Goal: Task Accomplishment & Management: Complete application form

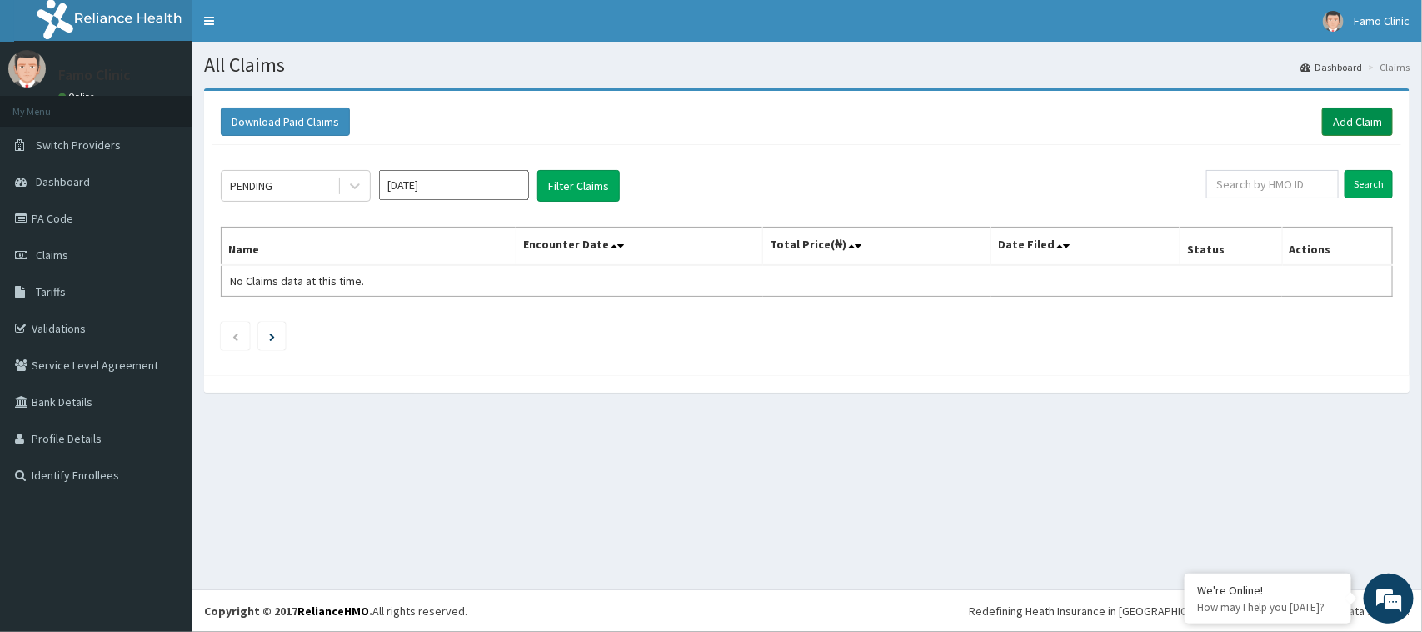
click at [1348, 119] on link "Add Claim" at bounding box center [1357, 121] width 71 height 28
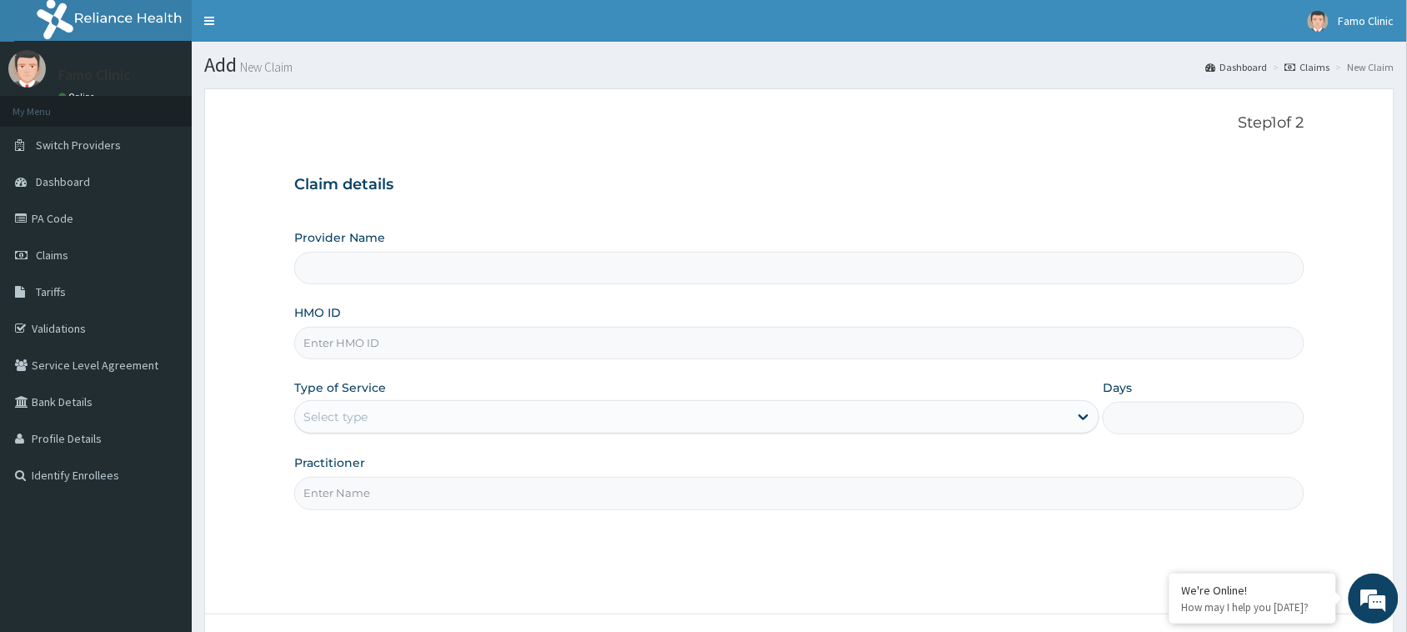
type input "FAMO CLINIC"
click at [397, 272] on input "FAMO CLINIC" at bounding box center [799, 268] width 1010 height 32
click at [405, 343] on input "HMO ID" at bounding box center [799, 343] width 1010 height 32
type input "upc/10099/a"
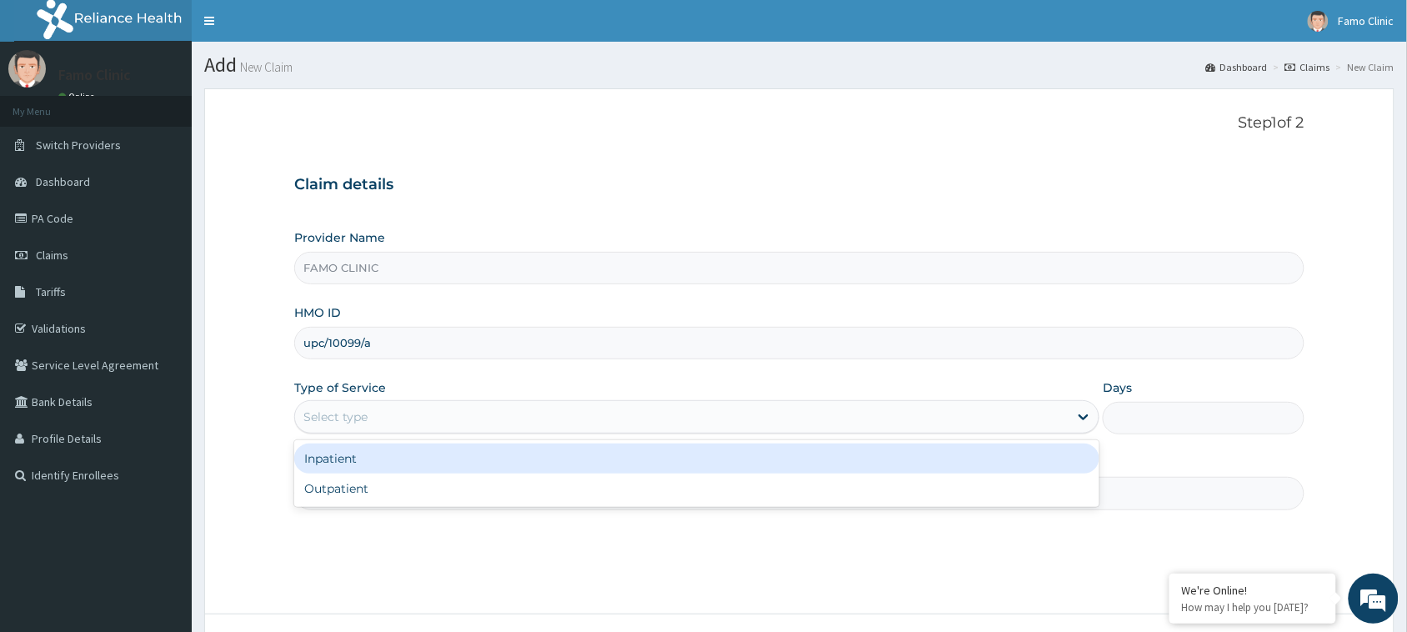
click at [383, 415] on div "Select type" at bounding box center [681, 416] width 773 height 27
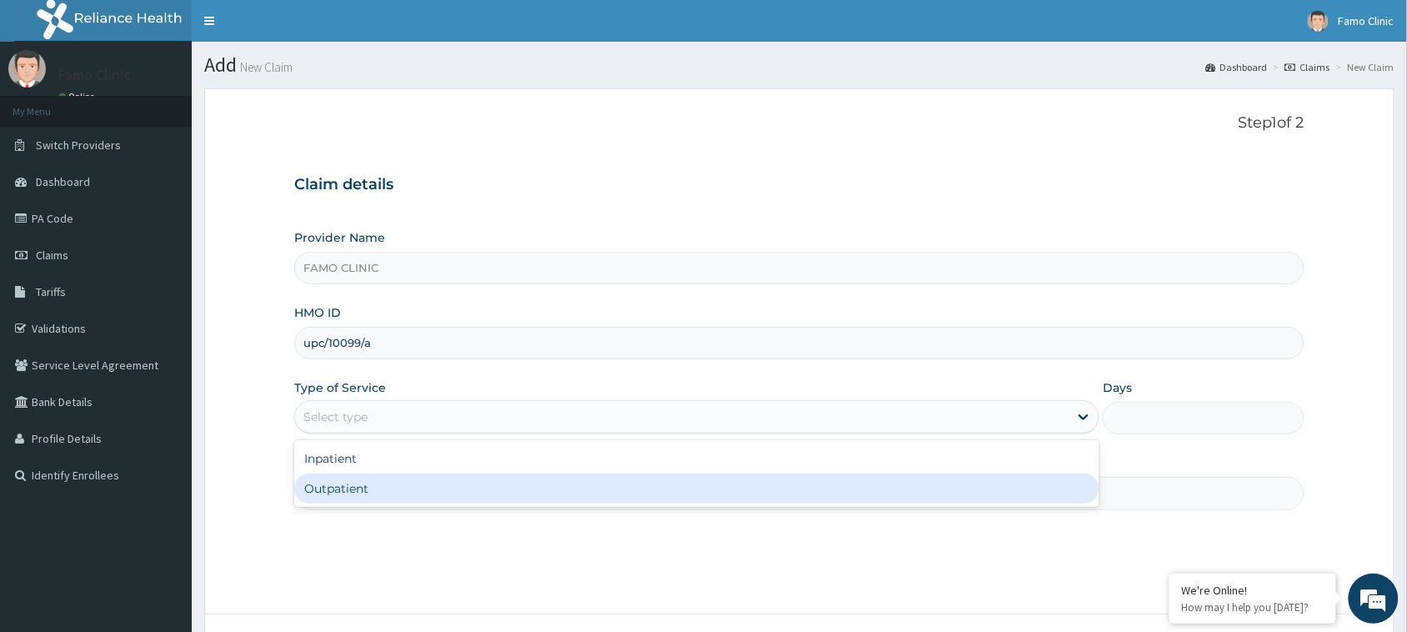
click at [397, 479] on div "Outpatient" at bounding box center [696, 488] width 805 height 30
type input "1"
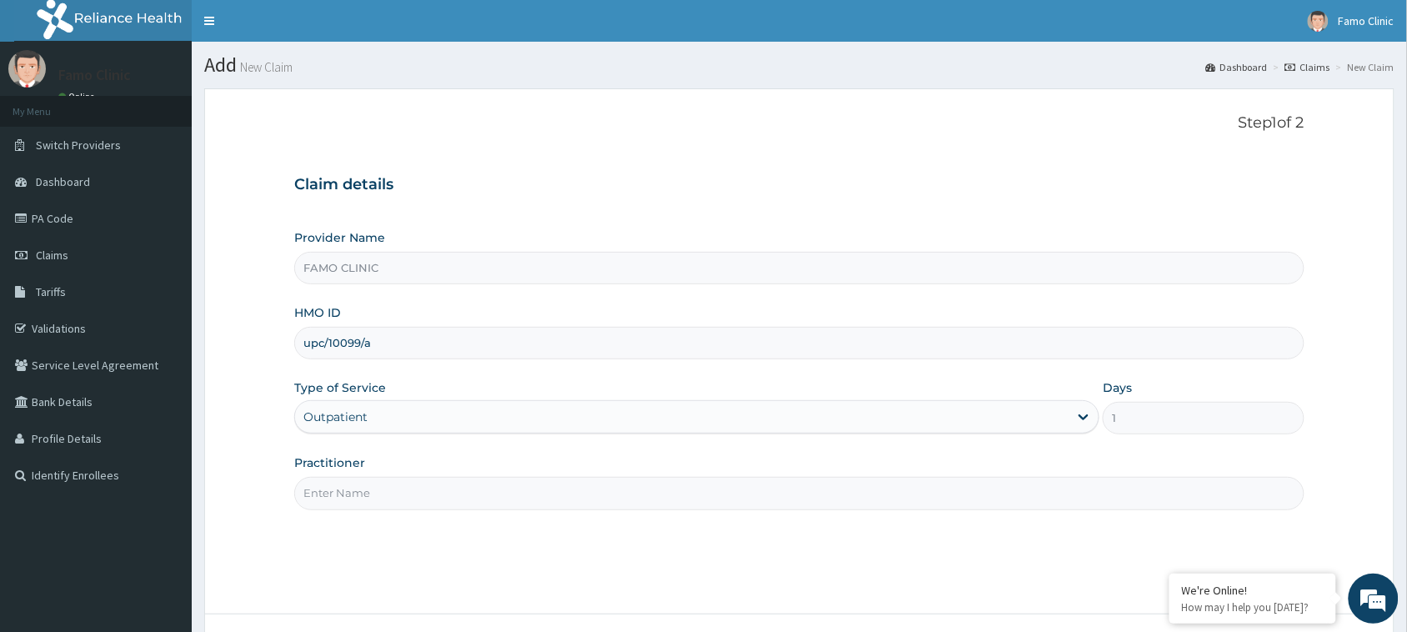
click at [401, 498] on input "Practitioner" at bounding box center [799, 493] width 1010 height 32
type input "Dr. Okoro"
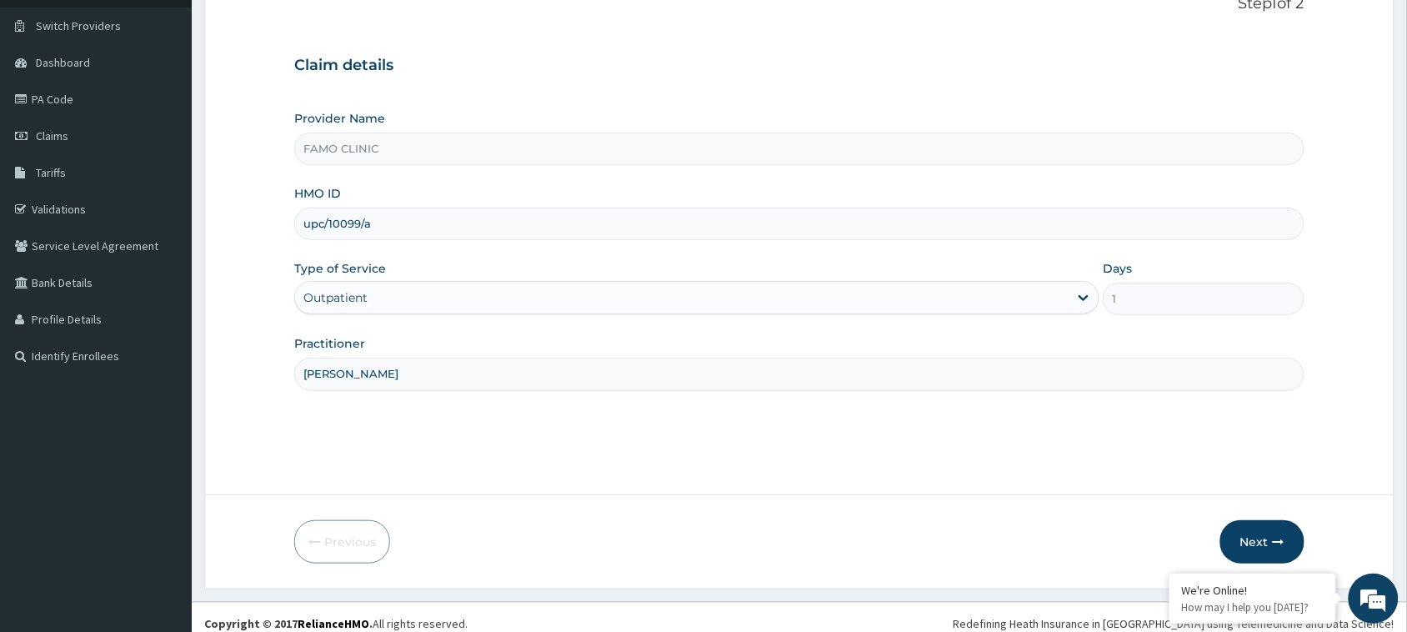
scroll to position [132, 0]
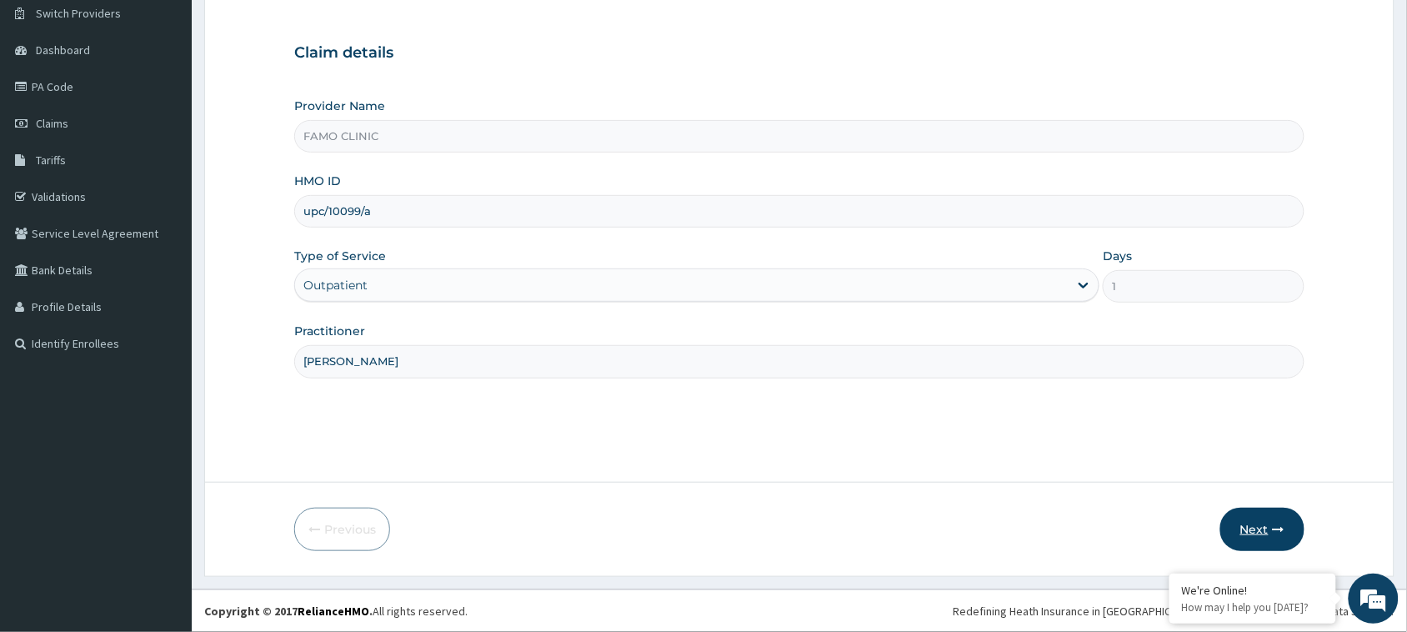
click at [1257, 530] on button "Next" at bounding box center [1262, 528] width 84 height 43
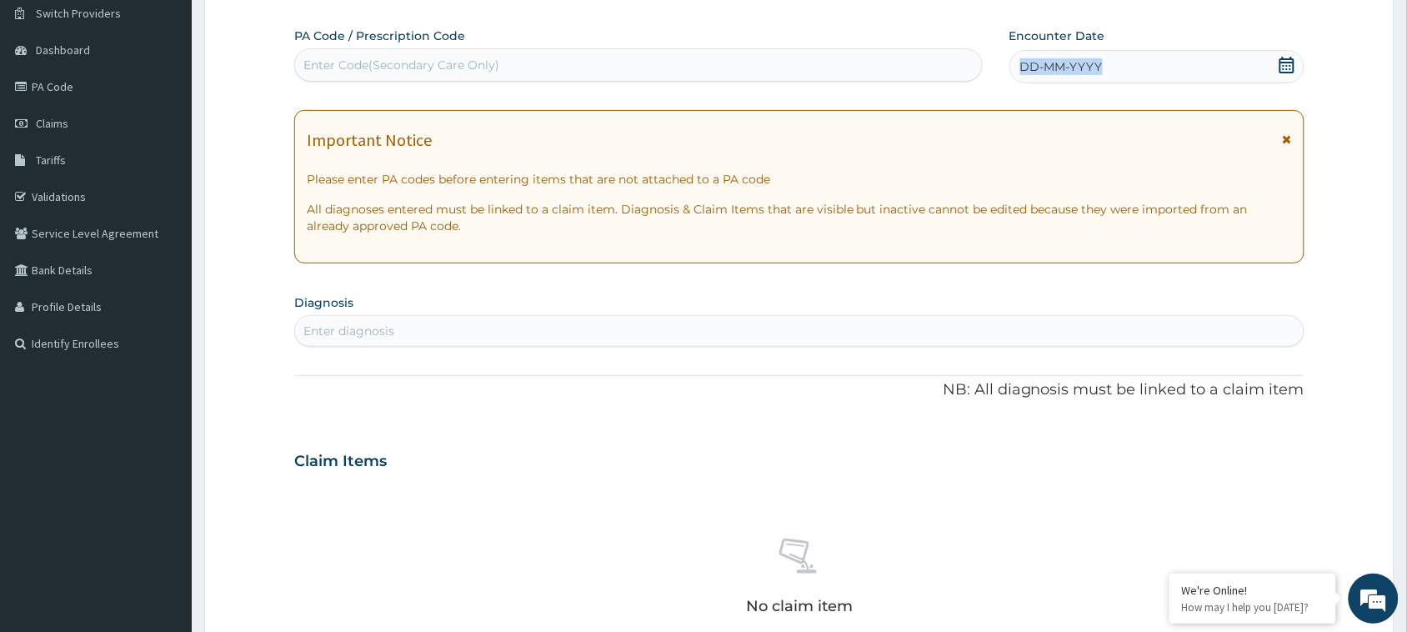
drag, startPoint x: 1106, startPoint y: 61, endPoint x: 1009, endPoint y: 71, distance: 97.2
click at [1009, 71] on div "DD-MM-YYYY" at bounding box center [1156, 66] width 295 height 33
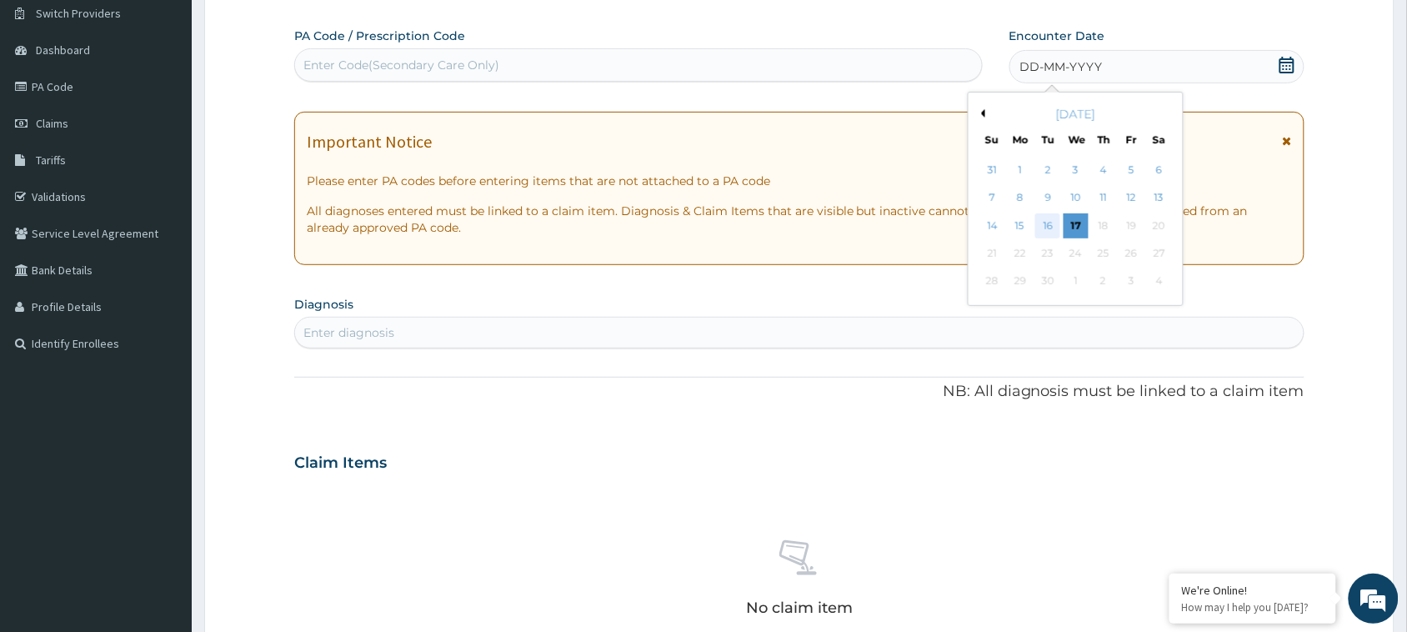
click at [1050, 225] on div "16" at bounding box center [1047, 225] width 25 height 25
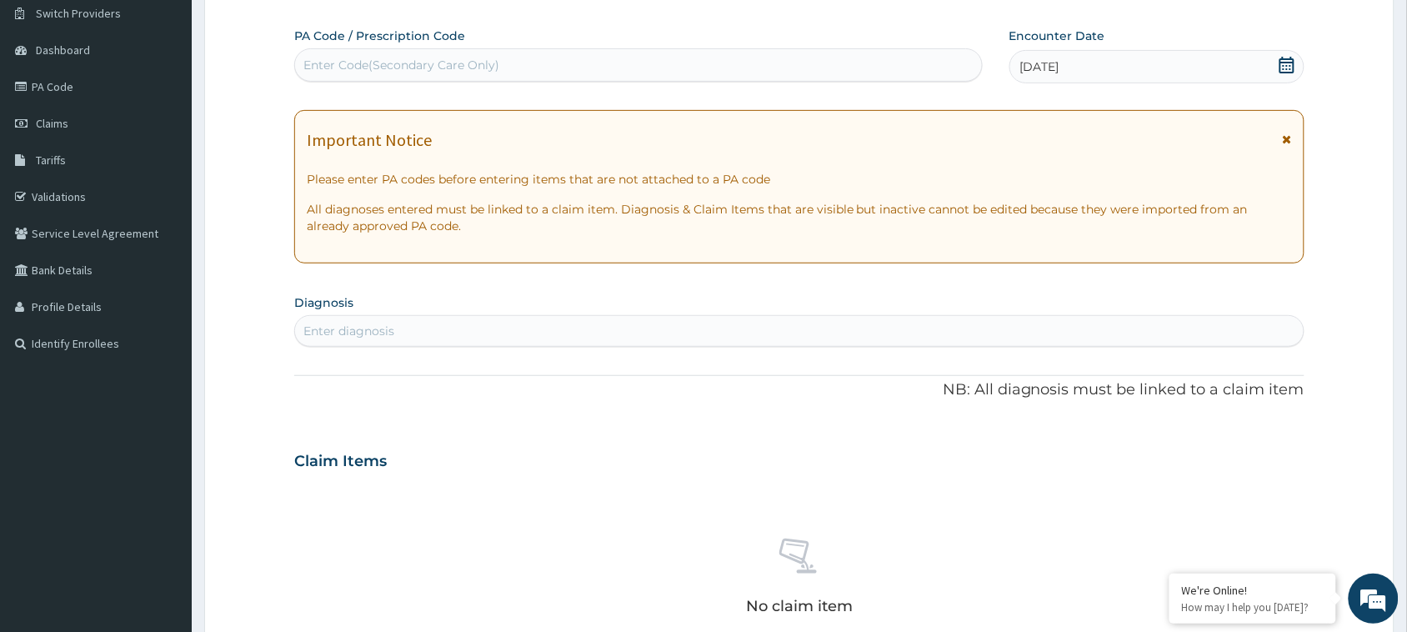
click at [417, 326] on div "Enter diagnosis" at bounding box center [799, 330] width 1008 height 27
type input "plasm"
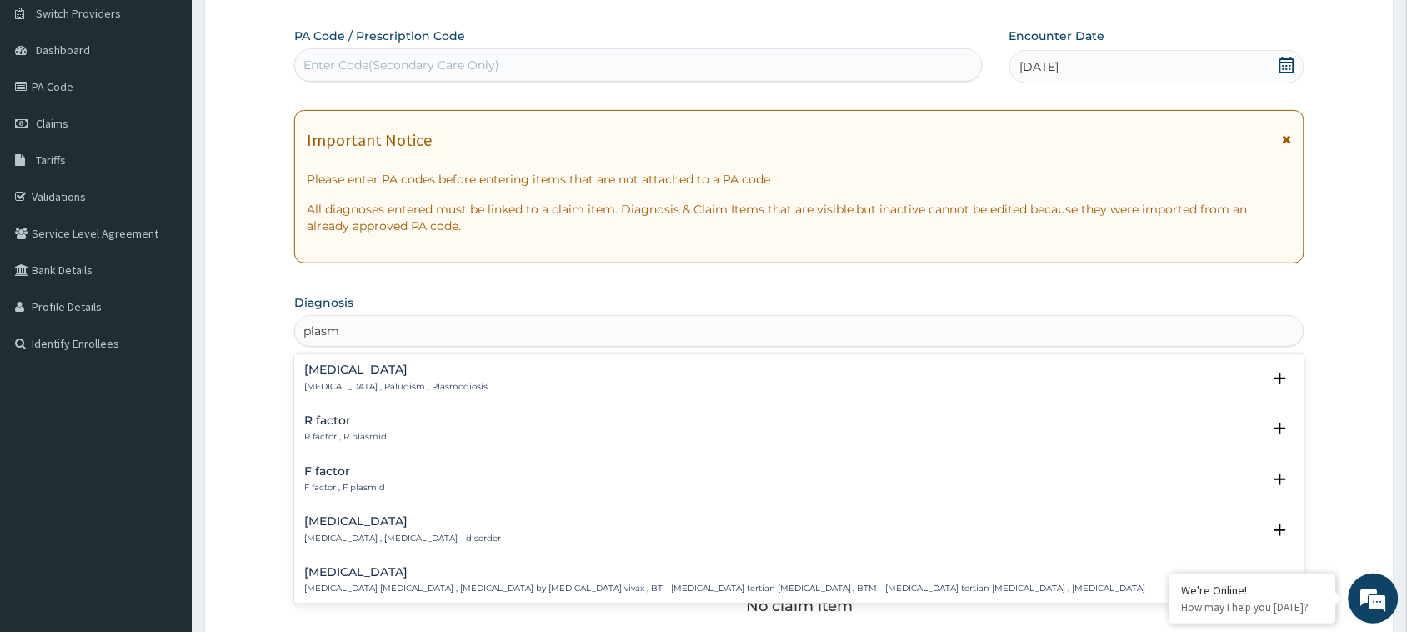
click at [342, 375] on h4 "Malaria" at bounding box center [395, 369] width 183 height 12
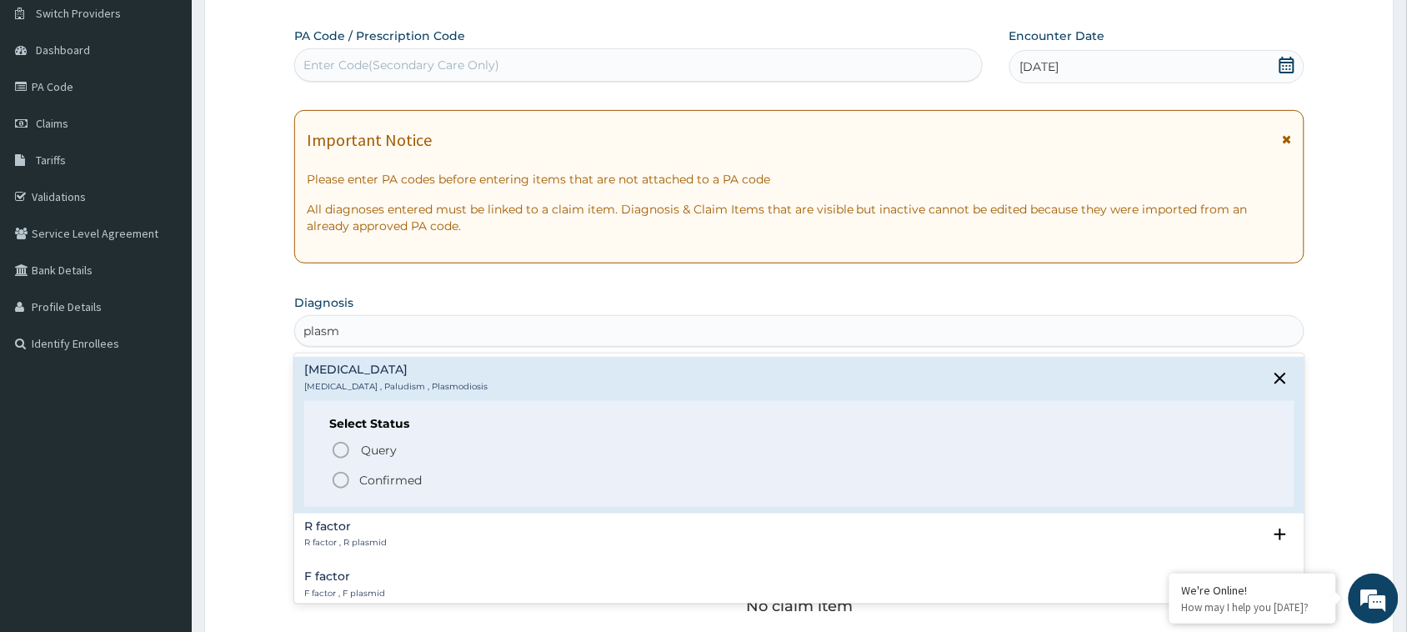
click at [339, 479] on icon "status option filled" at bounding box center [341, 480] width 20 height 20
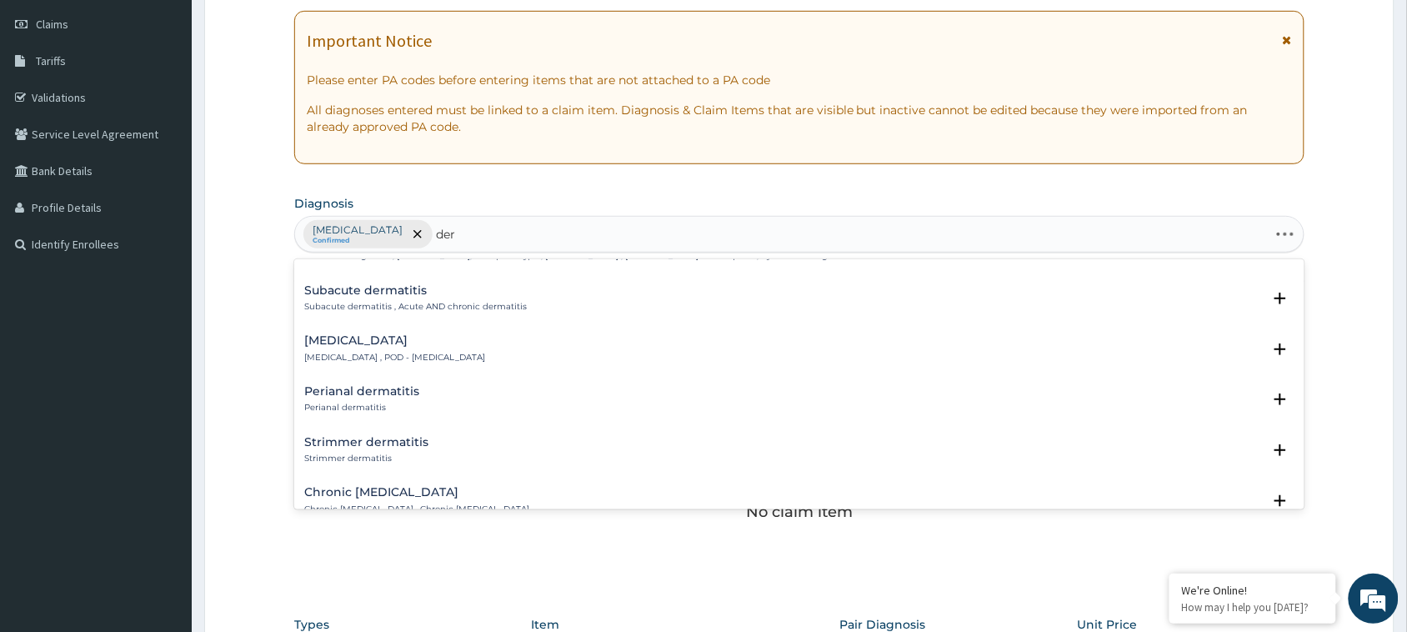
scroll to position [2219, 0]
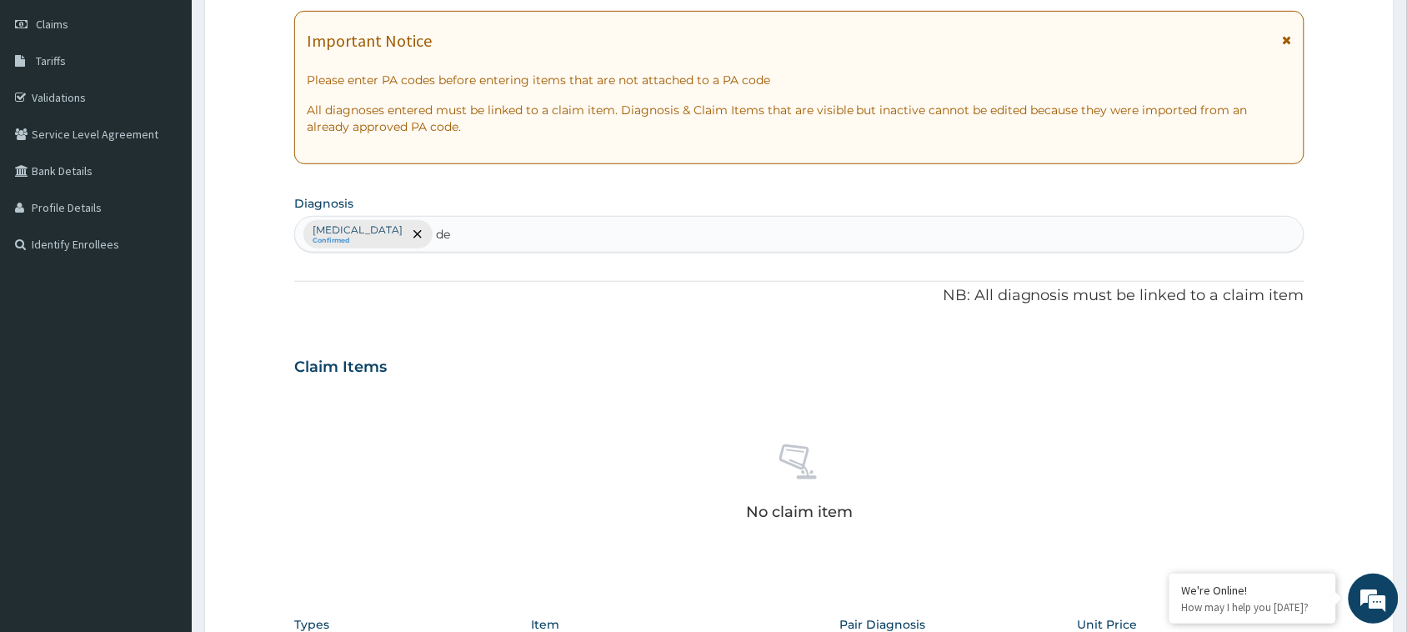
type input "d"
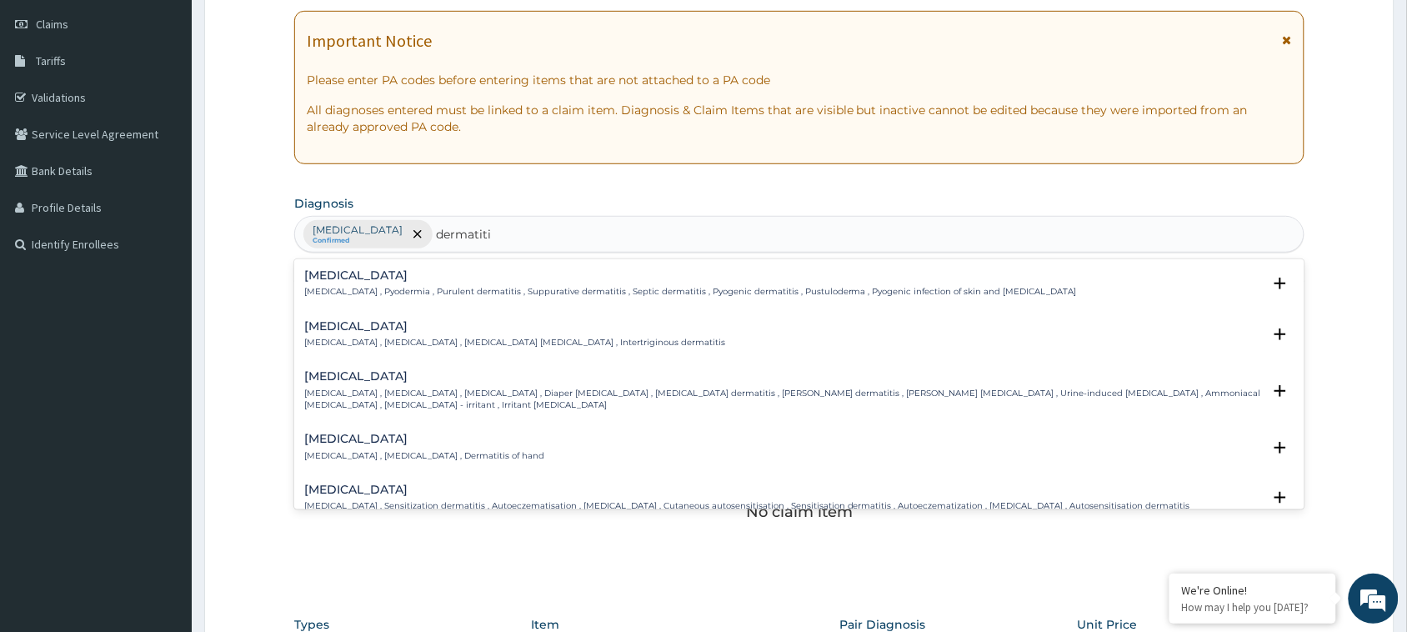
type input "dermatitis"
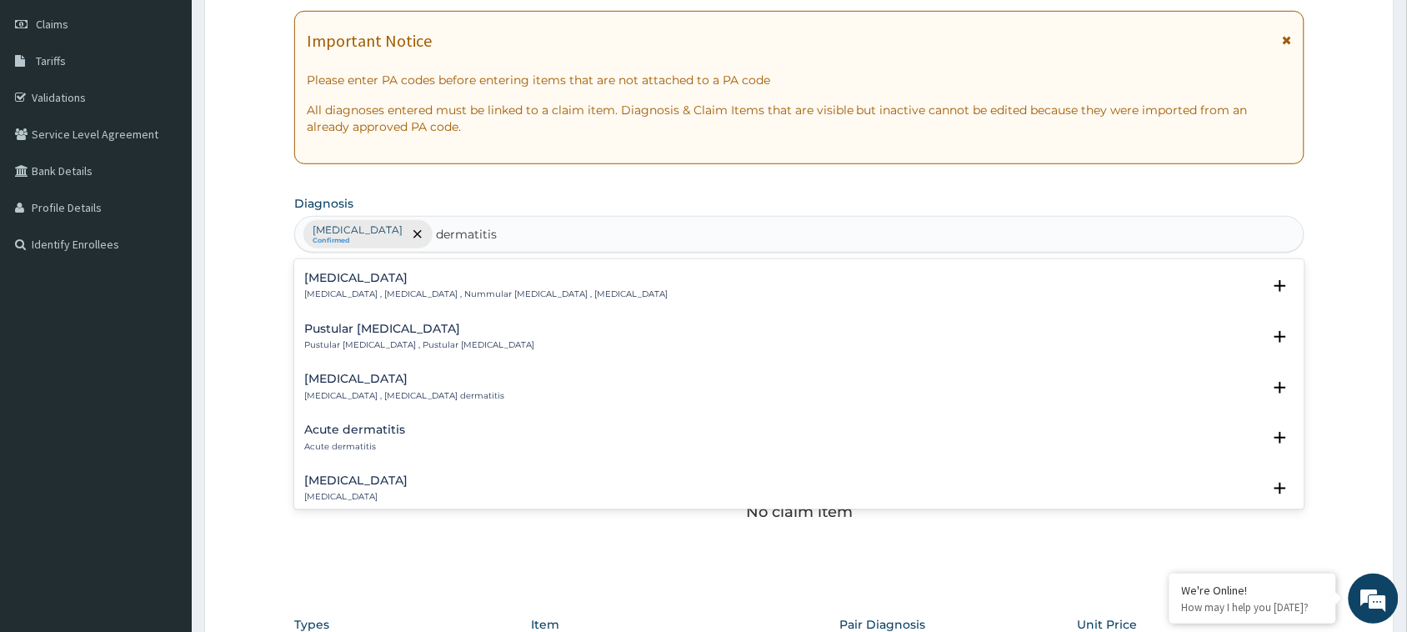
scroll to position [708, 0]
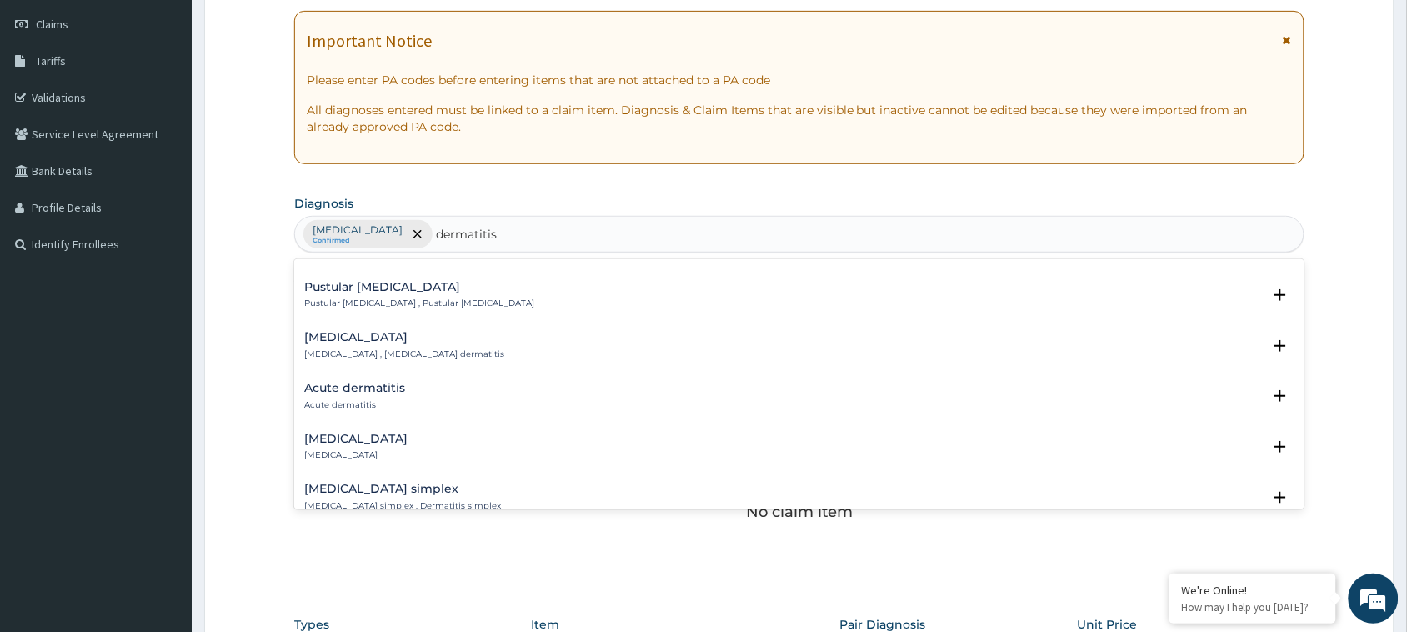
click at [343, 385] on h4 "Acute dermatitis" at bounding box center [354, 388] width 101 height 12
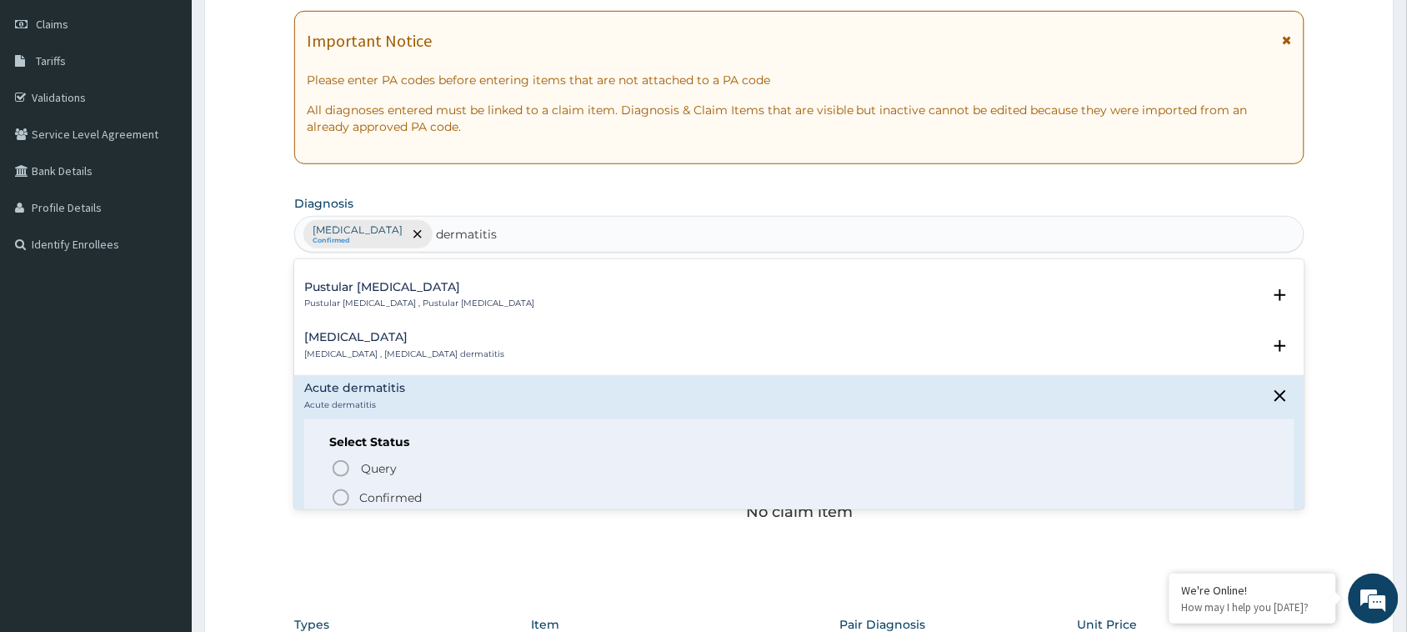
click at [343, 497] on icon "status option filled" at bounding box center [341, 497] width 20 height 20
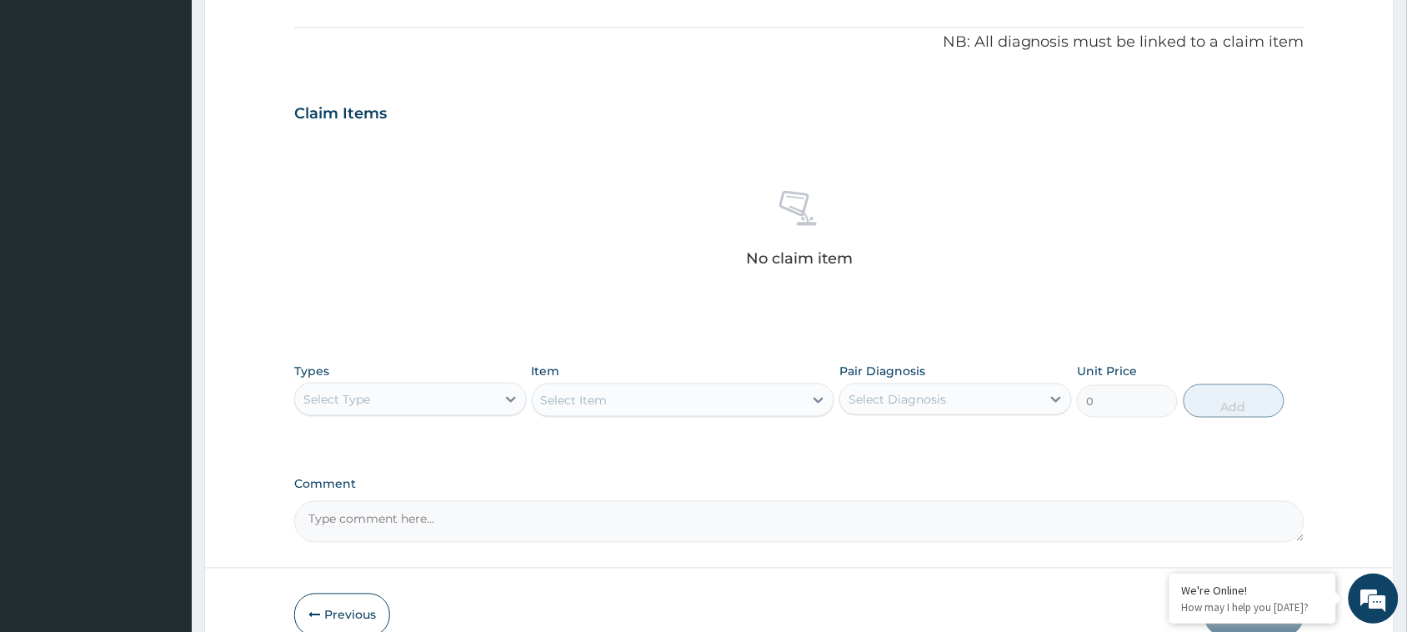
scroll to position [486, 0]
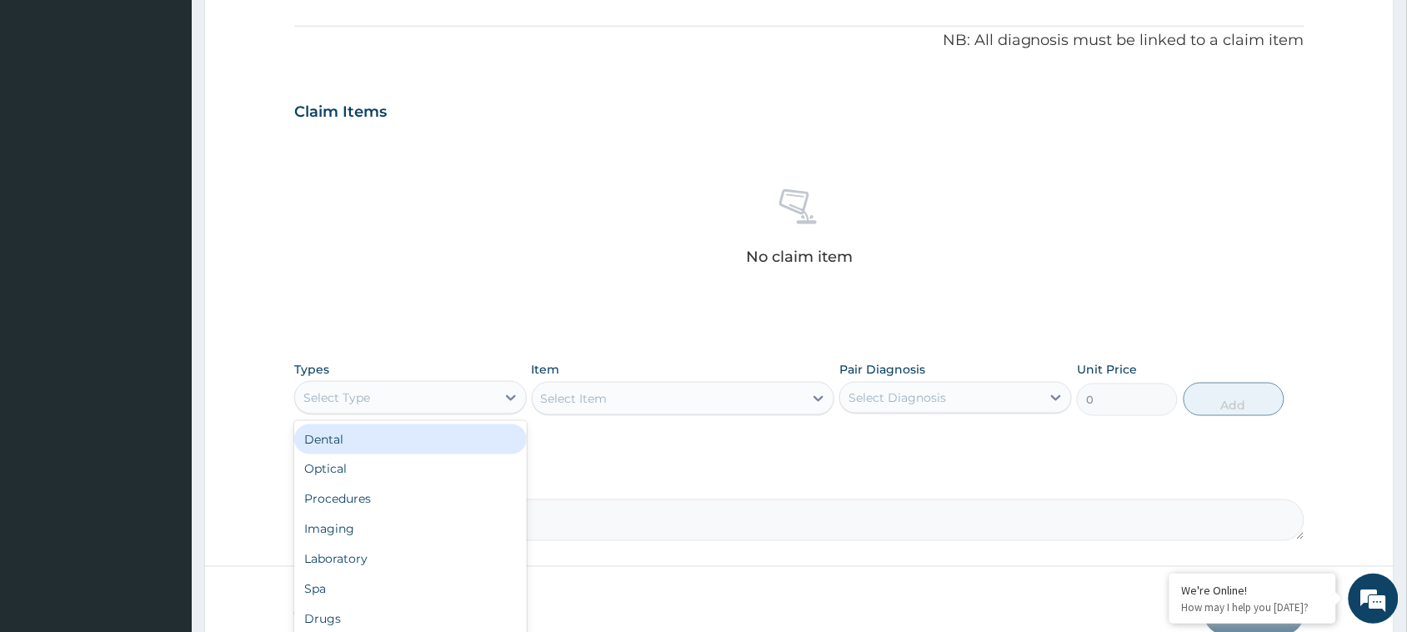
click at [492, 398] on div "Select Type" at bounding box center [395, 397] width 201 height 27
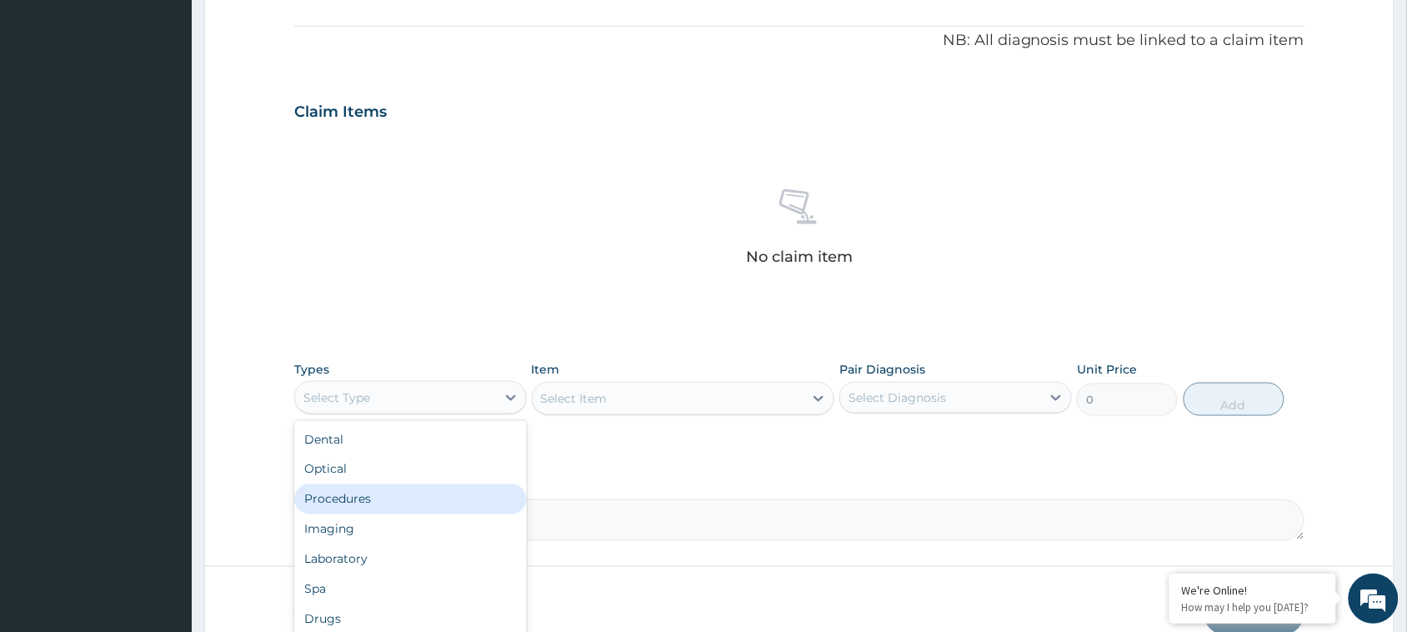
click at [421, 500] on div "Procedures" at bounding box center [410, 499] width 232 height 30
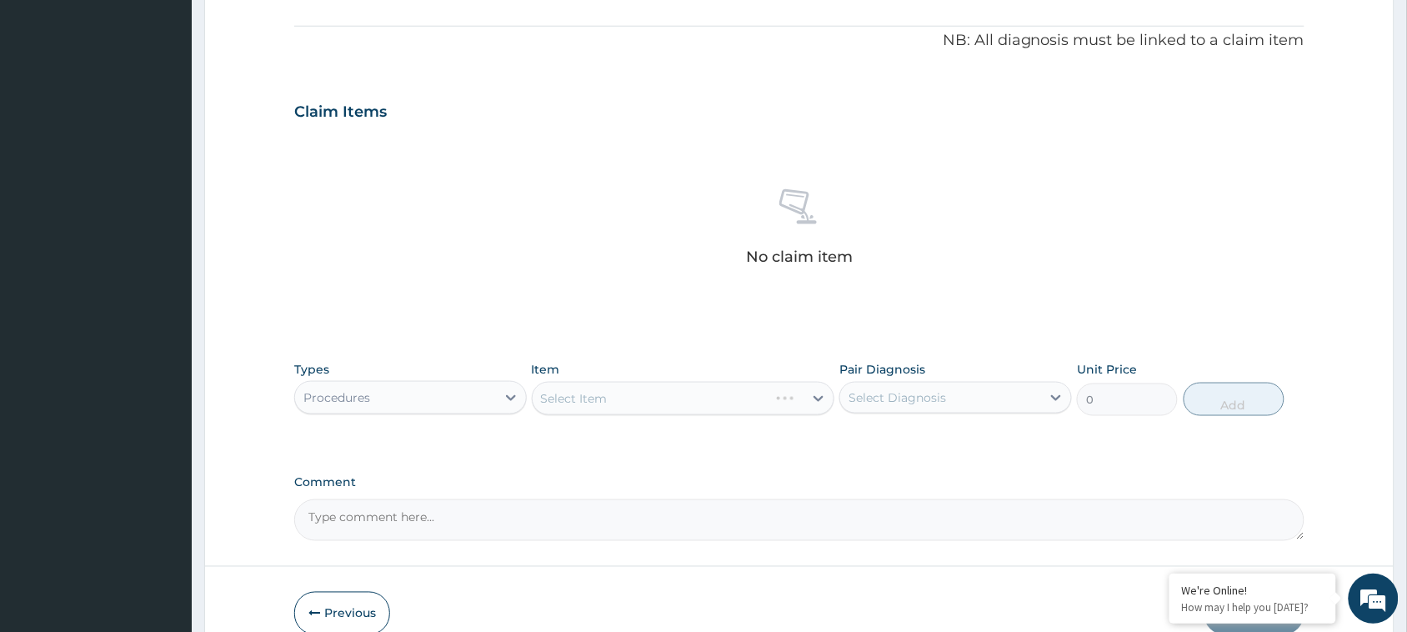
click at [593, 397] on div "Select Item" at bounding box center [683, 398] width 303 height 33
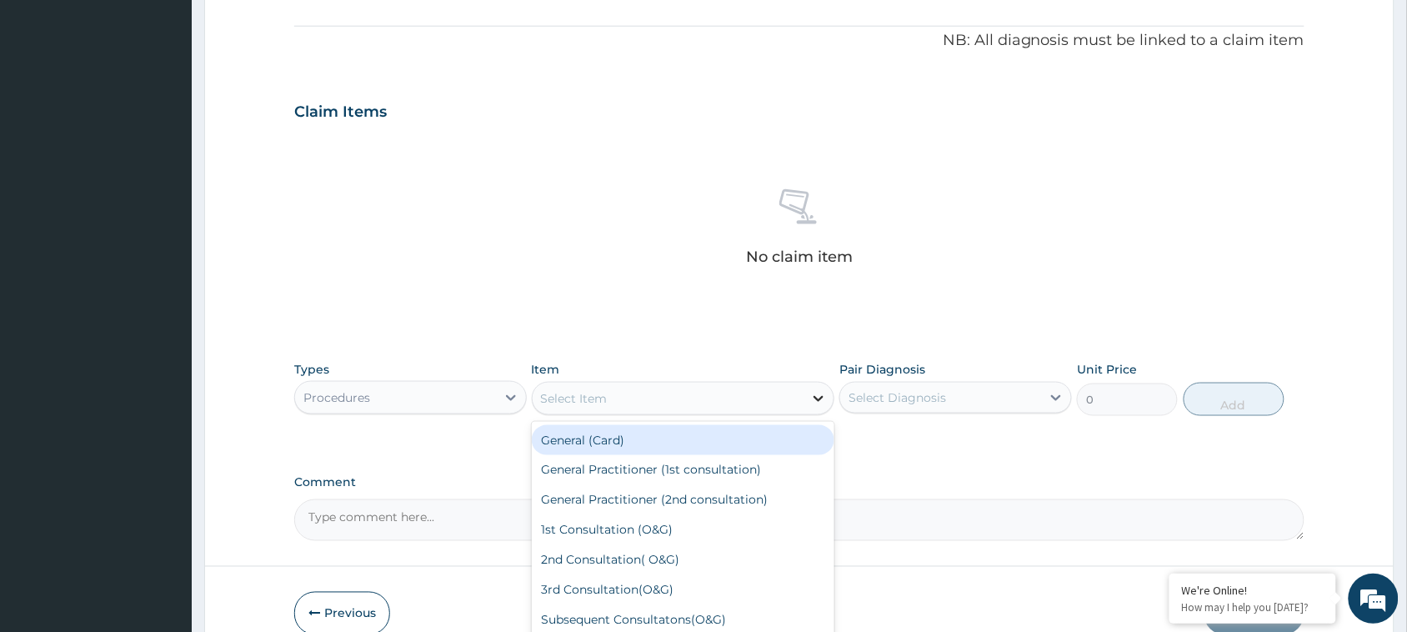
click at [814, 392] on icon at bounding box center [818, 398] width 17 height 17
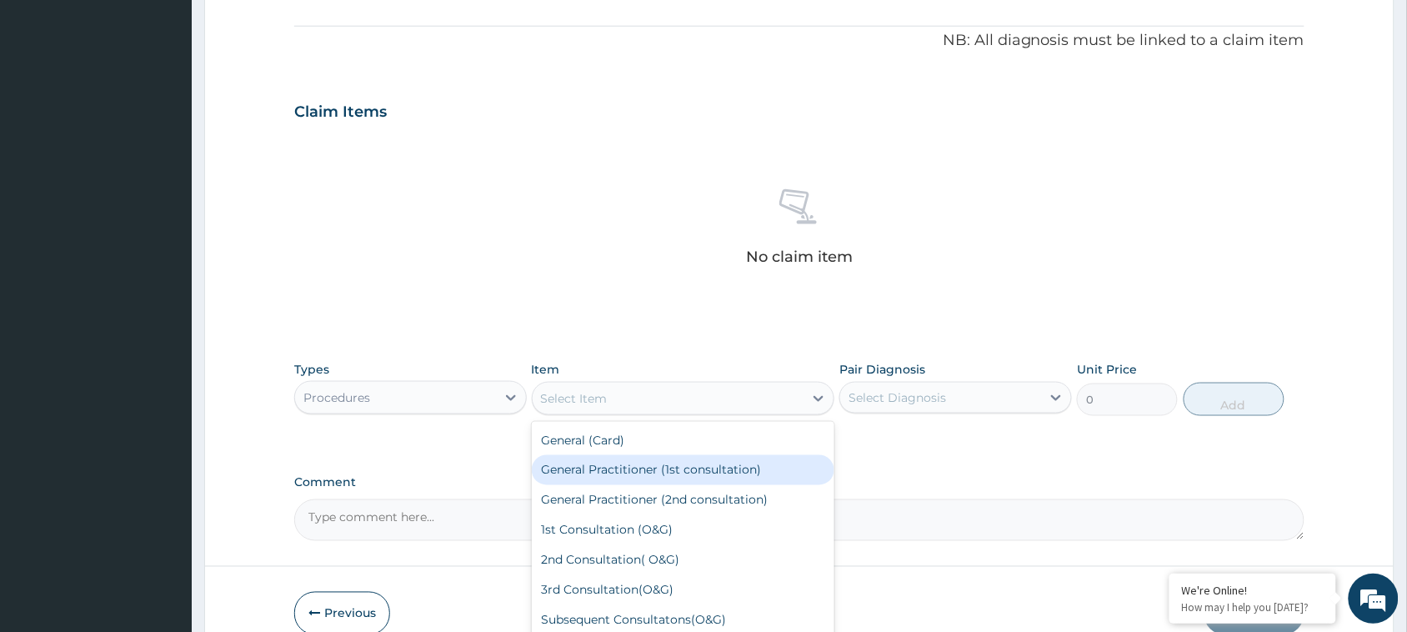
click at [683, 462] on div "General Practitioner (1st consultation)" at bounding box center [683, 470] width 303 height 30
type input "1500"
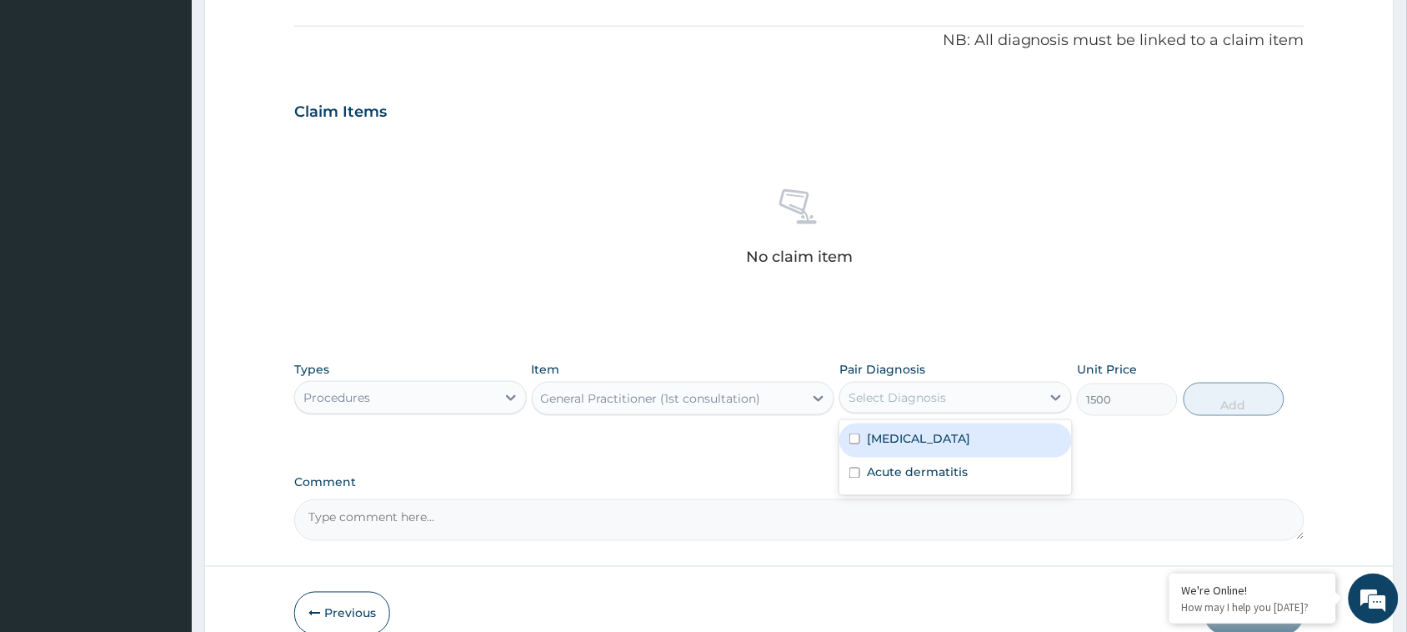
click at [934, 394] on div "Select Diagnosis" at bounding box center [896, 397] width 97 height 17
click at [851, 438] on input "checkbox" at bounding box center [854, 438] width 11 height 11
checkbox input "true"
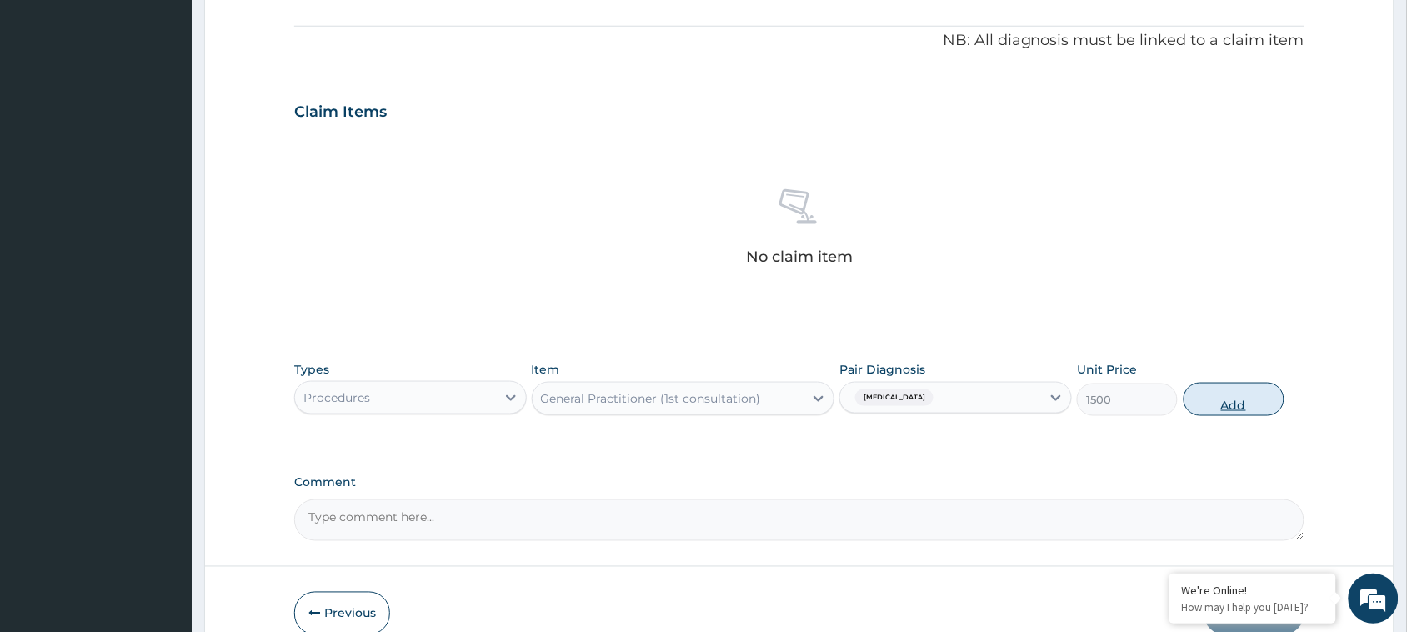
click at [1225, 402] on button "Add" at bounding box center [1233, 398] width 101 height 33
type input "0"
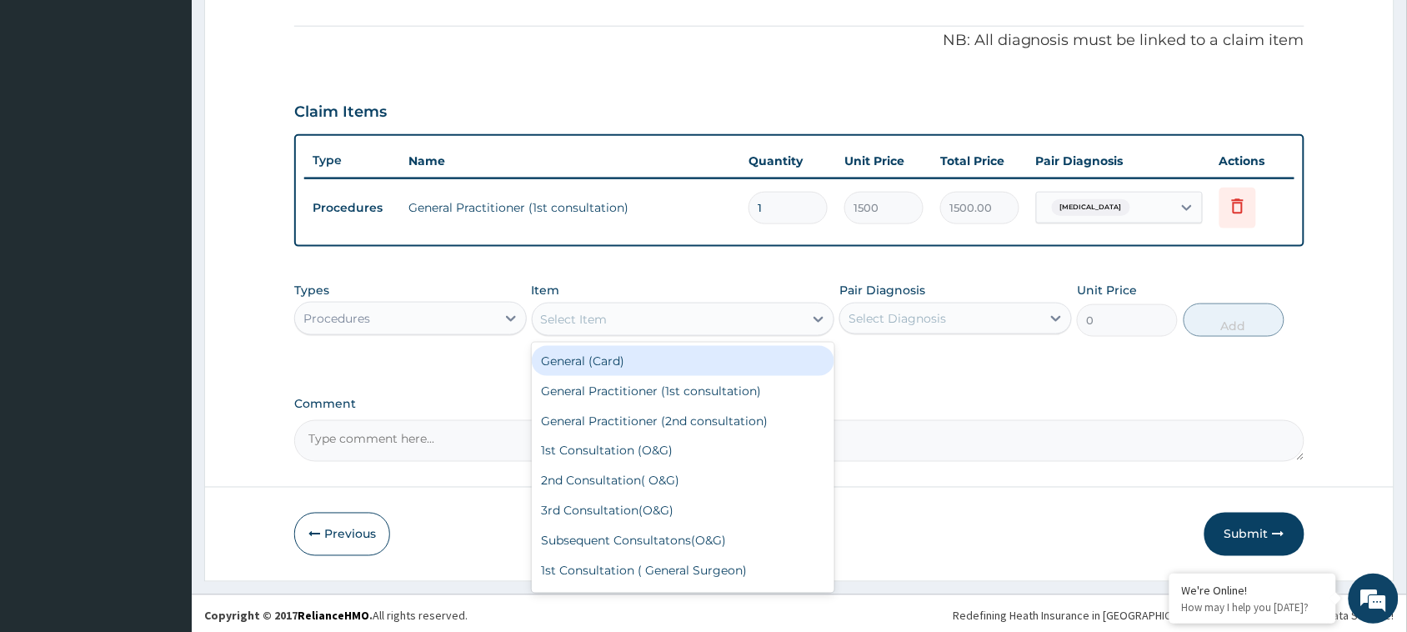
click at [660, 318] on div "Select Item" at bounding box center [668, 319] width 272 height 27
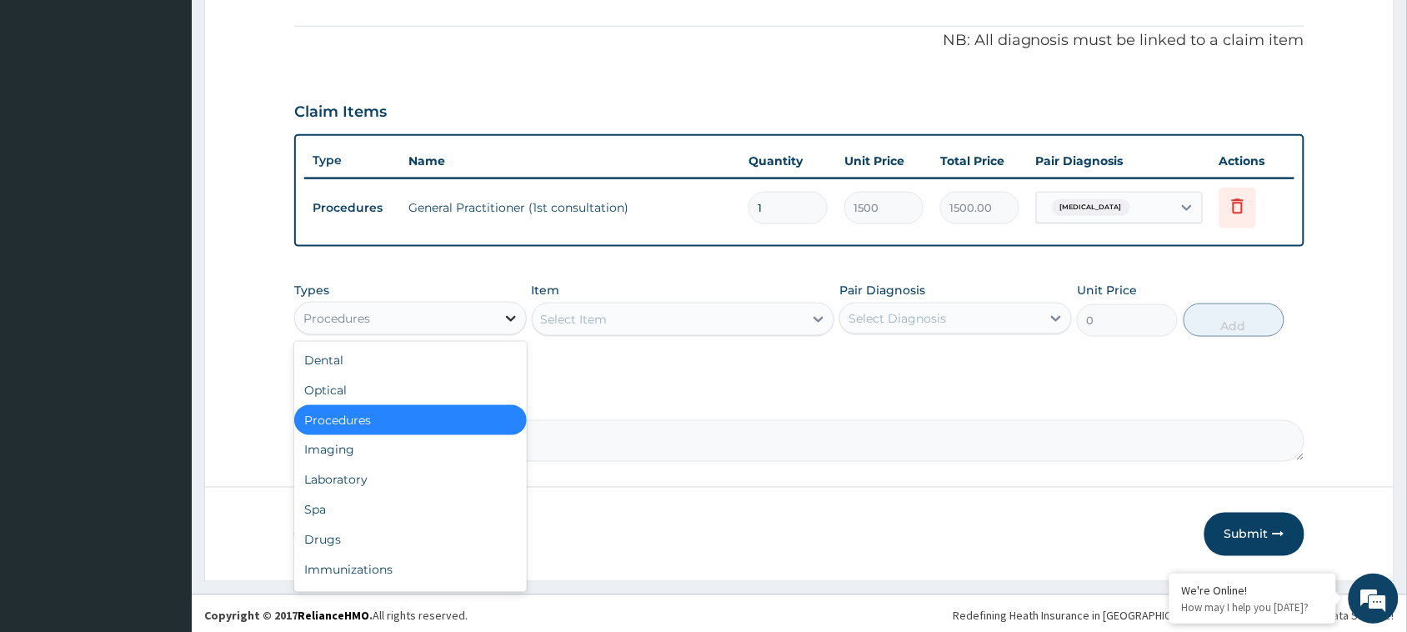
click at [510, 317] on icon at bounding box center [510, 318] width 17 height 17
click at [367, 535] on div "Drugs" at bounding box center [410, 540] width 232 height 30
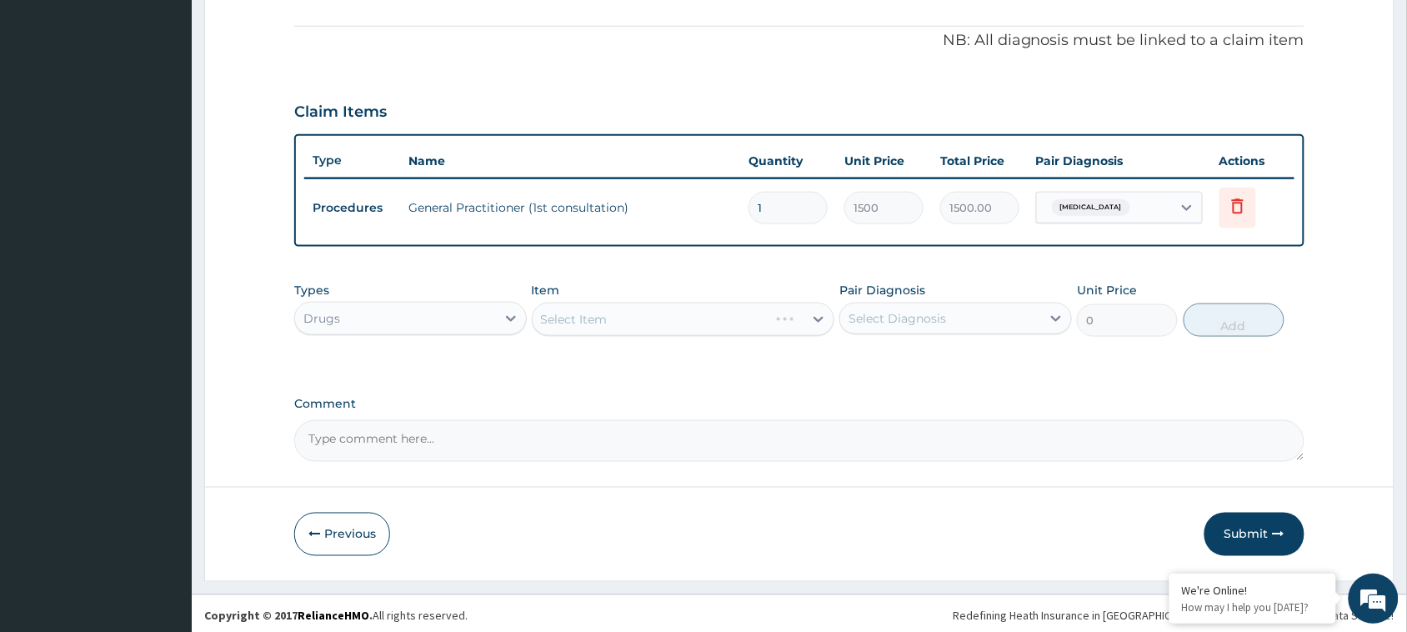
click at [675, 323] on div "Select Item" at bounding box center [683, 318] width 303 height 33
click at [822, 312] on div "Select Item" at bounding box center [683, 318] width 303 height 33
click at [817, 312] on div "Select Item" at bounding box center [683, 318] width 303 height 33
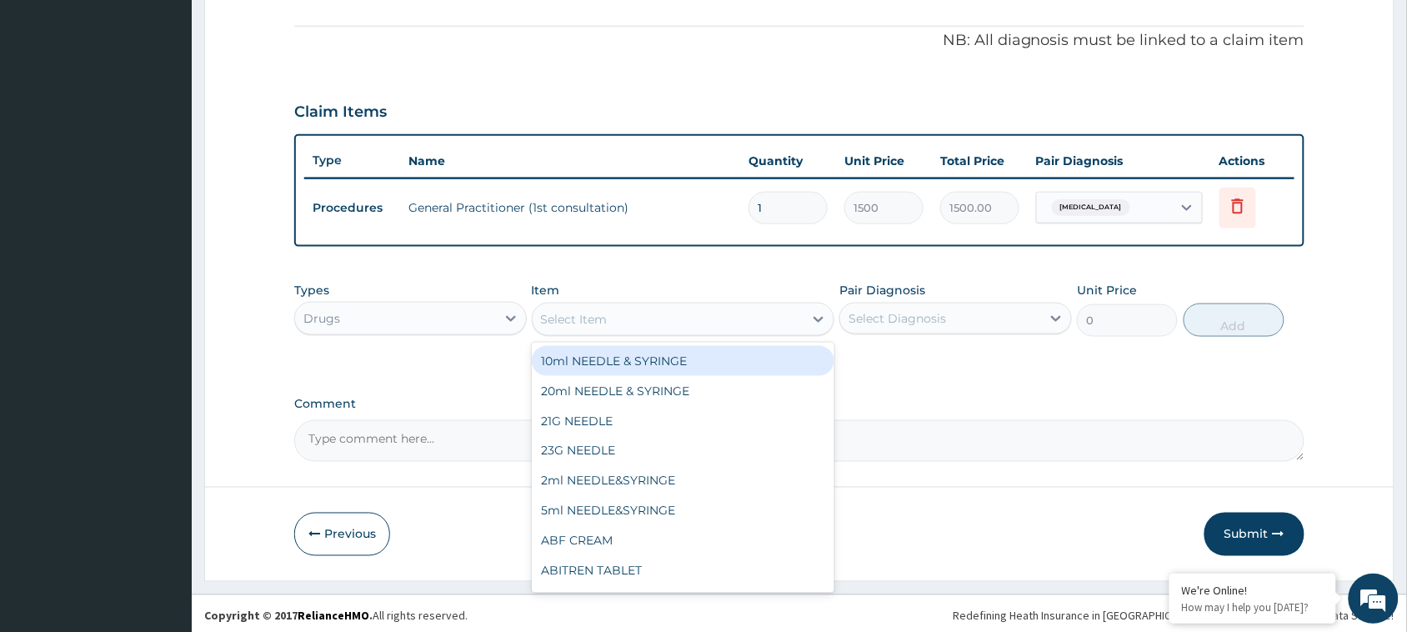
click at [817, 315] on icon at bounding box center [818, 319] width 17 height 17
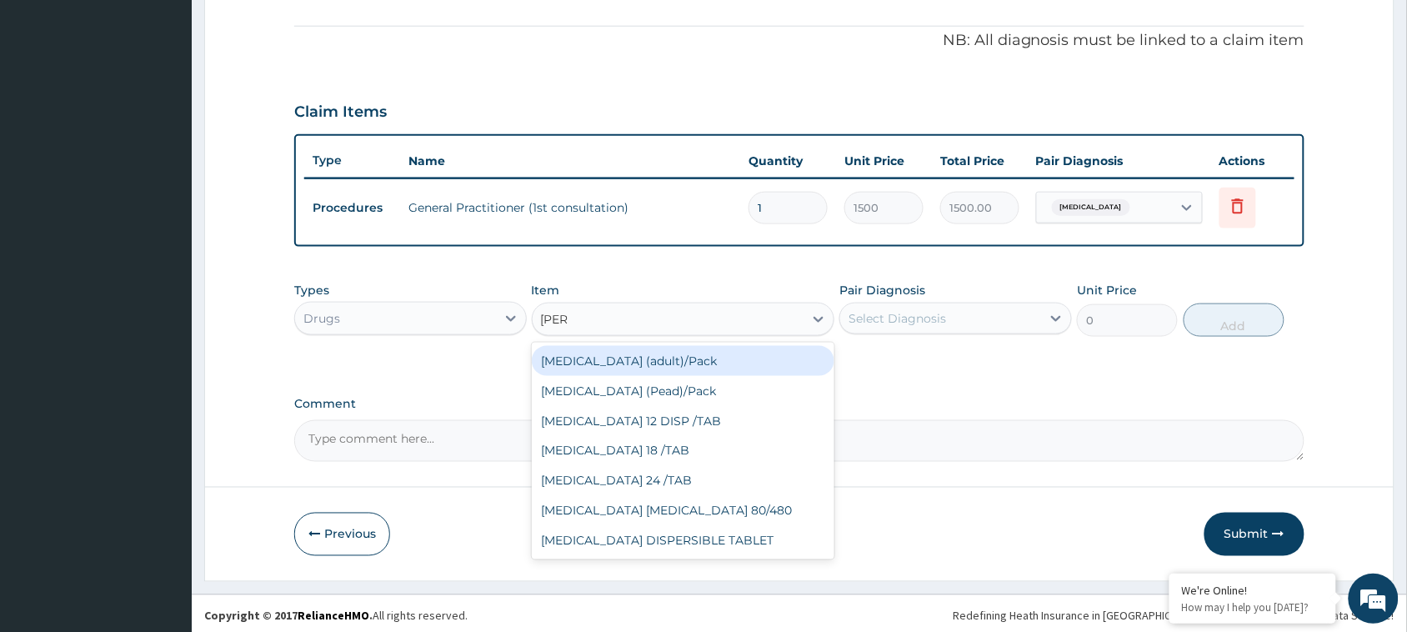
type input "coart"
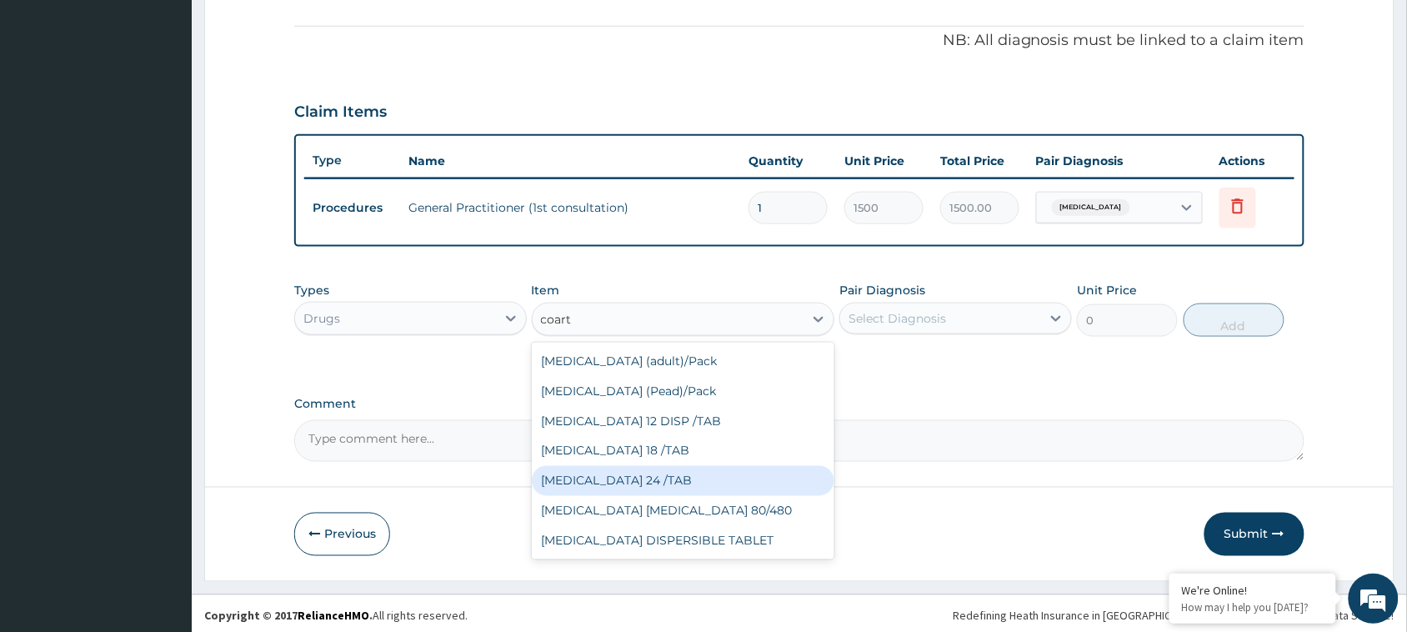
click at [673, 477] on div "[MEDICAL_DATA] 24 /TAB" at bounding box center [683, 481] width 303 height 30
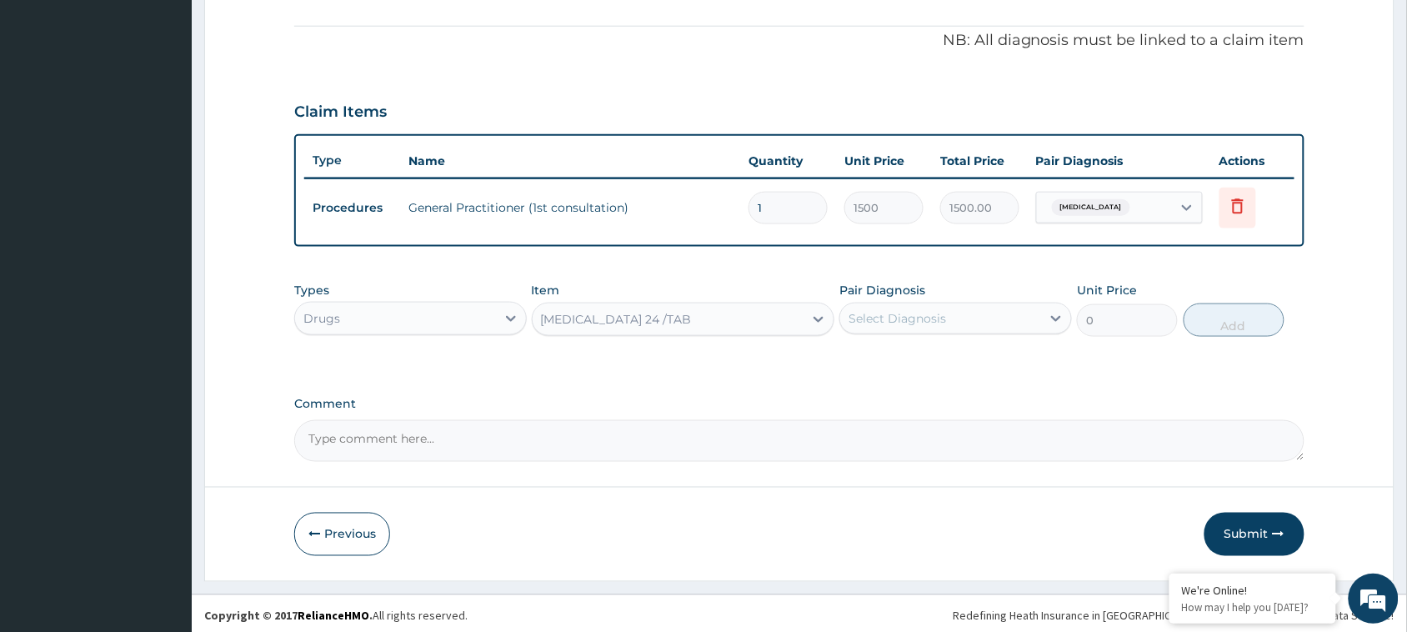
type input "75"
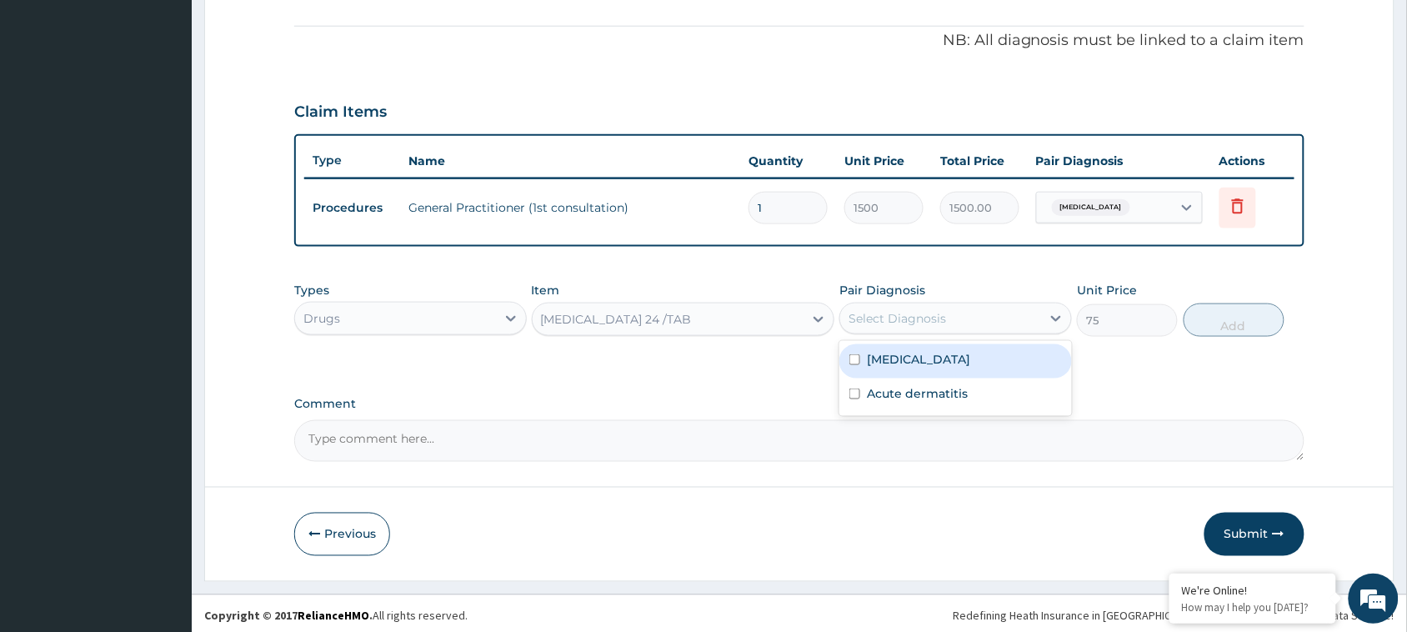
click at [917, 314] on div "Select Diagnosis" at bounding box center [896, 318] width 97 height 17
click at [851, 357] on input "checkbox" at bounding box center [854, 359] width 11 height 11
checkbox input "true"
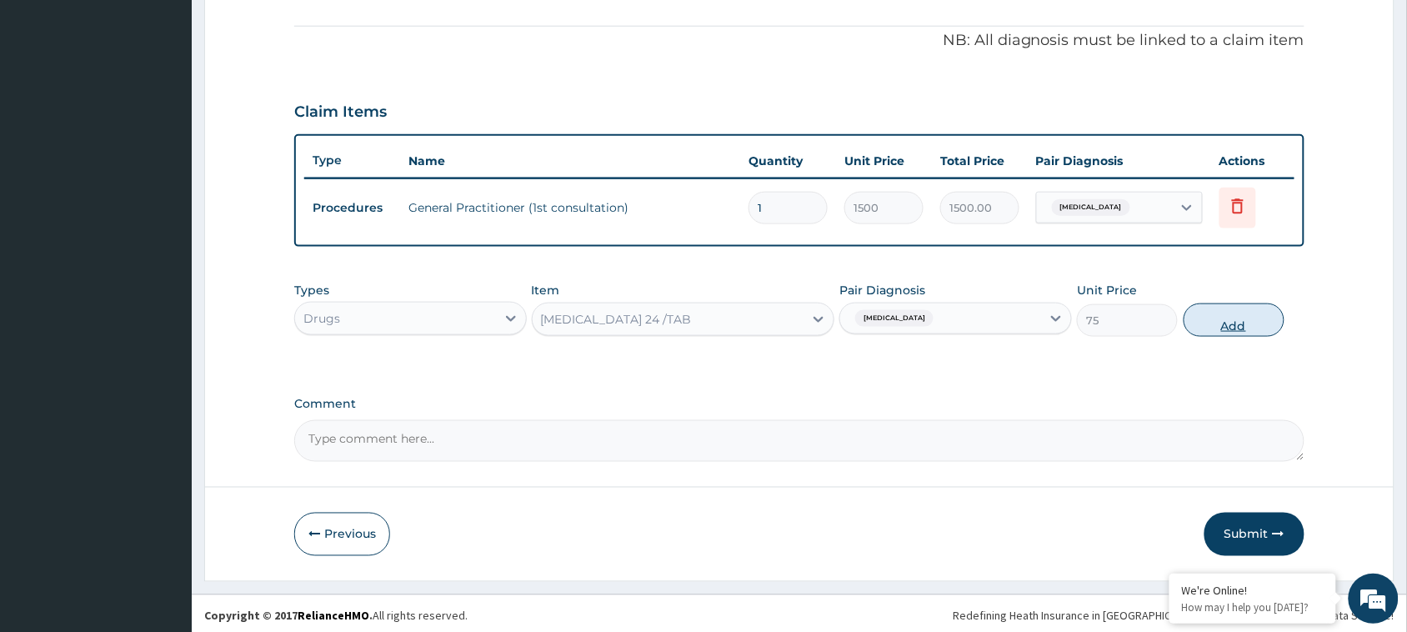
click at [1242, 321] on button "Add" at bounding box center [1233, 319] width 101 height 33
type input "0"
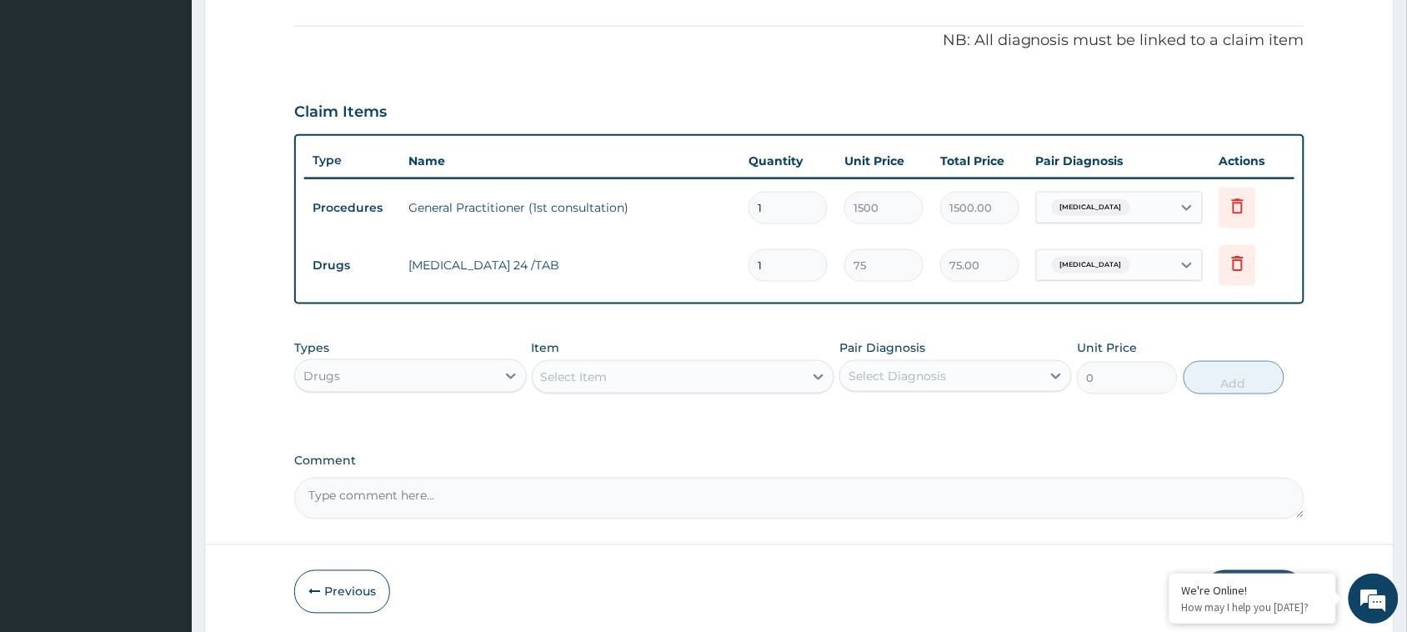
drag, startPoint x: 781, startPoint y: 254, endPoint x: 748, endPoint y: 262, distance: 33.6
click at [748, 262] on input "1" at bounding box center [787, 265] width 79 height 32
type input "2"
type input "150.00"
type input "24"
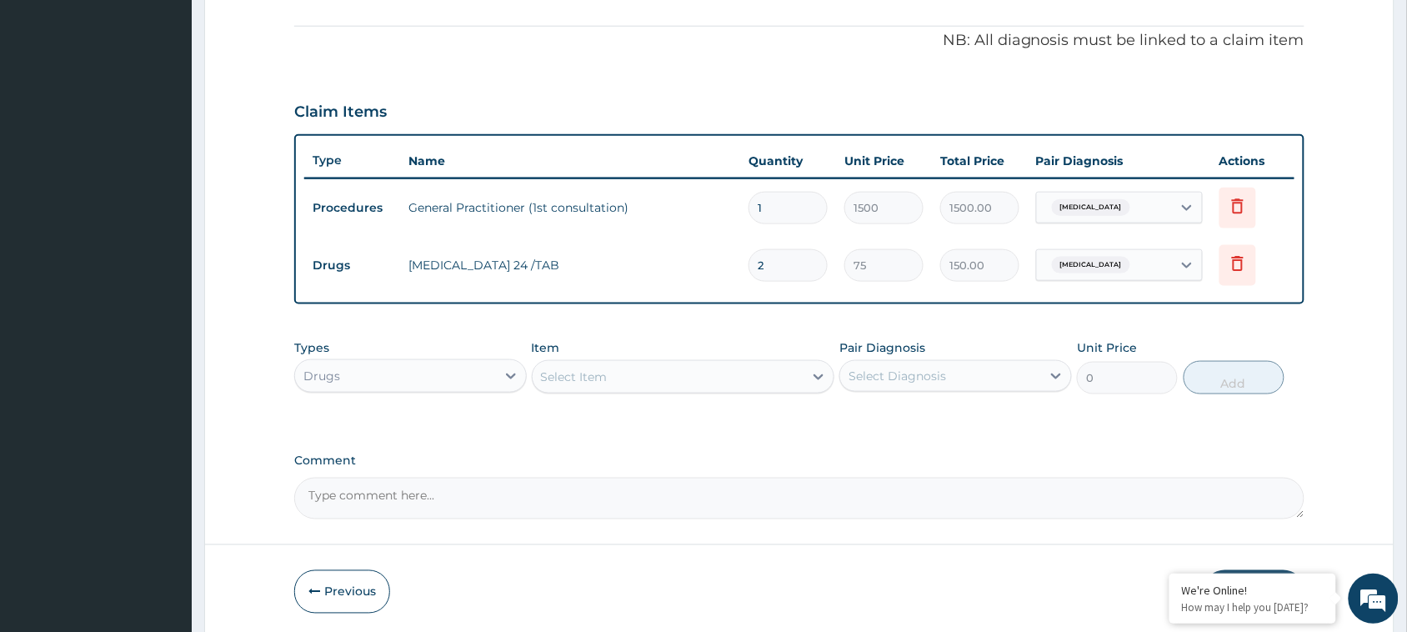
type input "1800.00"
type input "24"
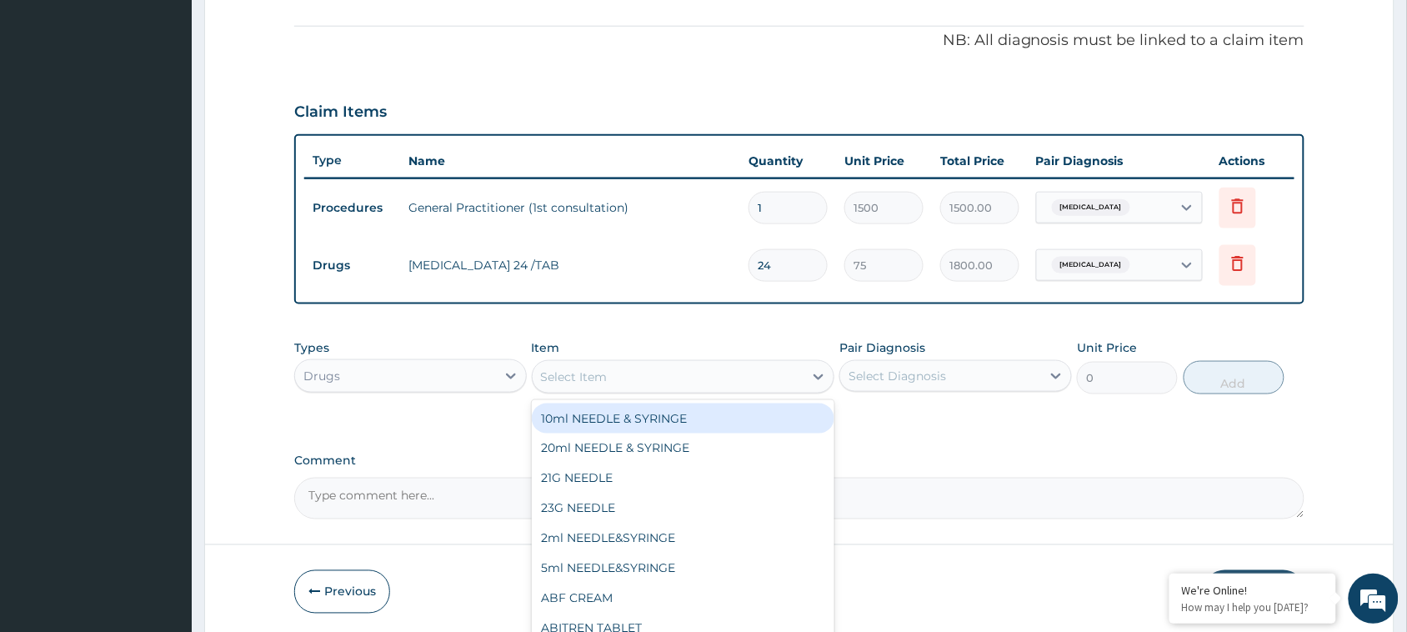
click at [661, 375] on div "Select Item" at bounding box center [668, 376] width 272 height 27
type input "para"
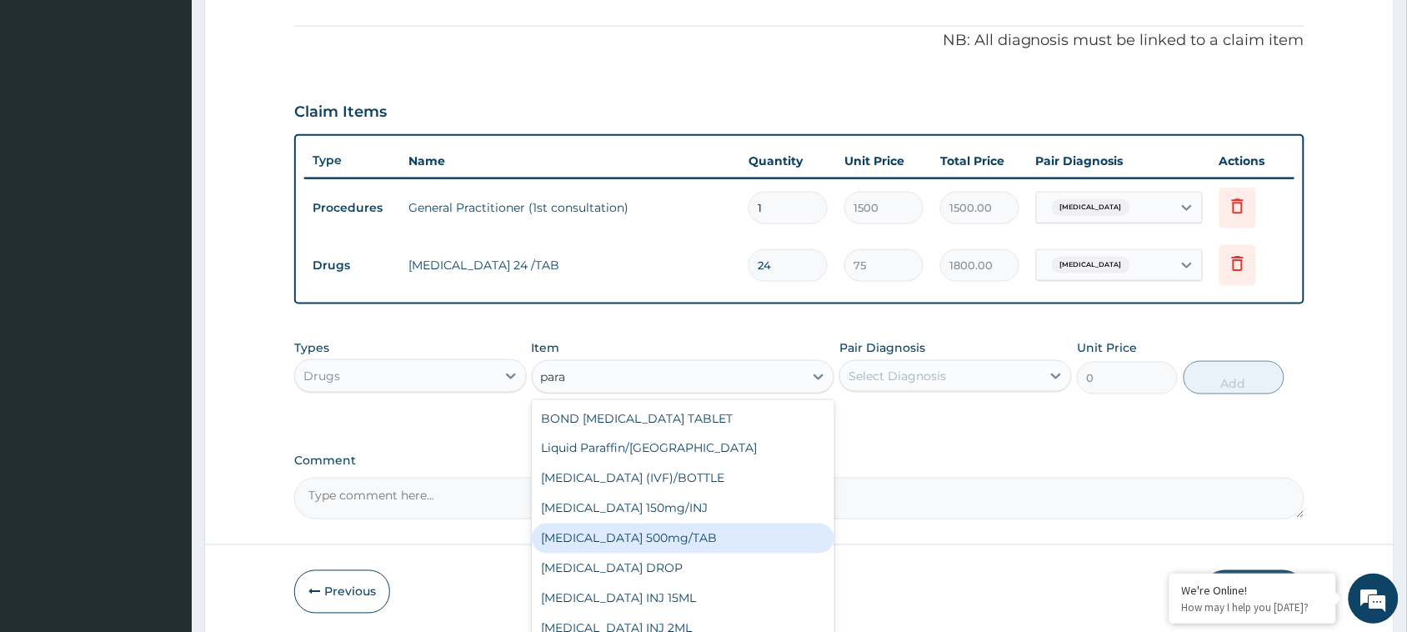
click at [687, 535] on div "[MEDICAL_DATA] 500mg/TAB" at bounding box center [683, 538] width 303 height 30
type input "7.5"
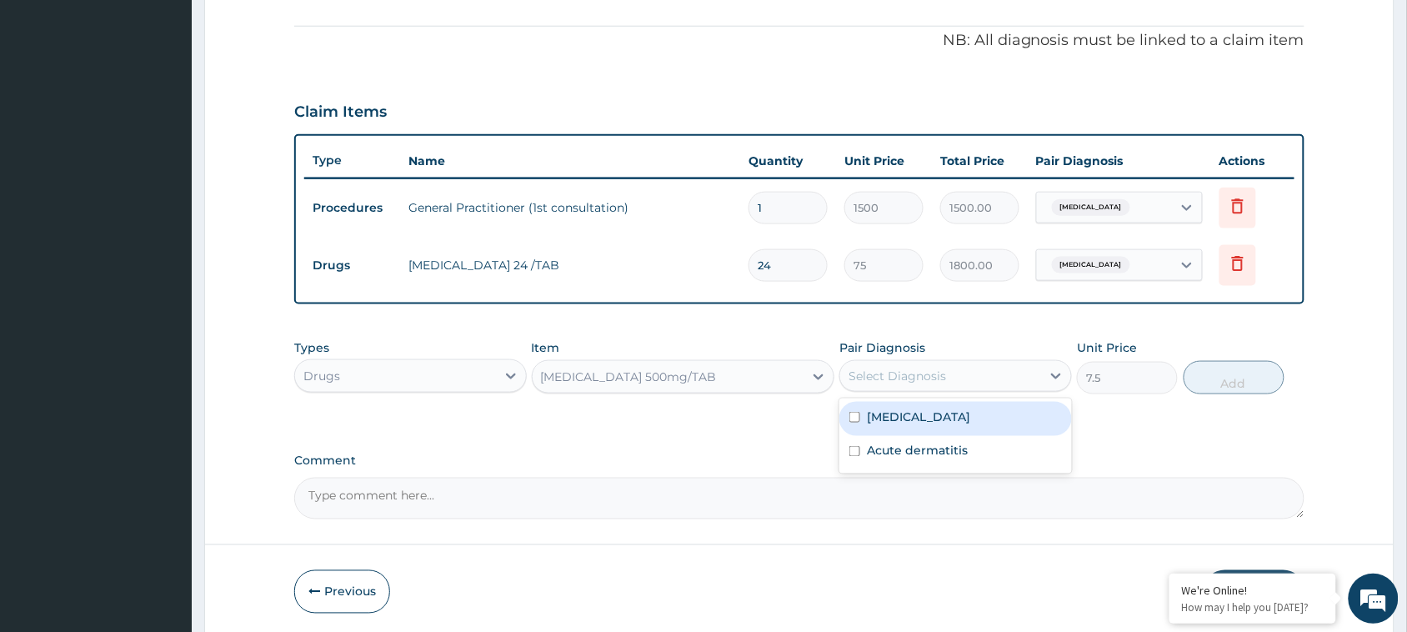
click at [898, 372] on div "Select Diagnosis" at bounding box center [896, 375] width 97 height 17
click at [858, 419] on input "checkbox" at bounding box center [854, 417] width 11 height 11
checkbox input "true"
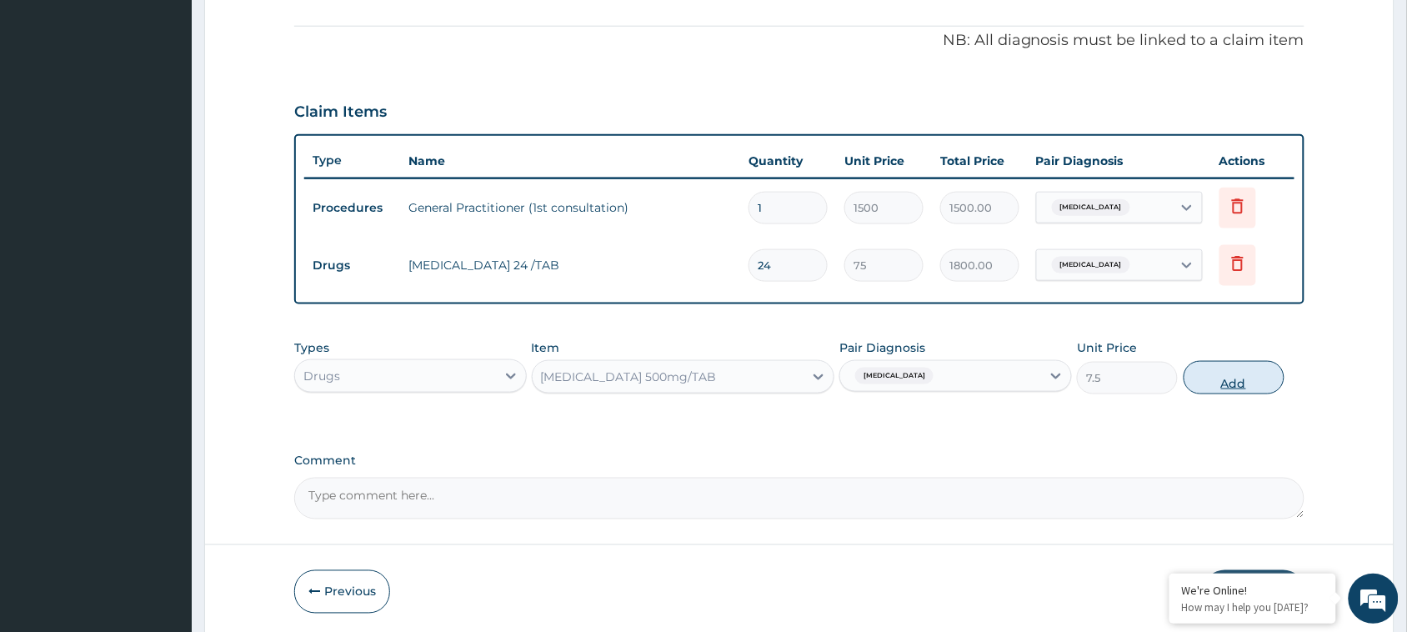
click at [1251, 376] on button "Add" at bounding box center [1233, 377] width 101 height 33
type input "0"
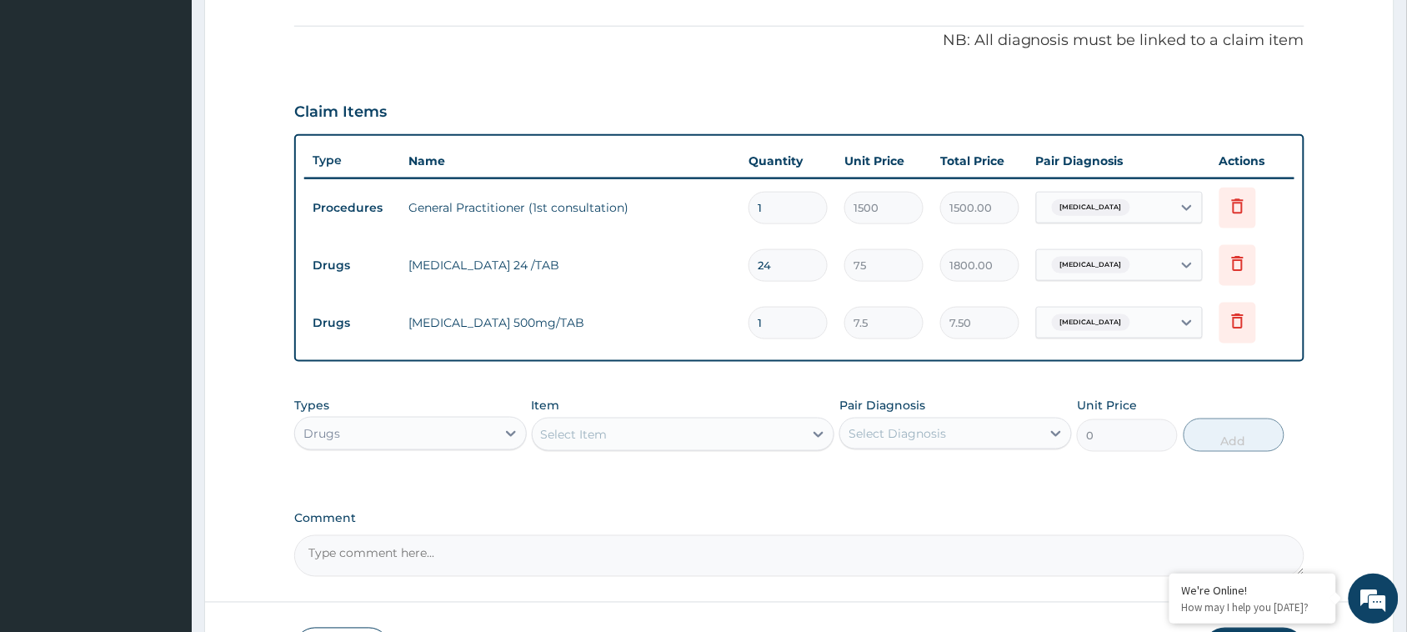
drag, startPoint x: 776, startPoint y: 322, endPoint x: 744, endPoint y: 315, distance: 32.5
click at [744, 315] on td "1" at bounding box center [788, 322] width 96 height 49
type input "18"
type input "135.00"
type input "18"
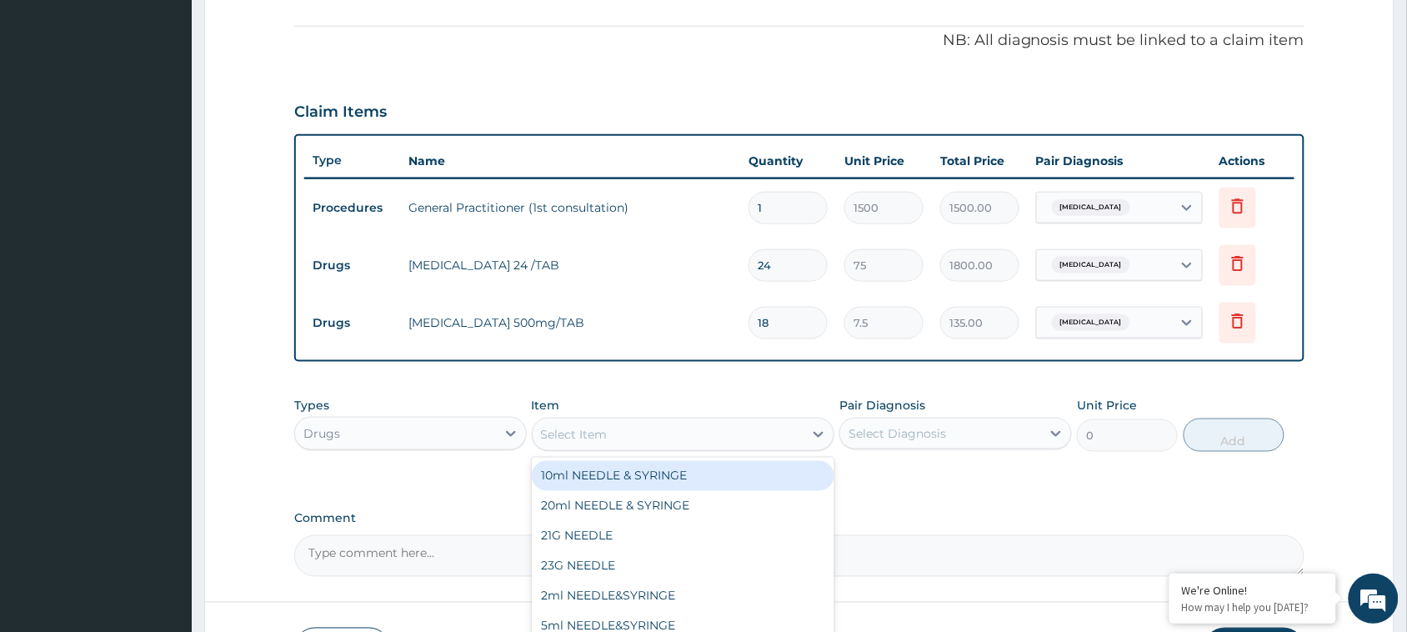
click at [693, 432] on div "Select Item" at bounding box center [668, 434] width 272 height 27
type input "fun"
click at [686, 465] on div "FUNBACT A CREAM" at bounding box center [683, 476] width 303 height 30
type input "600"
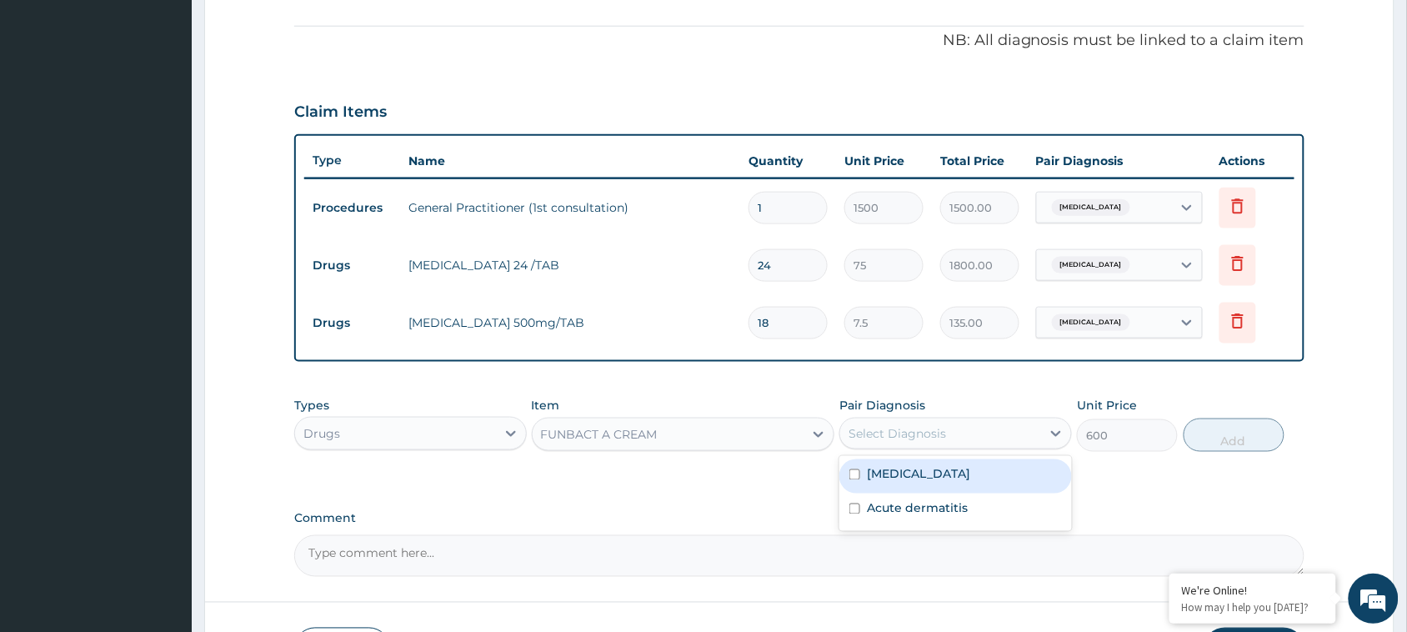
click at [927, 433] on div "Select Diagnosis" at bounding box center [896, 433] width 97 height 17
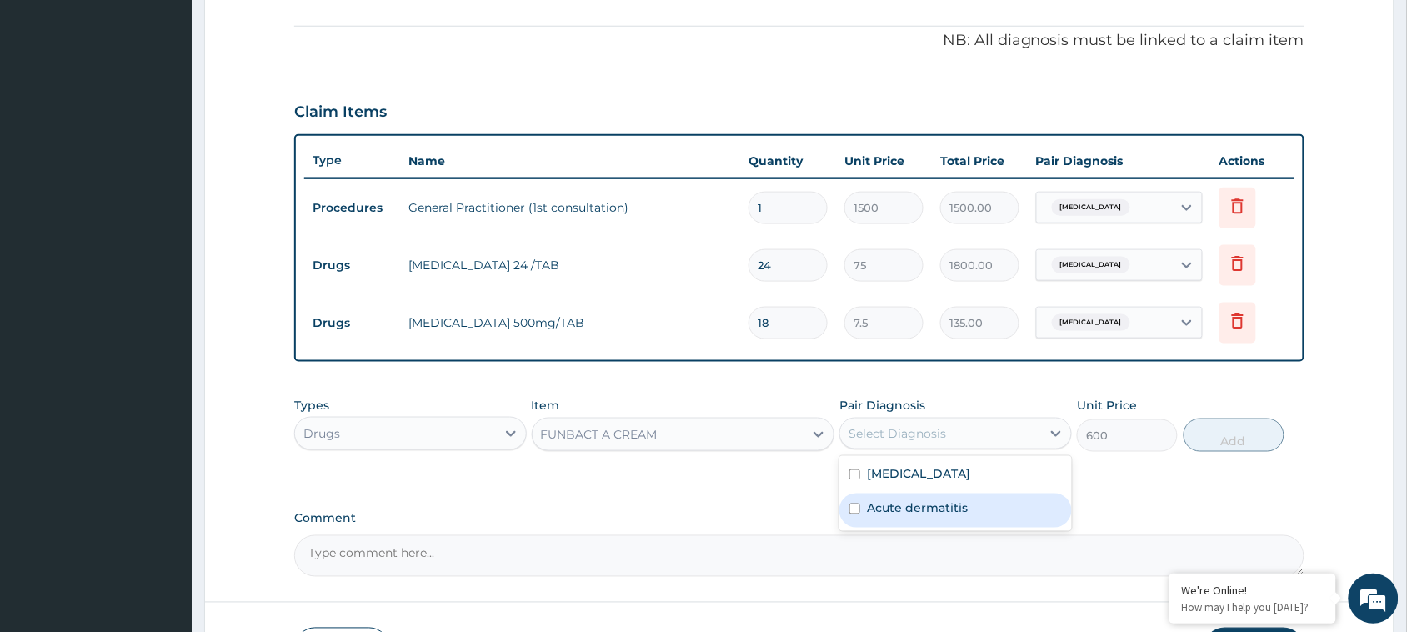
drag, startPoint x: 852, startPoint y: 505, endPoint x: 1376, endPoint y: 431, distance: 529.4
click at [858, 505] on input "checkbox" at bounding box center [854, 508] width 11 height 11
checkbox input "true"
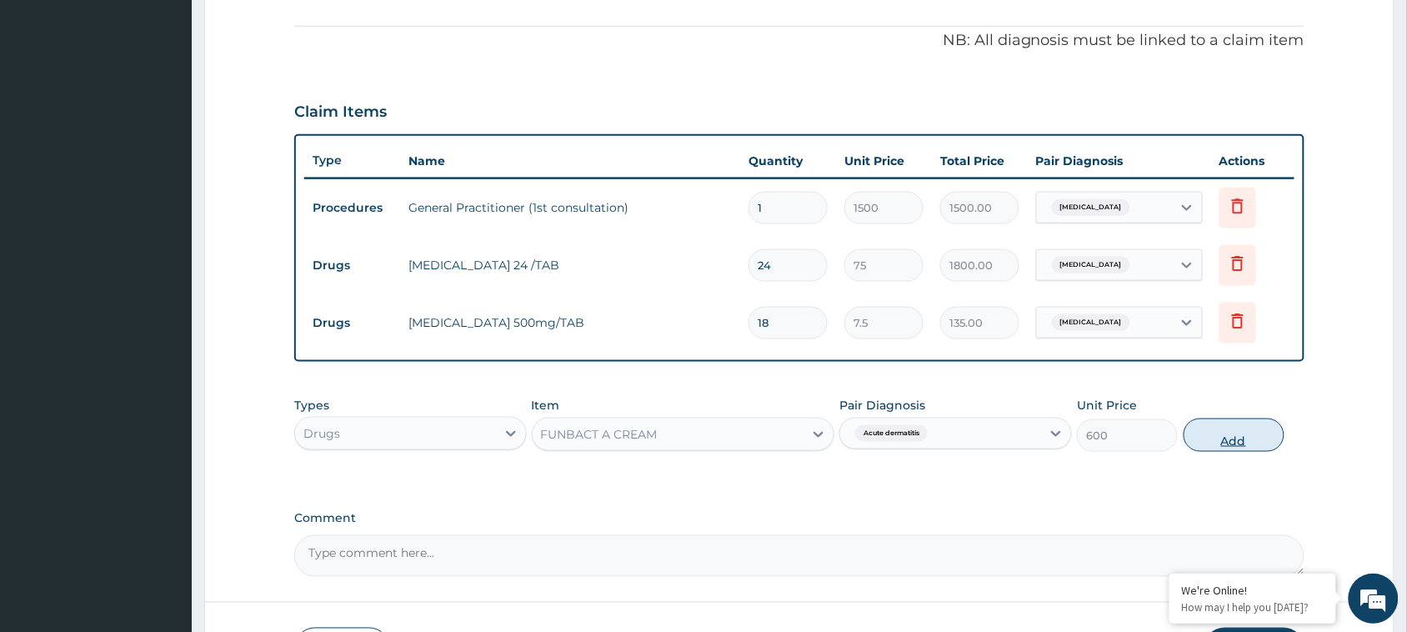
click at [1243, 438] on button "Add" at bounding box center [1233, 434] width 101 height 33
type input "0"
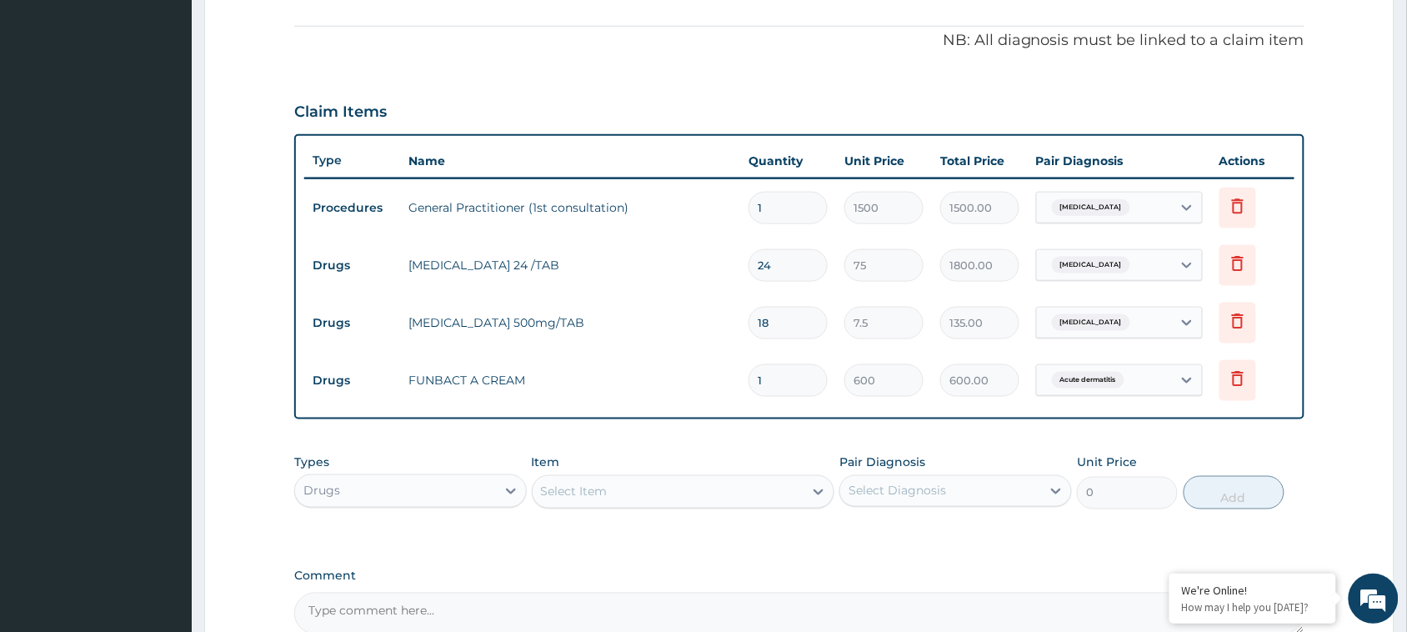
scroll to position [662, 0]
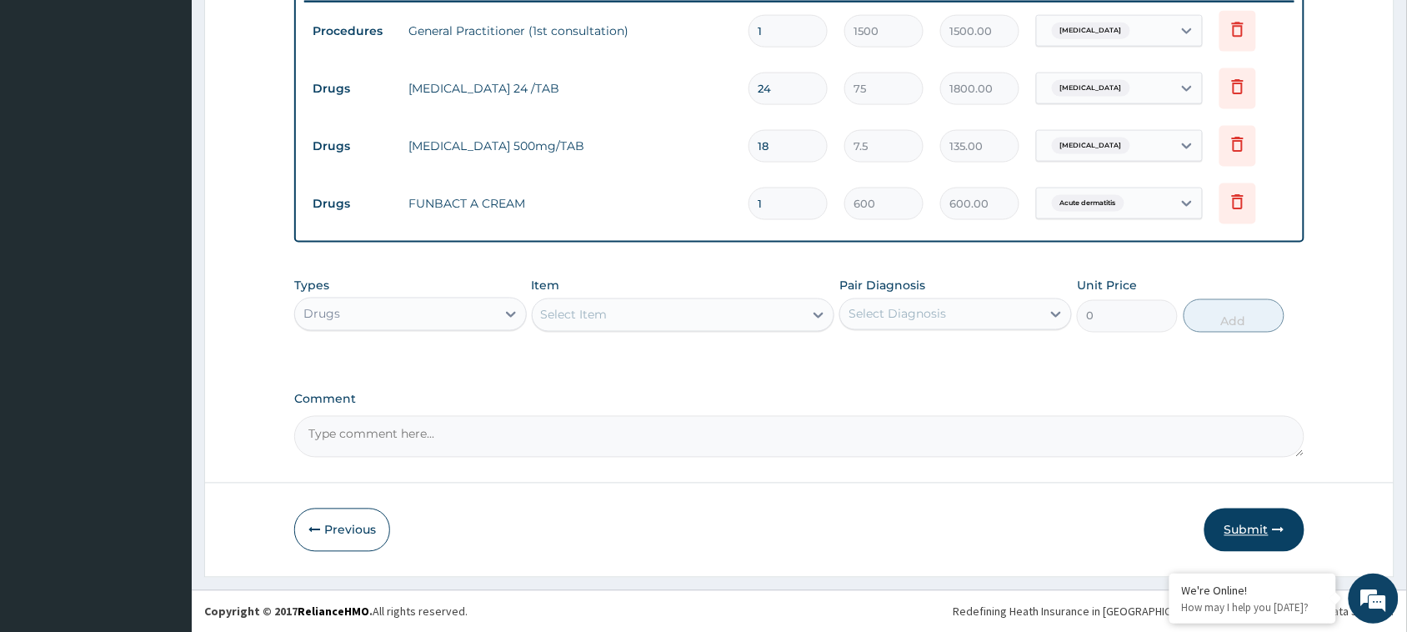
click at [1247, 535] on button "Submit" at bounding box center [1254, 529] width 100 height 43
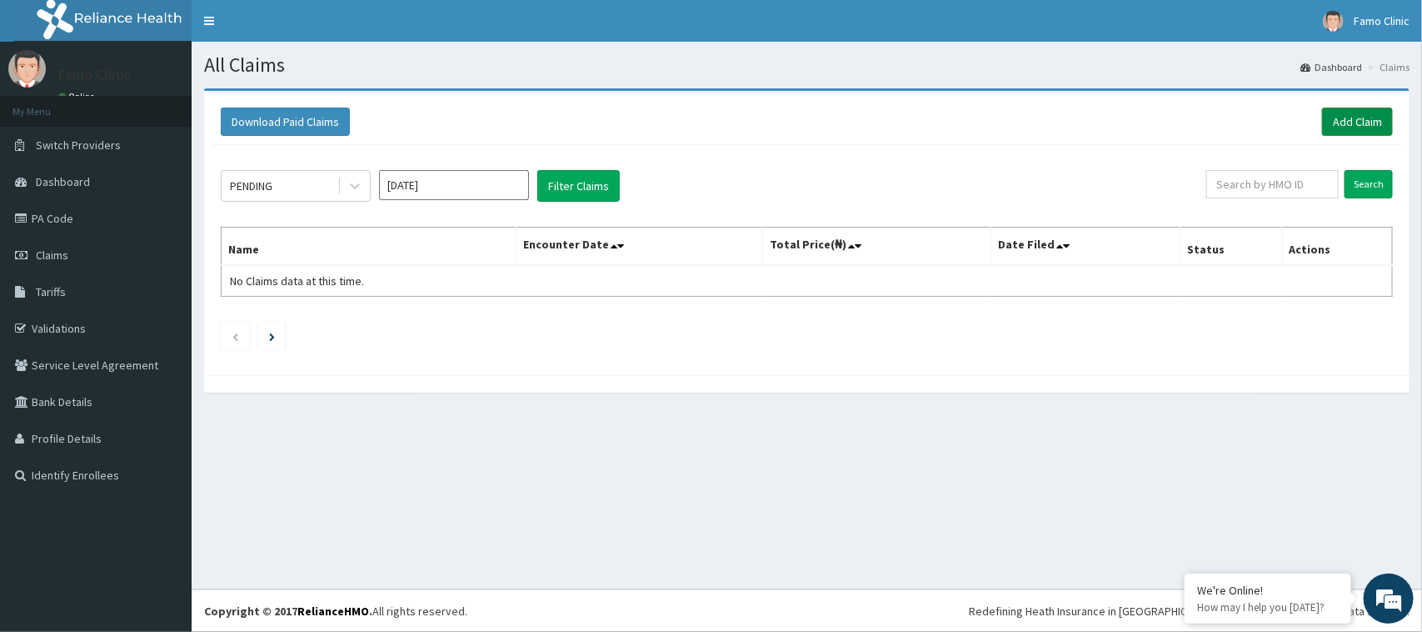
click at [1352, 117] on link "Add Claim" at bounding box center [1357, 121] width 71 height 28
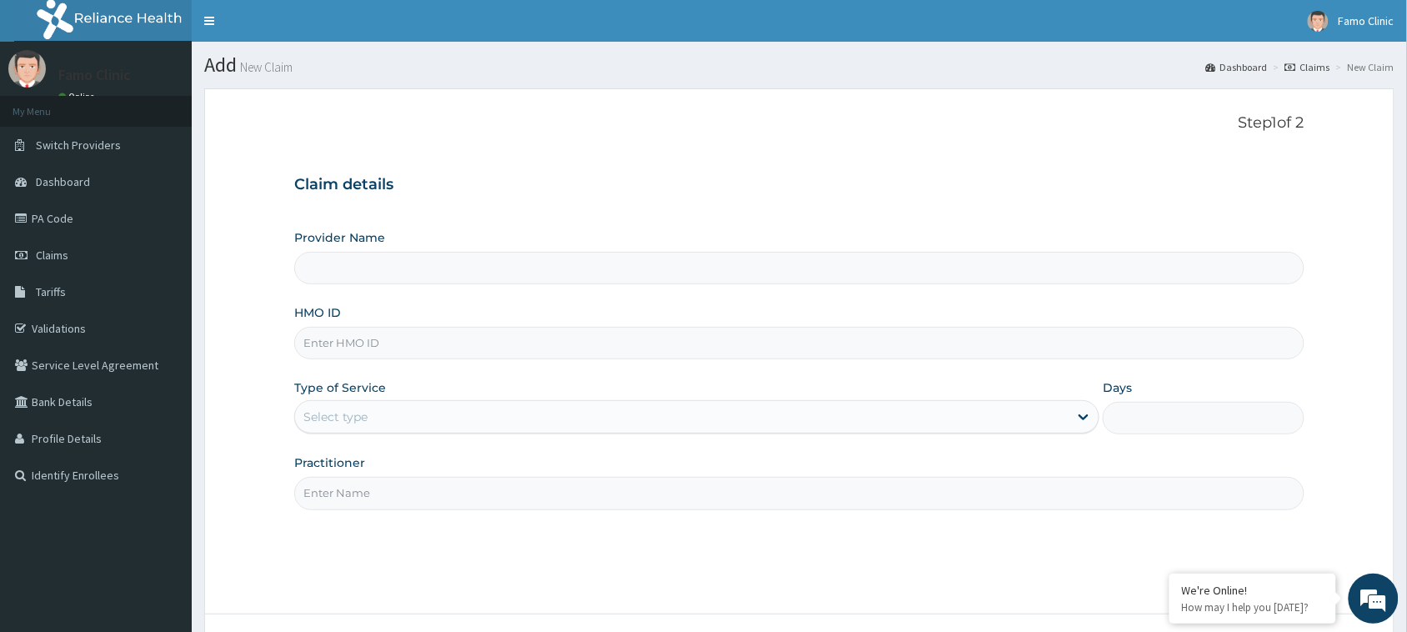
type input "FAMO CLINIC"
click at [437, 333] on input "HMO ID" at bounding box center [799, 343] width 1010 height 32
type input "tbd/10008/a"
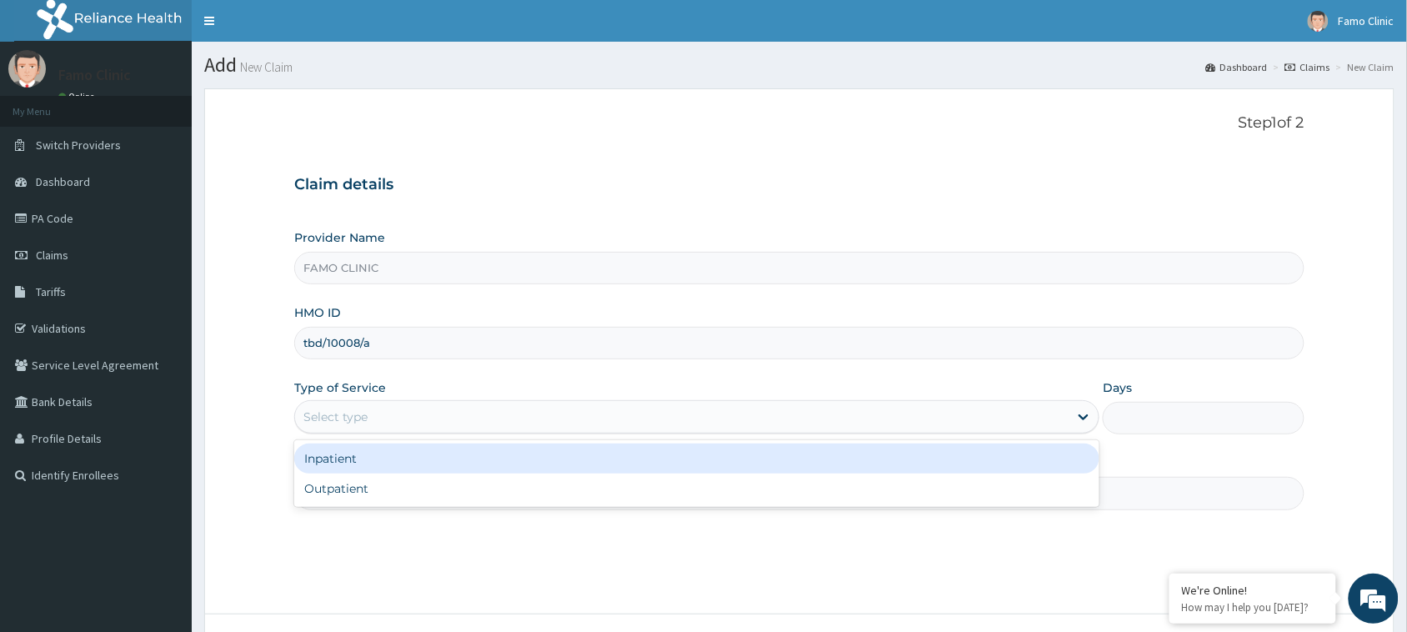
click at [440, 418] on div "Select type" at bounding box center [681, 416] width 773 height 27
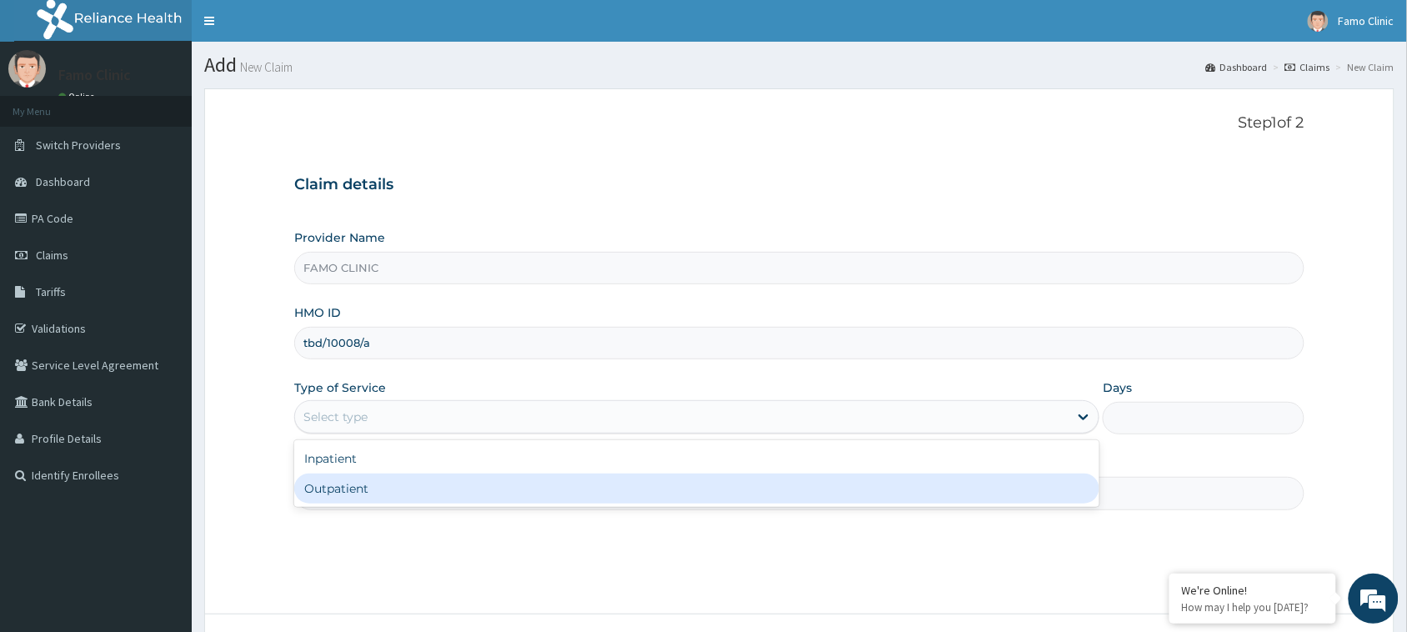
click at [432, 492] on div "Outpatient" at bounding box center [696, 488] width 805 height 30
type input "1"
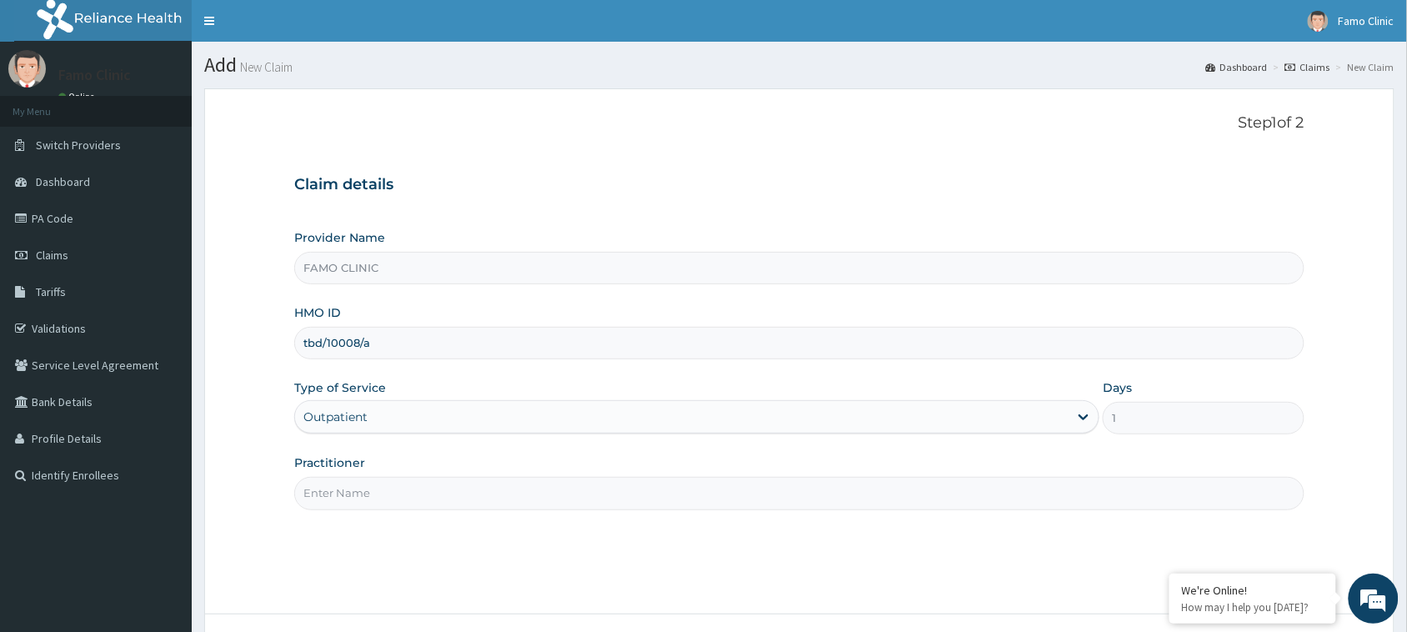
click at [432, 492] on input "Practitioner" at bounding box center [799, 493] width 1010 height 32
type input "Dr. Edimeh"
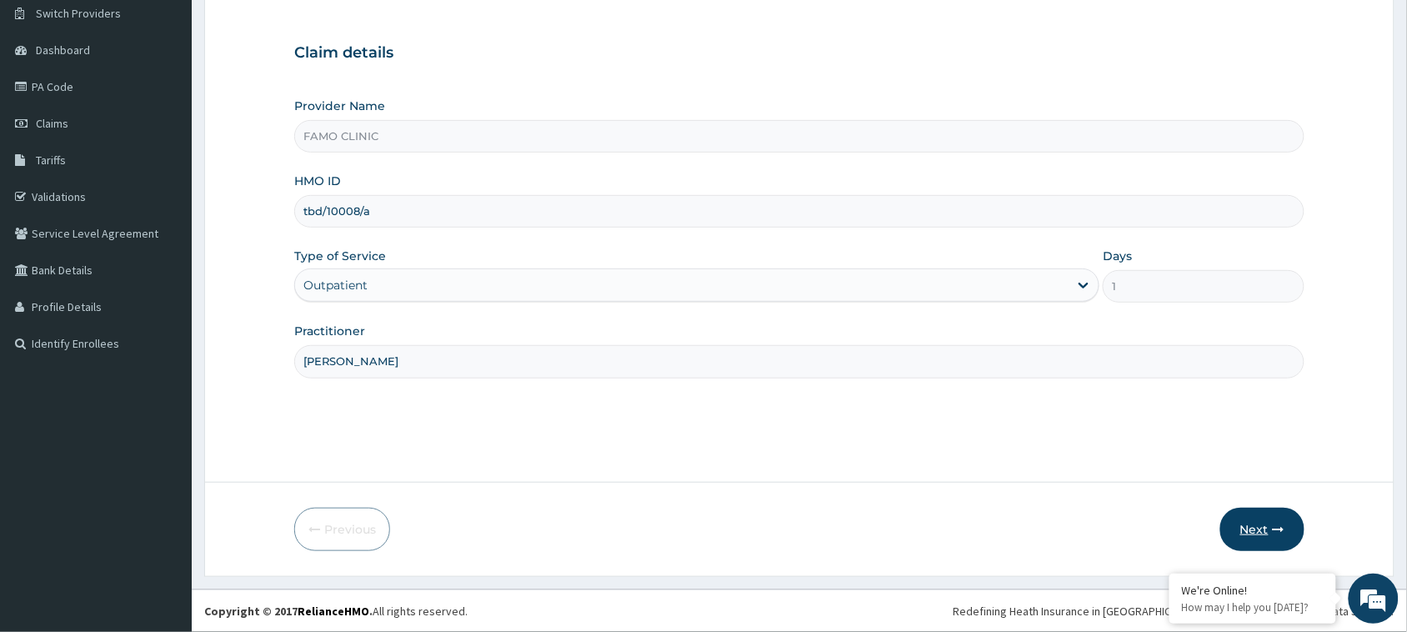
click at [1252, 522] on button "Next" at bounding box center [1262, 528] width 84 height 43
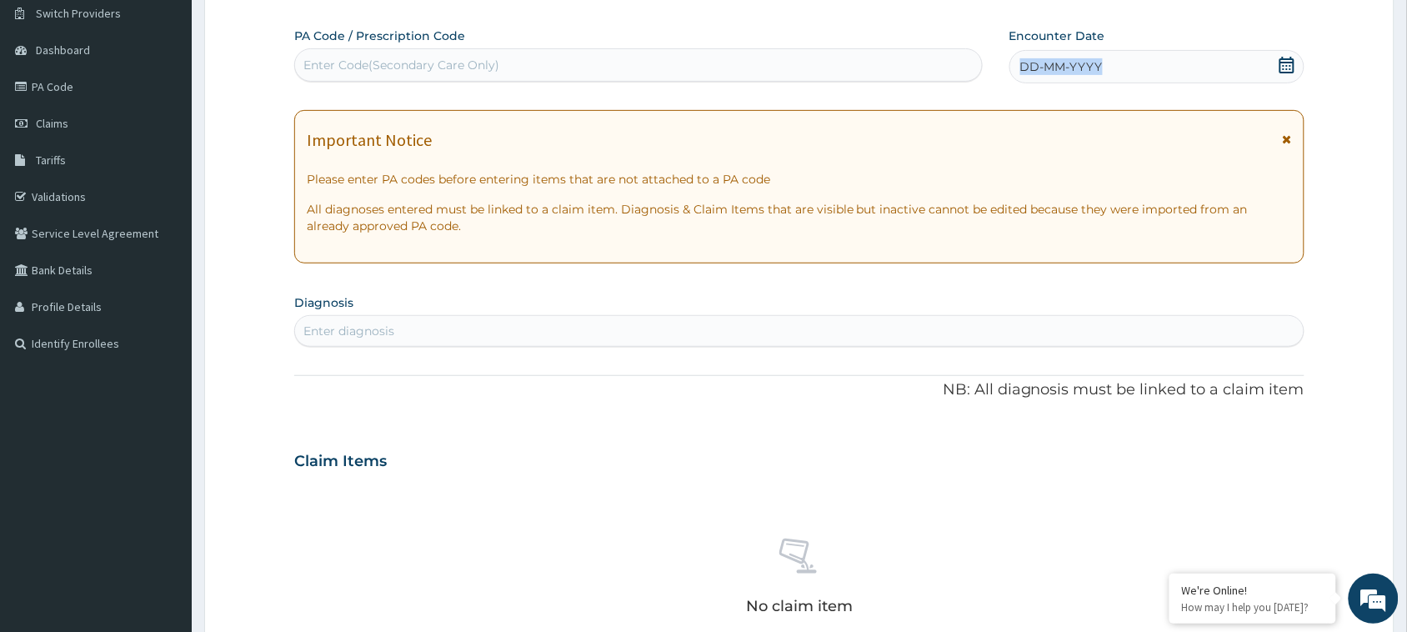
drag, startPoint x: 1109, startPoint y: 67, endPoint x: 1008, endPoint y: 64, distance: 100.9
click at [1008, 64] on div "PA Code / Prescription Code Enter Code(Secondary Care Only) Encounter Date DD-M…" at bounding box center [785, 55] width 983 height 56
click at [1283, 64] on icon at bounding box center [1286, 65] width 15 height 17
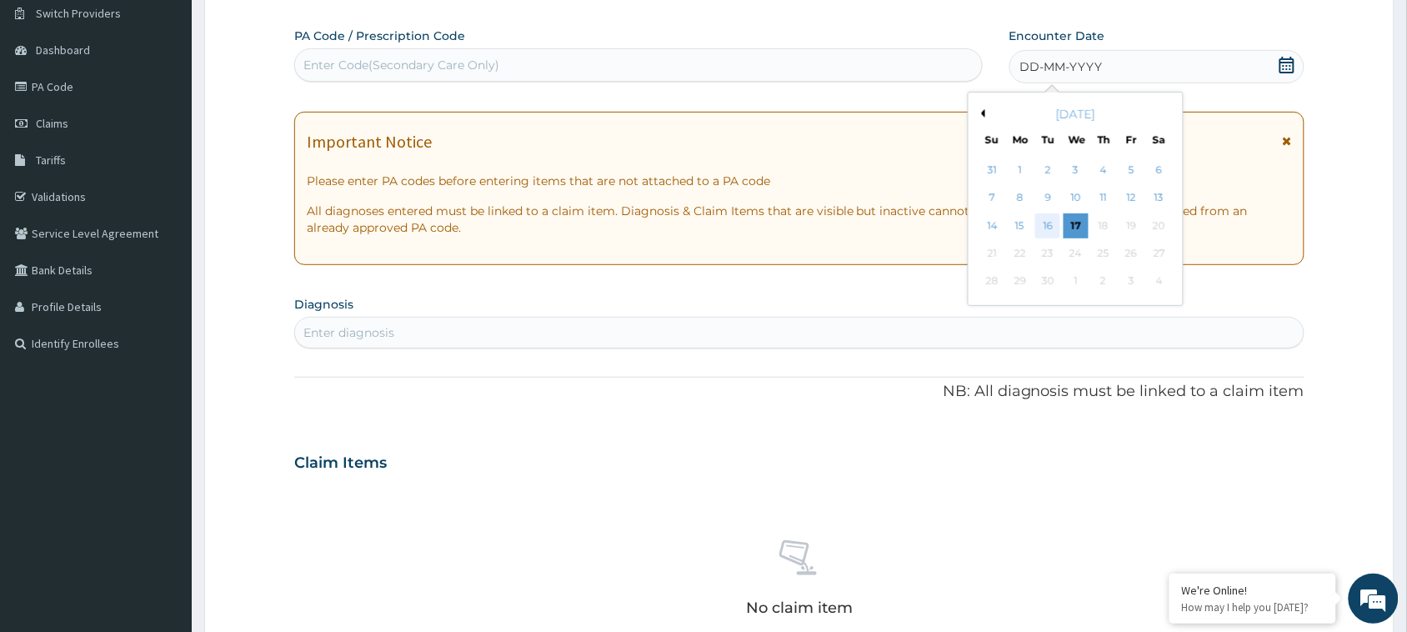
click at [1051, 222] on div "16" at bounding box center [1047, 225] width 25 height 25
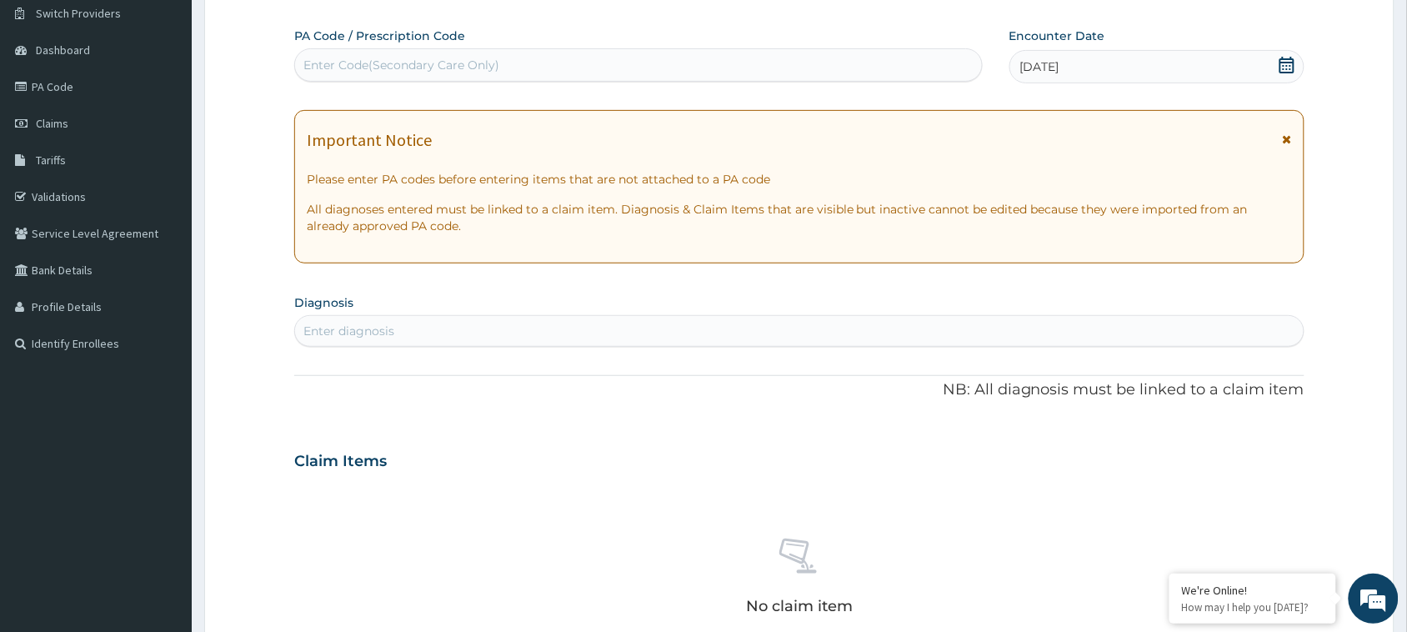
click at [472, 332] on div "Enter diagnosis" at bounding box center [799, 330] width 1008 height 27
type input "plasmo"
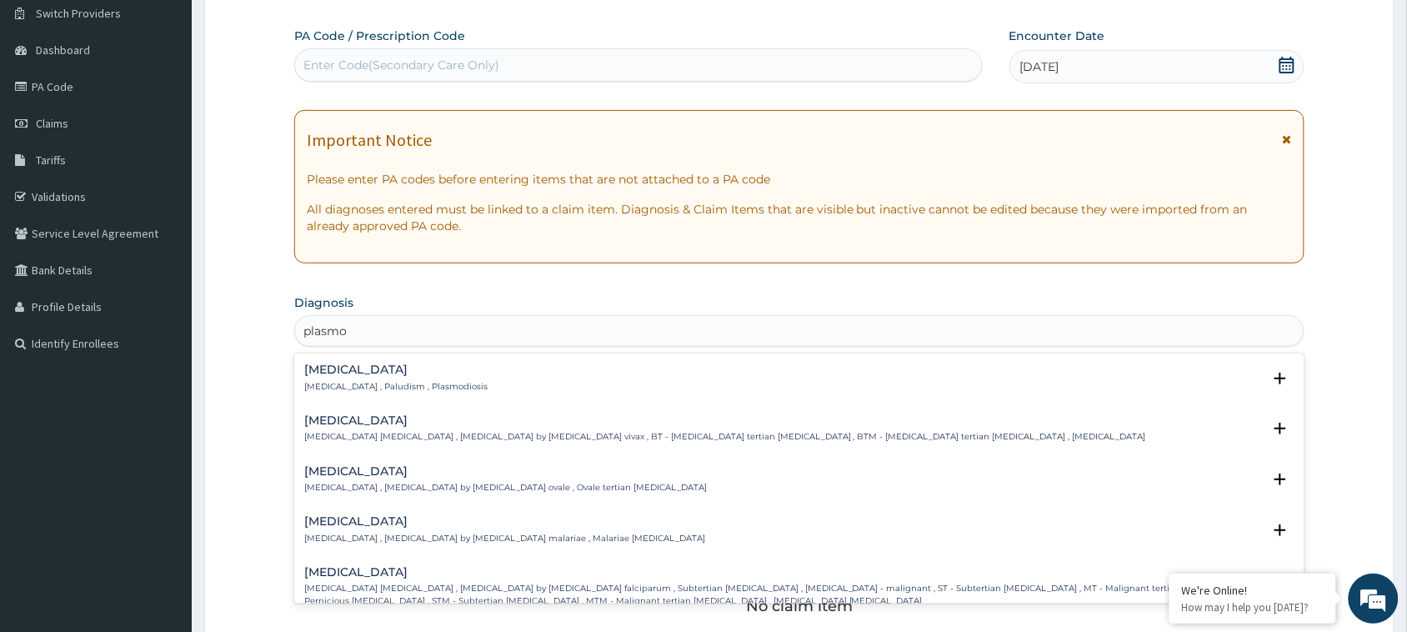
click at [333, 377] on div "Malaria Malaria , Paludism , Plasmodiosis" at bounding box center [395, 377] width 183 height 29
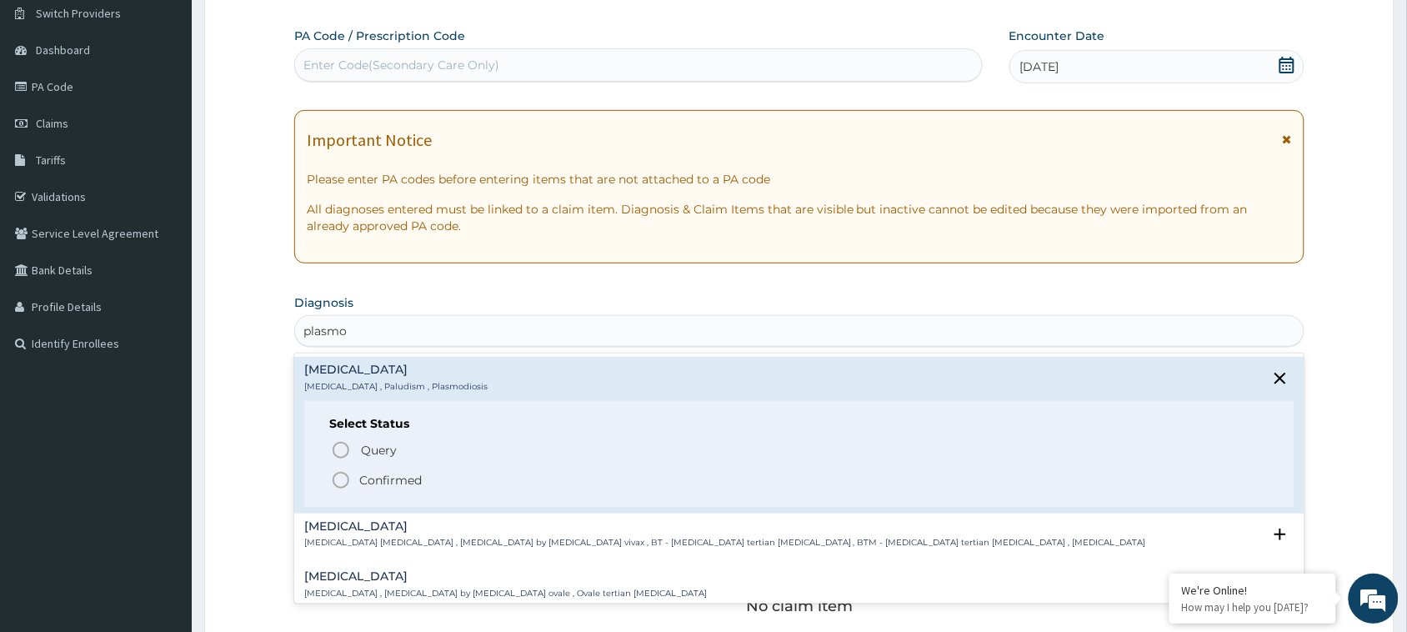
click at [342, 477] on icon "status option filled" at bounding box center [341, 480] width 20 height 20
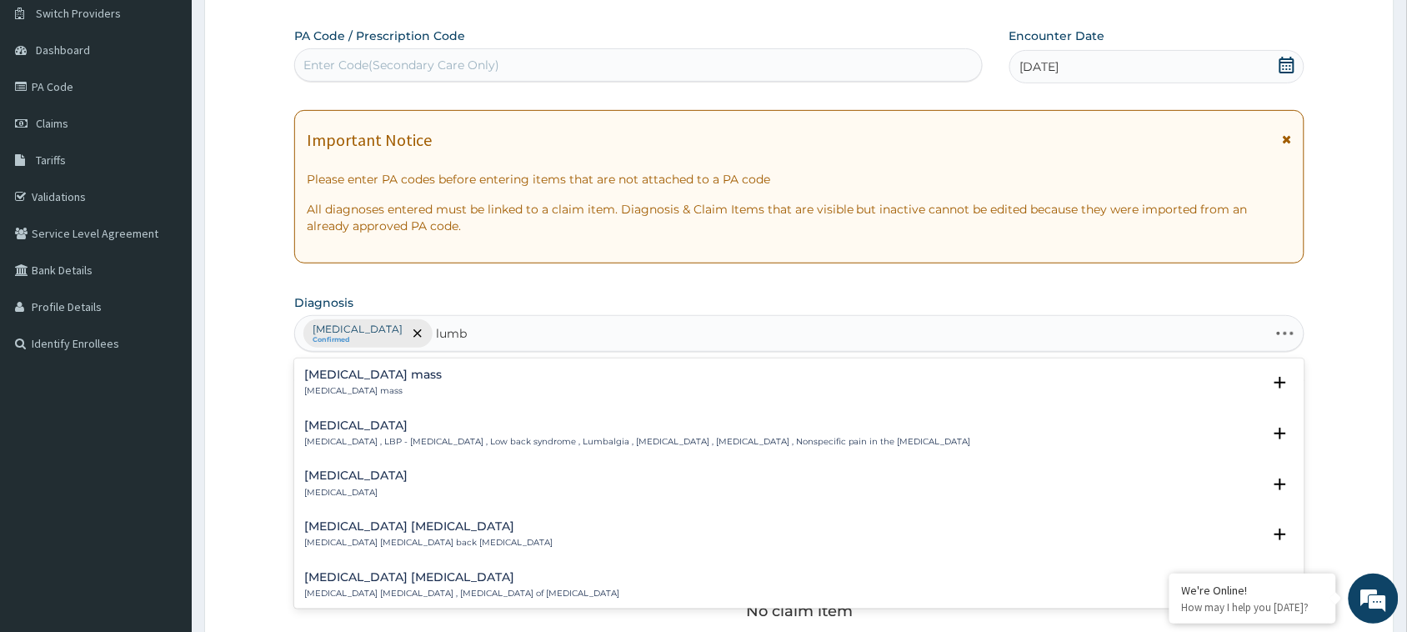
type input "lumba"
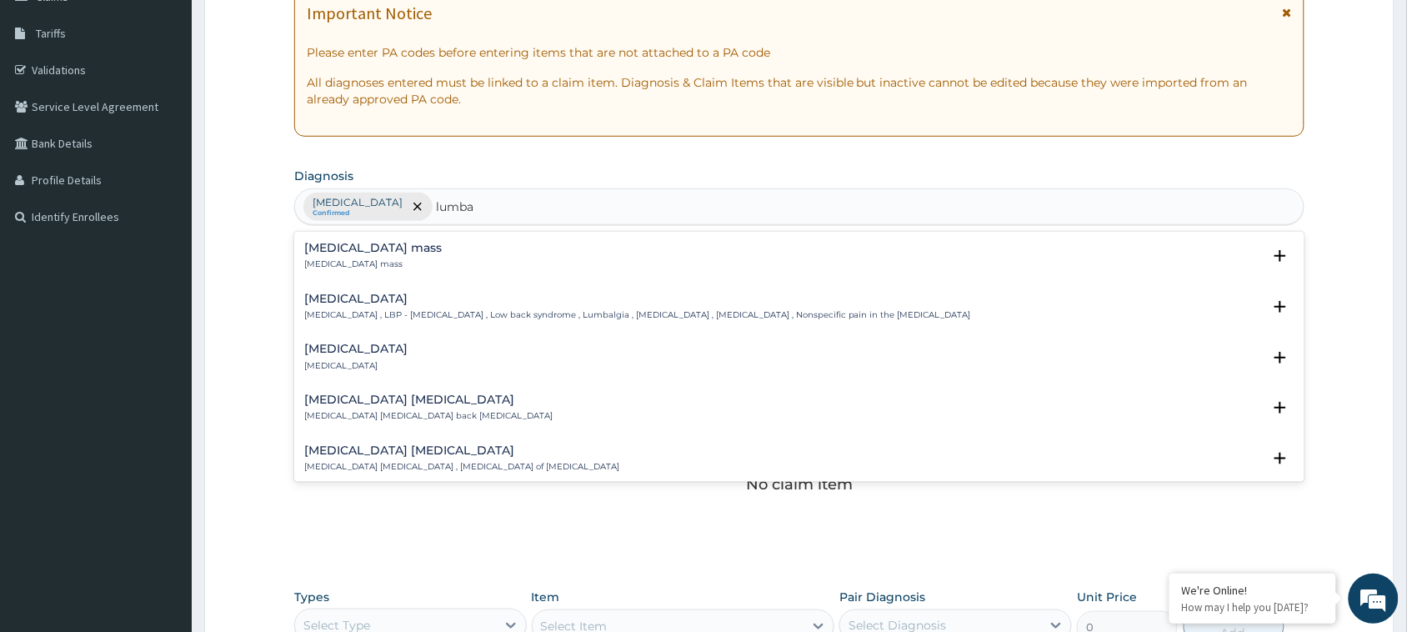
scroll to position [262, 0]
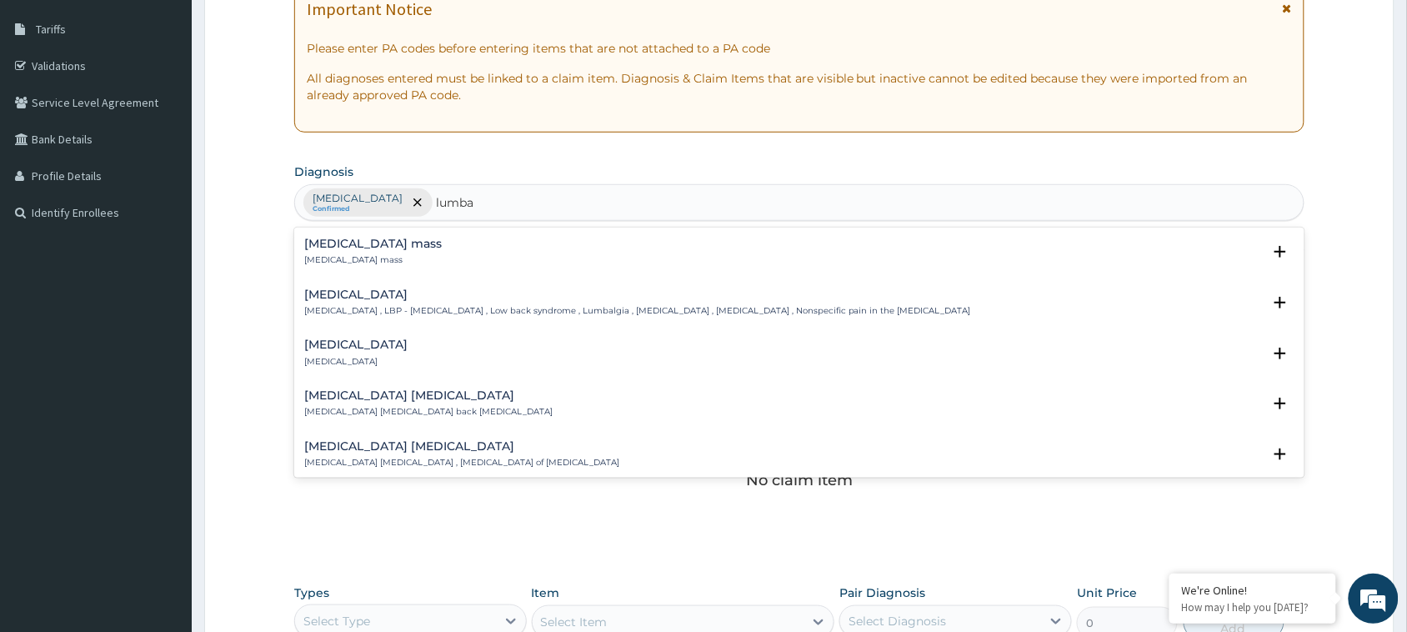
click at [334, 297] on h4 "Low back pain" at bounding box center [637, 294] width 667 height 12
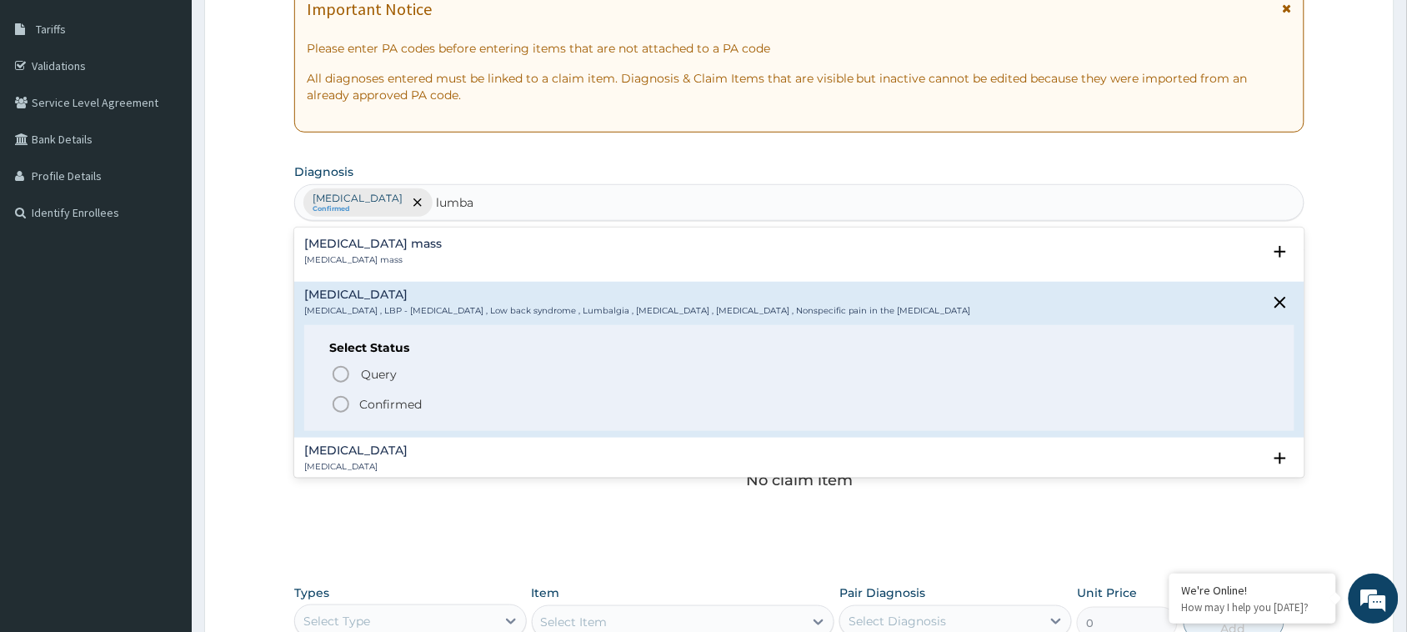
click at [338, 400] on icon "status option filled" at bounding box center [341, 404] width 20 height 20
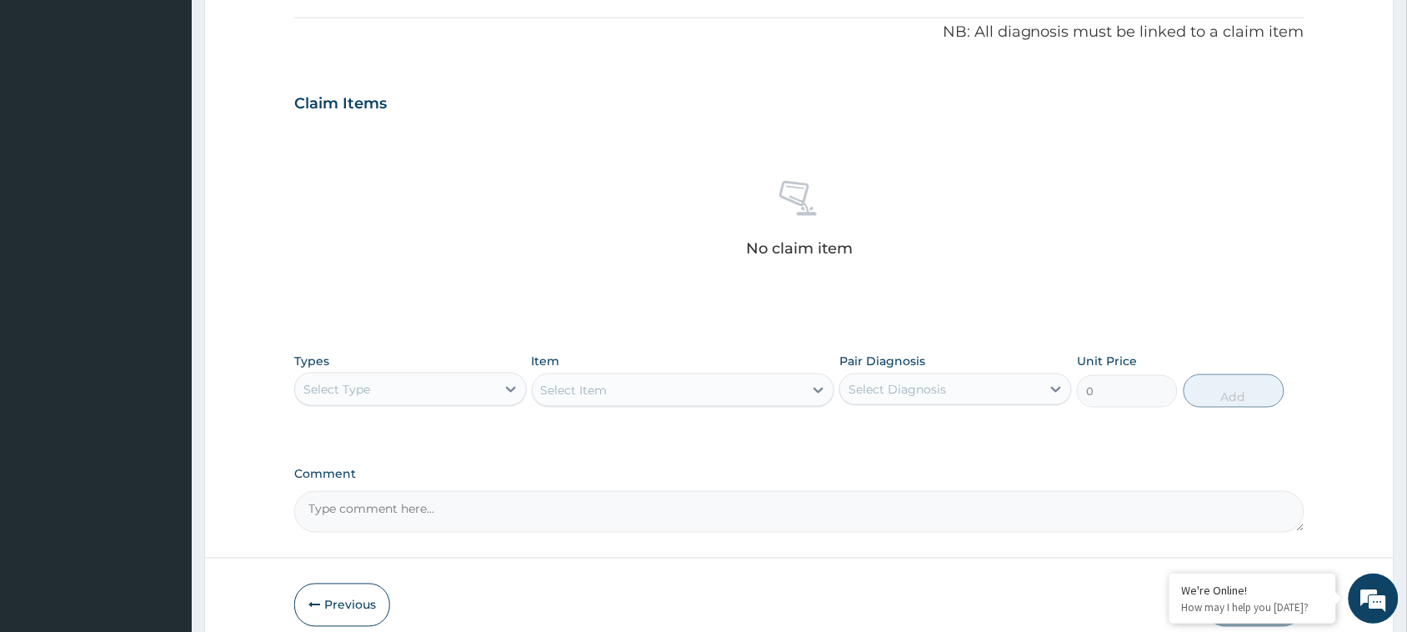
scroll to position [571, 0]
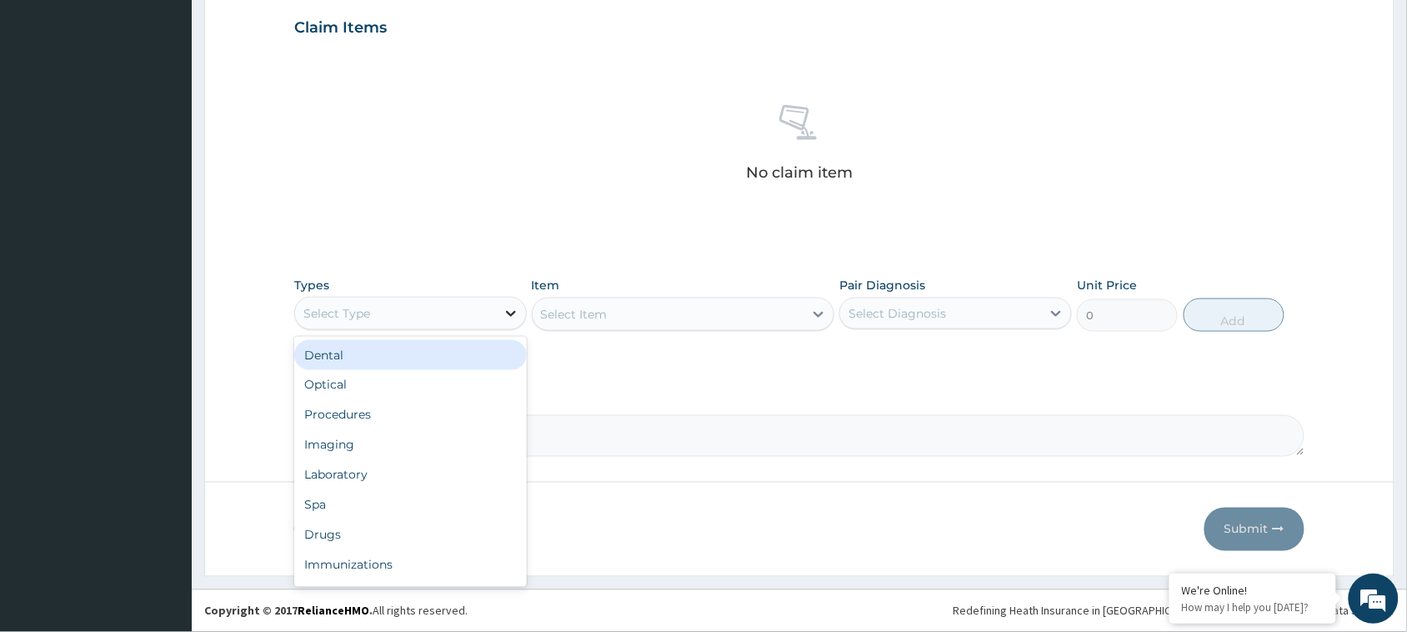
click at [512, 313] on icon at bounding box center [511, 314] width 10 height 6
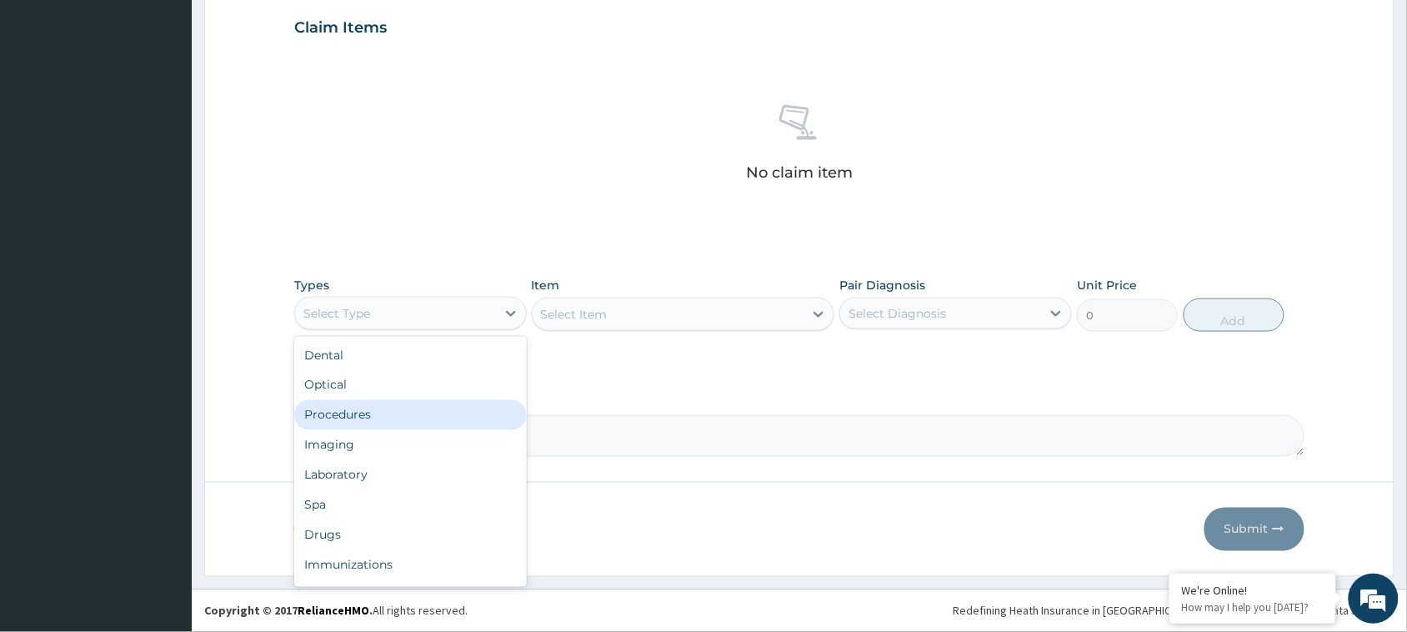
click at [368, 407] on div "Procedures" at bounding box center [410, 415] width 232 height 30
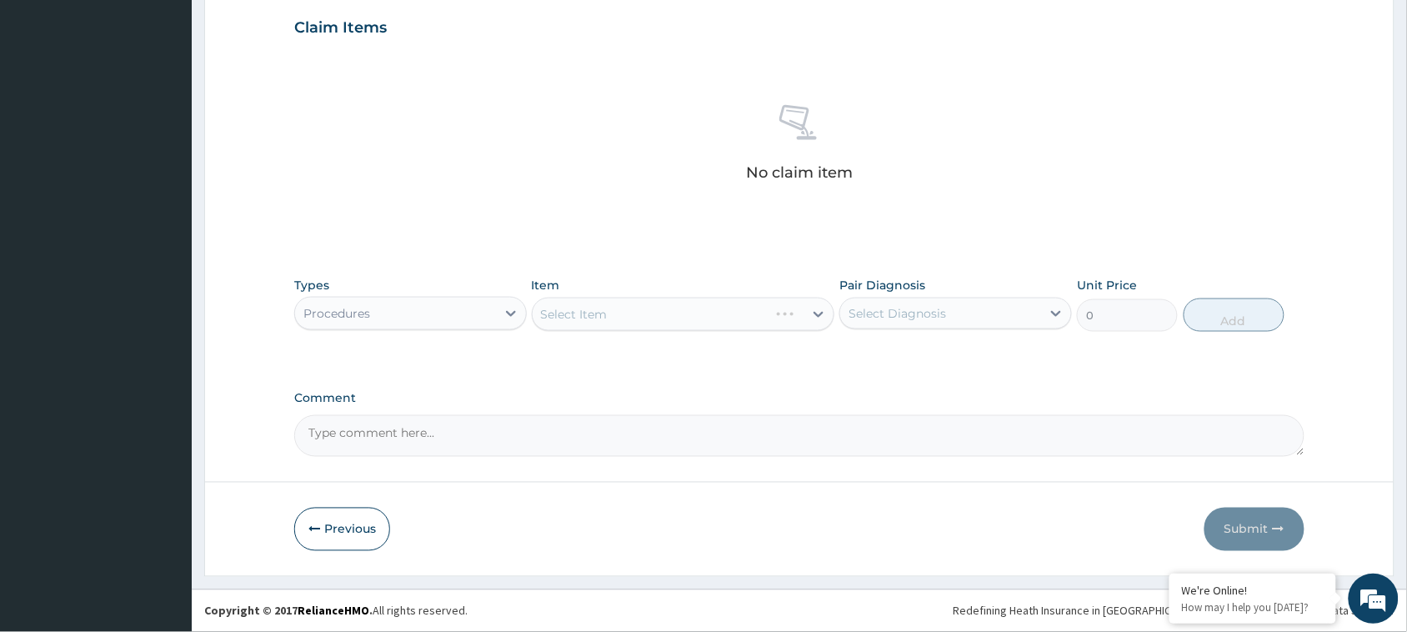
click at [587, 306] on div "Select Item" at bounding box center [683, 313] width 303 height 33
click at [814, 307] on div "Select Item" at bounding box center [683, 313] width 303 height 33
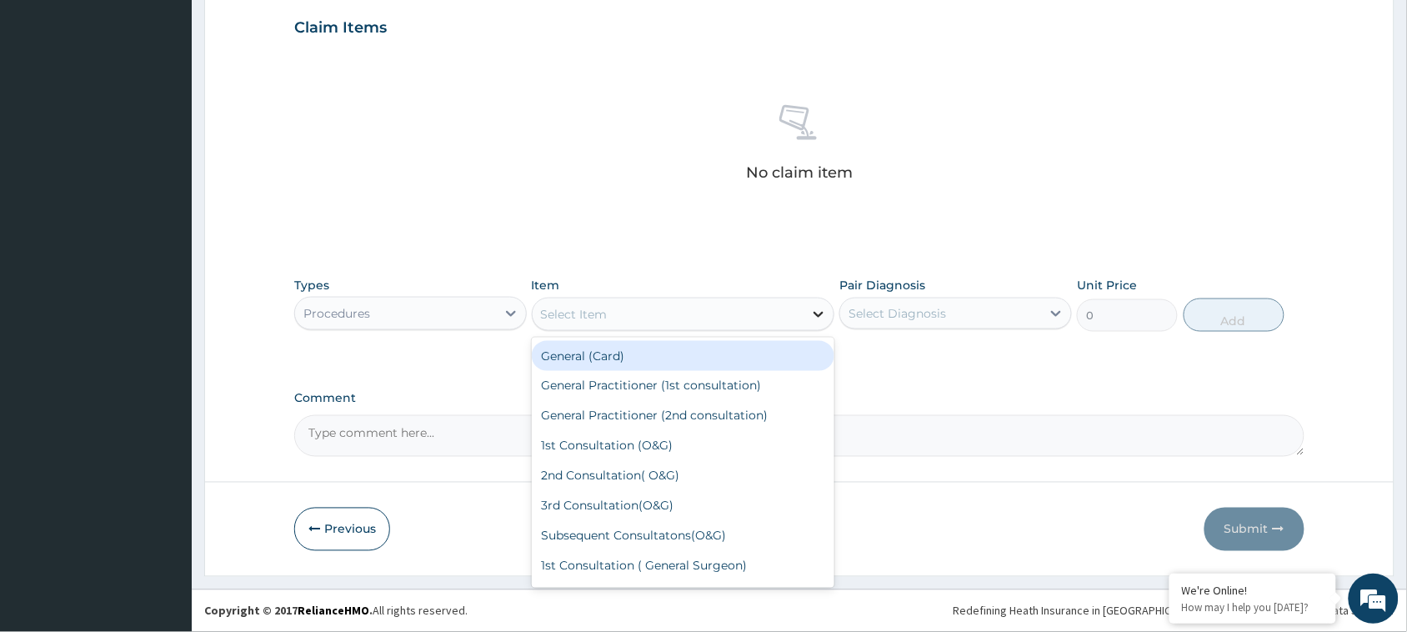
click at [819, 308] on icon at bounding box center [818, 314] width 17 height 17
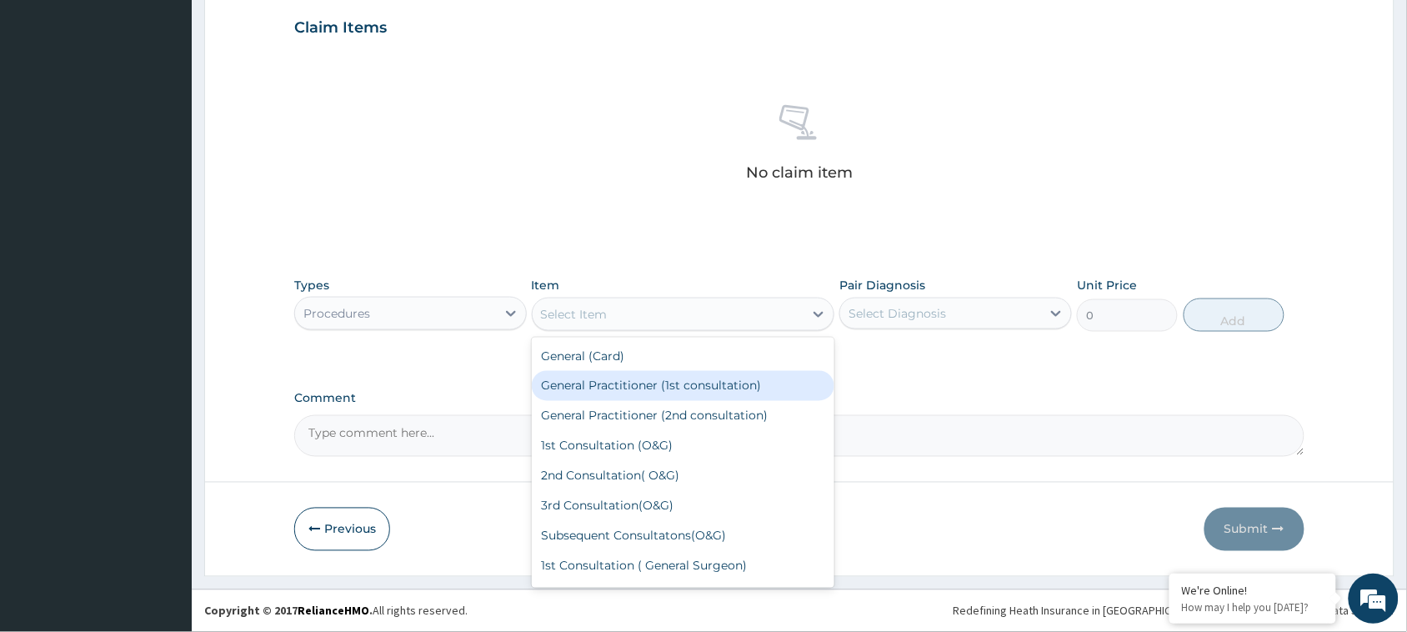
click at [687, 384] on div "General Practitioner (1st consultation)" at bounding box center [683, 386] width 303 height 30
type input "1500"
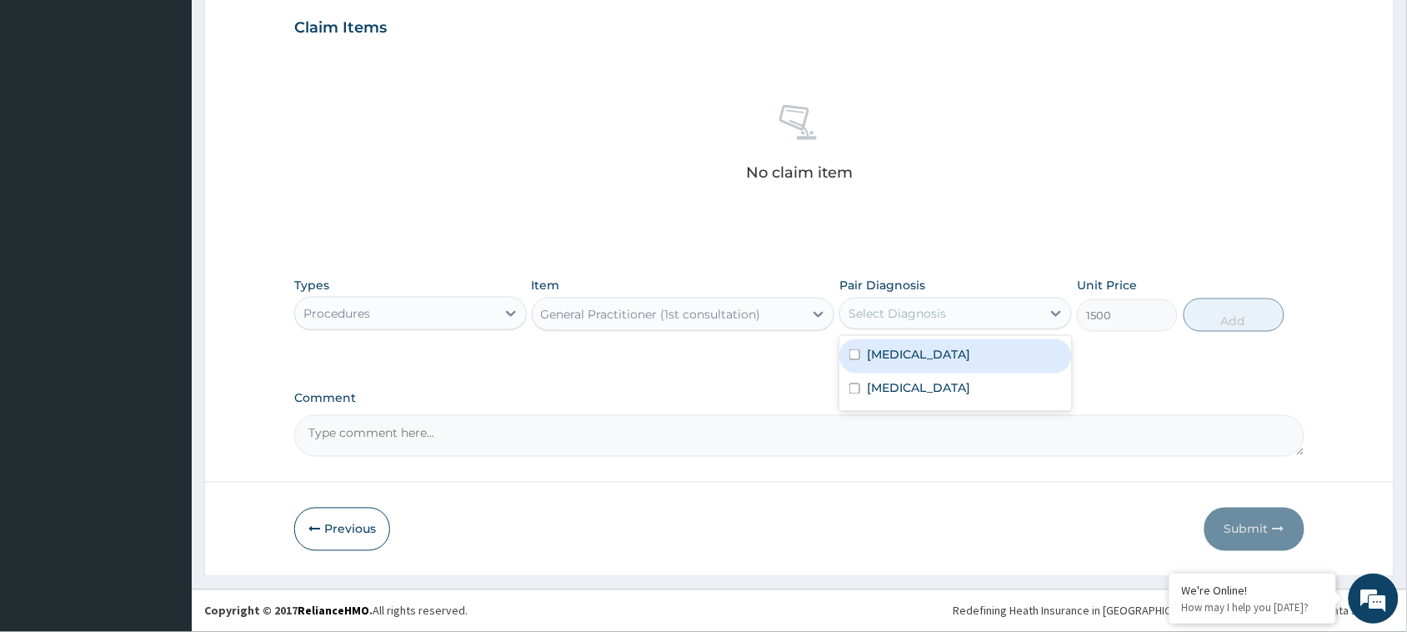
click at [956, 301] on div "Select Diagnosis" at bounding box center [940, 313] width 201 height 27
click at [858, 352] on input "checkbox" at bounding box center [854, 354] width 11 height 11
checkbox input "true"
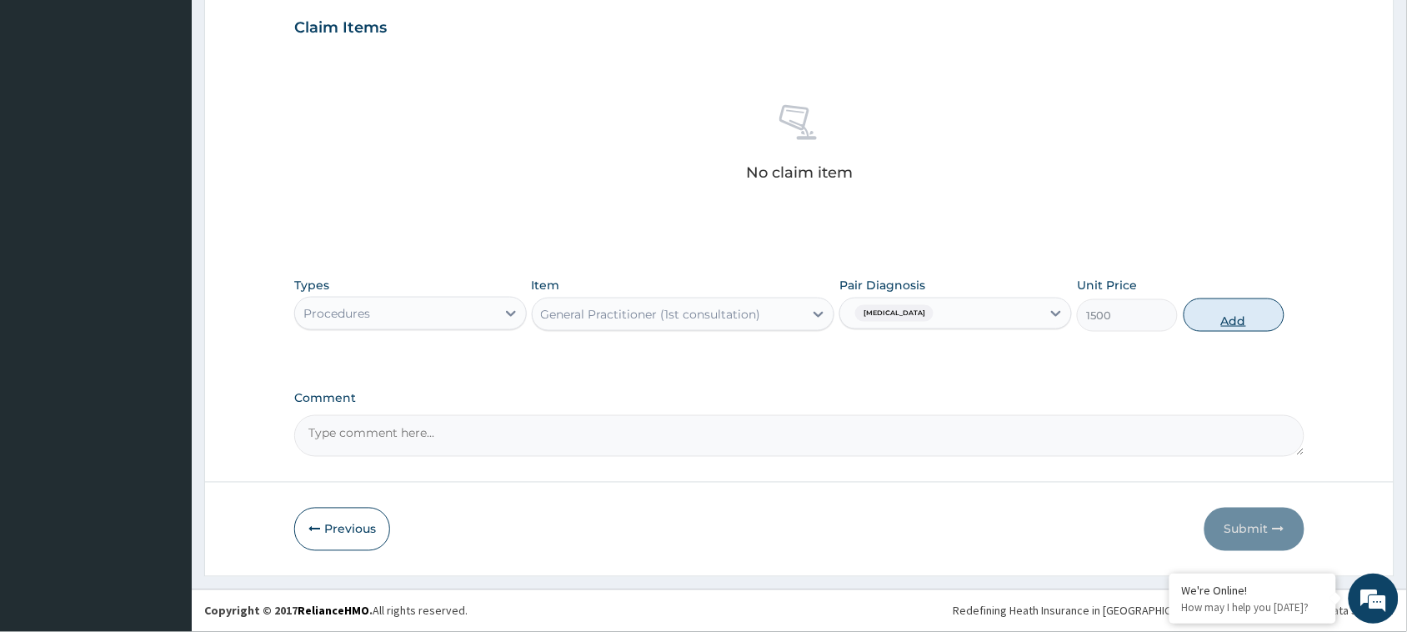
click at [1226, 313] on button "Add" at bounding box center [1233, 314] width 101 height 33
type input "0"
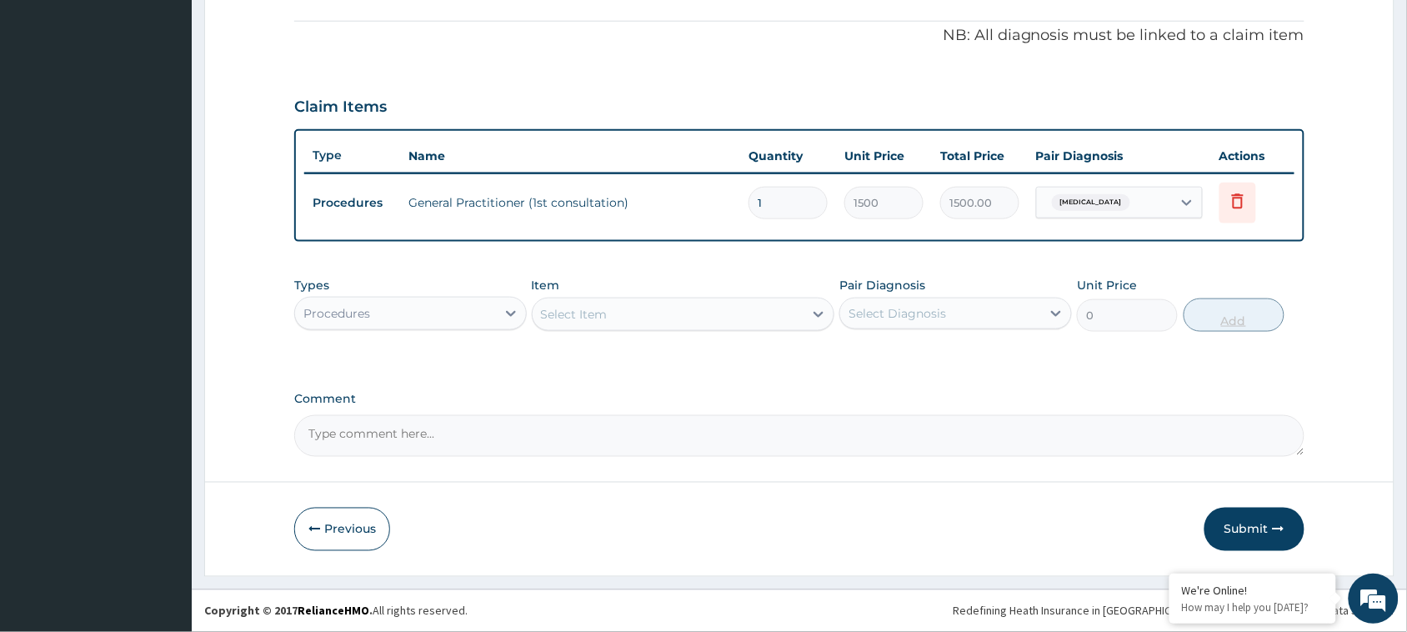
scroll to position [489, 0]
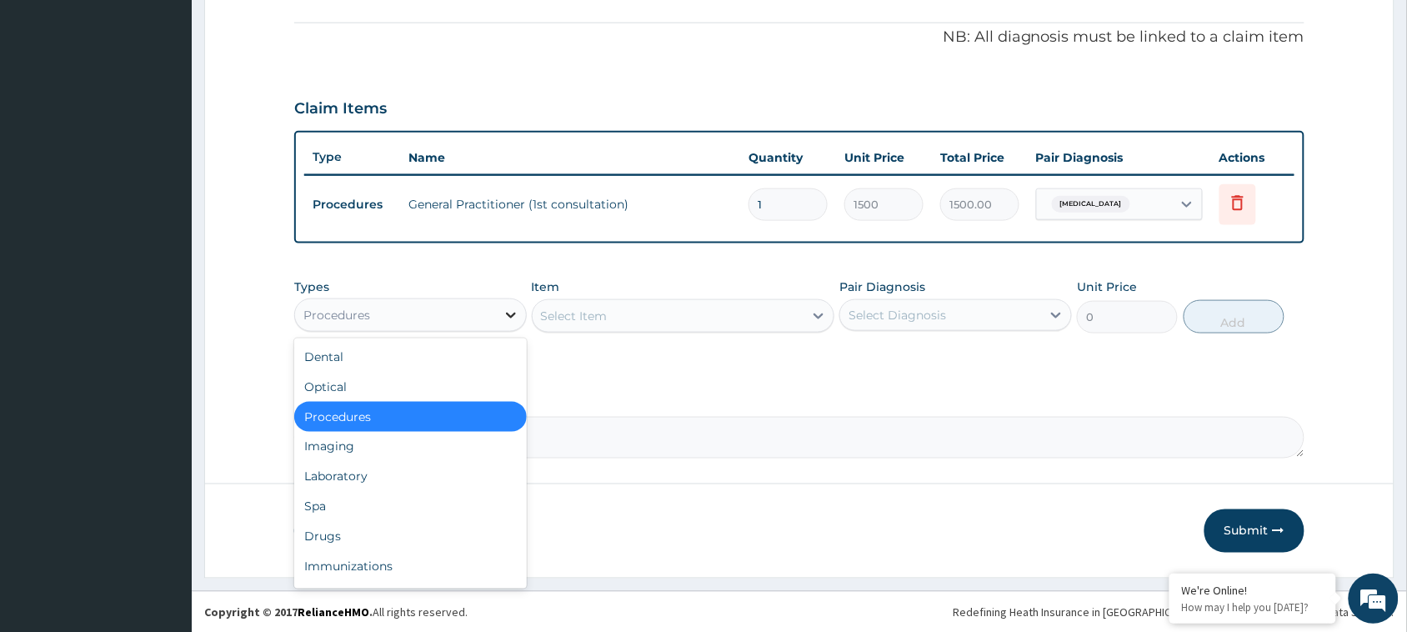
click at [512, 315] on icon at bounding box center [511, 315] width 10 height 6
click at [358, 539] on div "Drugs" at bounding box center [410, 537] width 232 height 30
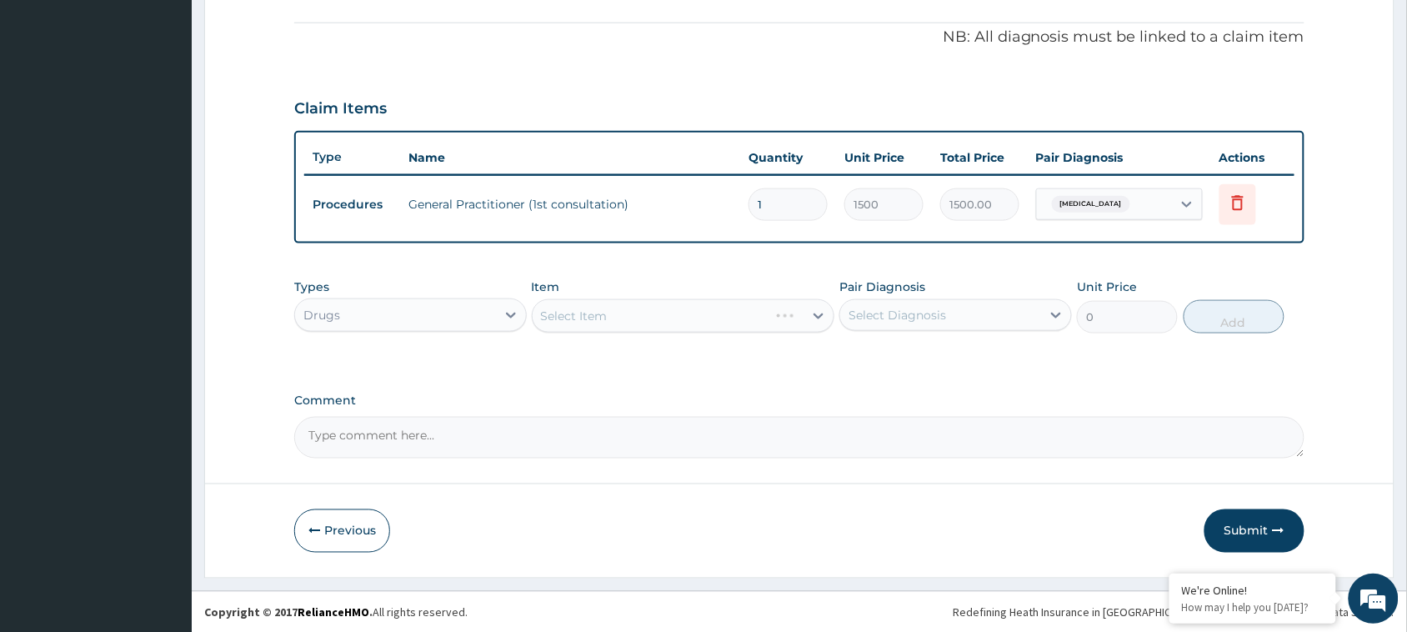
click at [647, 319] on div "Select Item" at bounding box center [683, 315] width 303 height 33
click at [815, 313] on div "Select Item" at bounding box center [683, 315] width 303 height 33
click at [817, 312] on div "Select Item" at bounding box center [683, 315] width 303 height 33
click at [818, 309] on div "Select Item" at bounding box center [683, 315] width 303 height 33
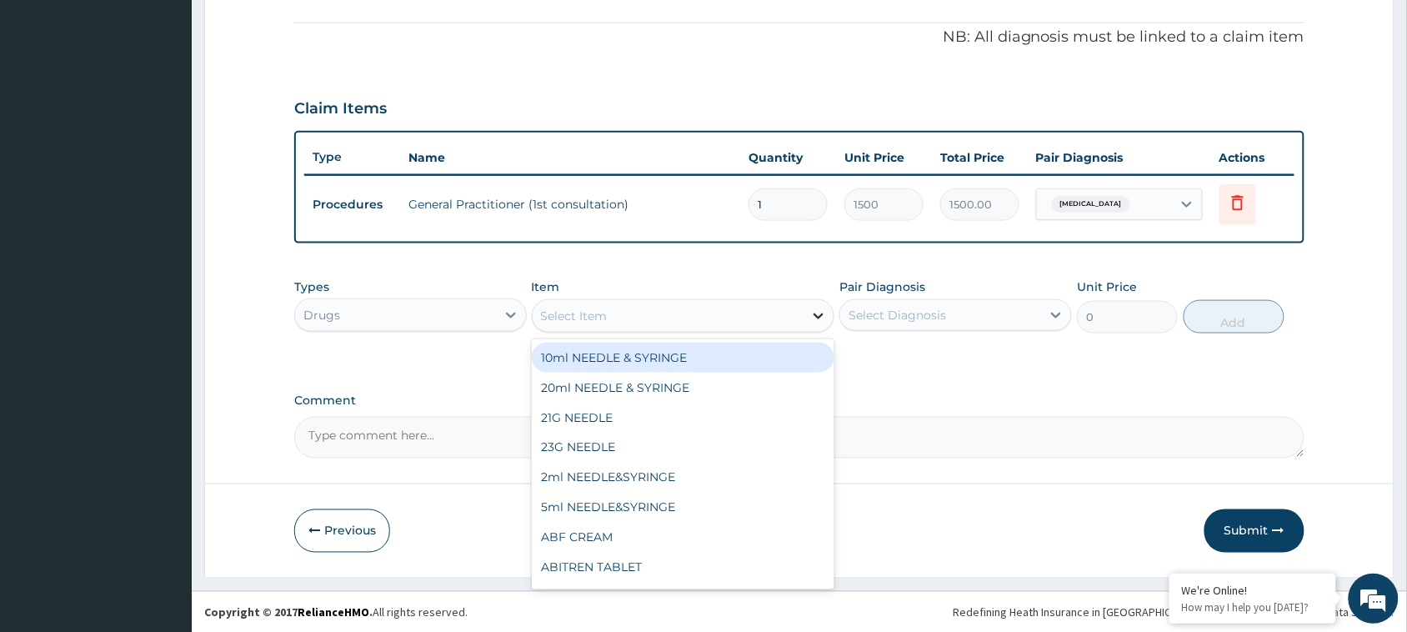
click at [815, 314] on icon at bounding box center [819, 316] width 10 height 6
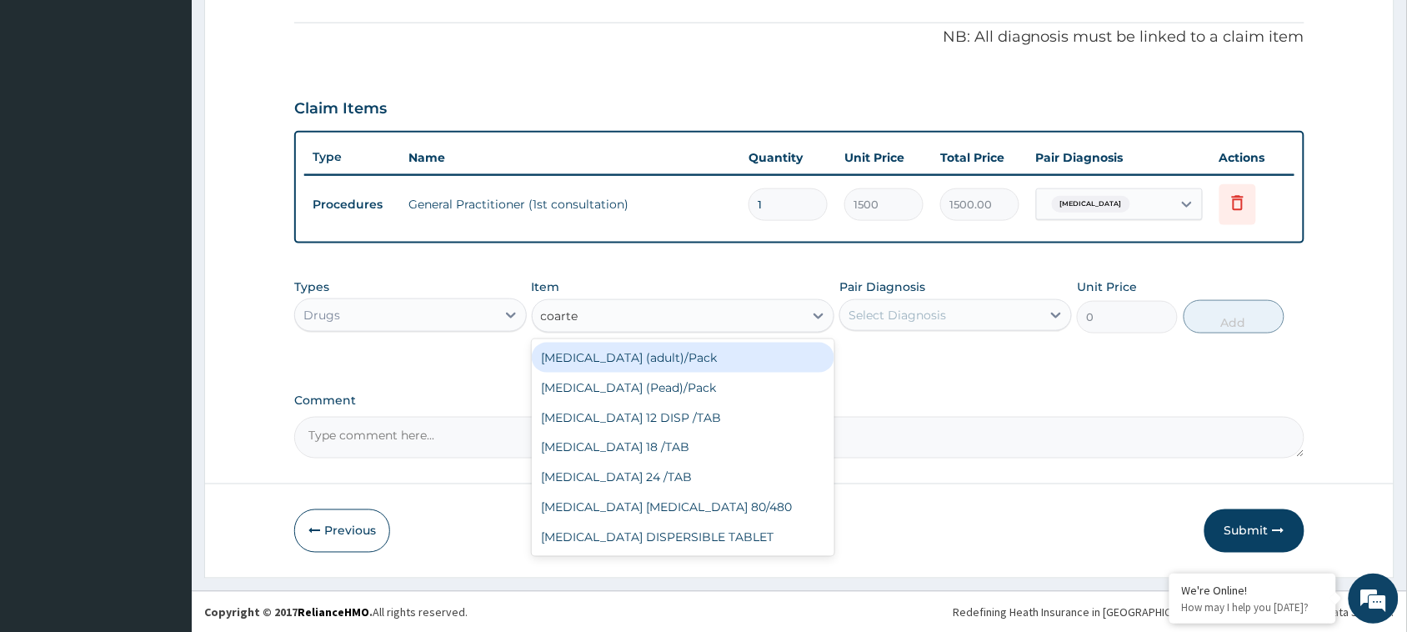
type input "coartem"
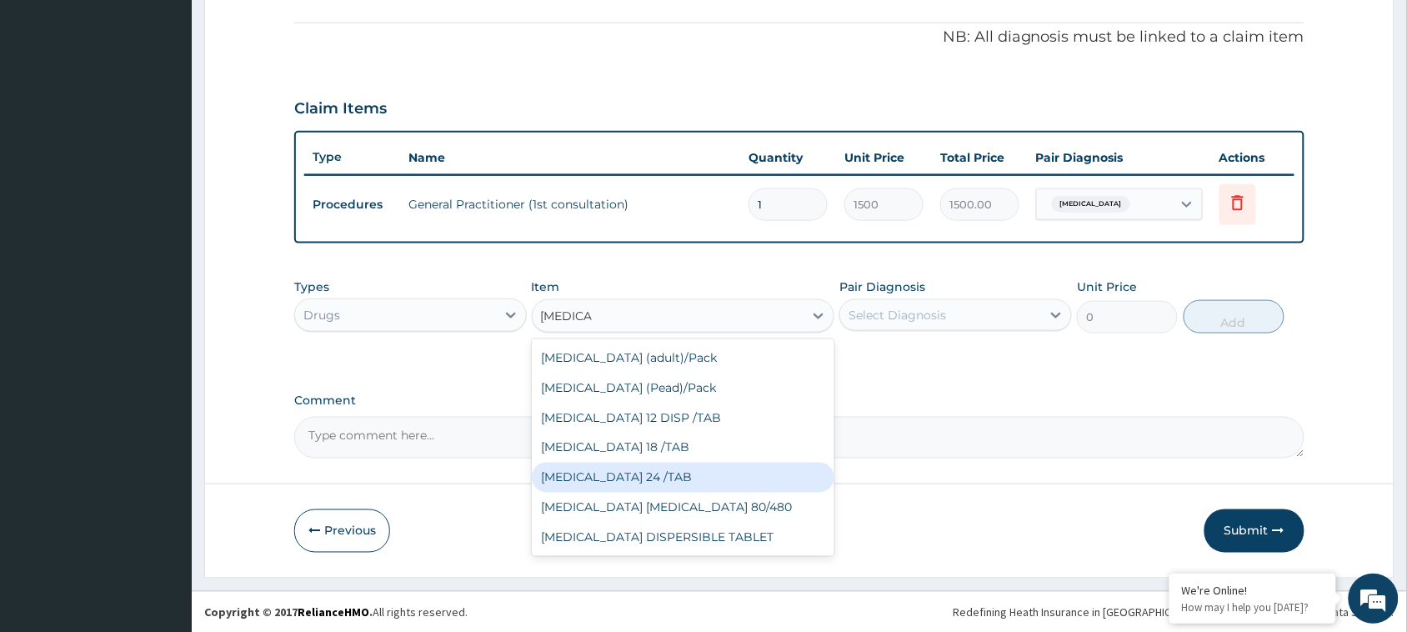
click at [654, 472] on div "[MEDICAL_DATA] 24 /TAB" at bounding box center [683, 477] width 303 height 30
type input "75"
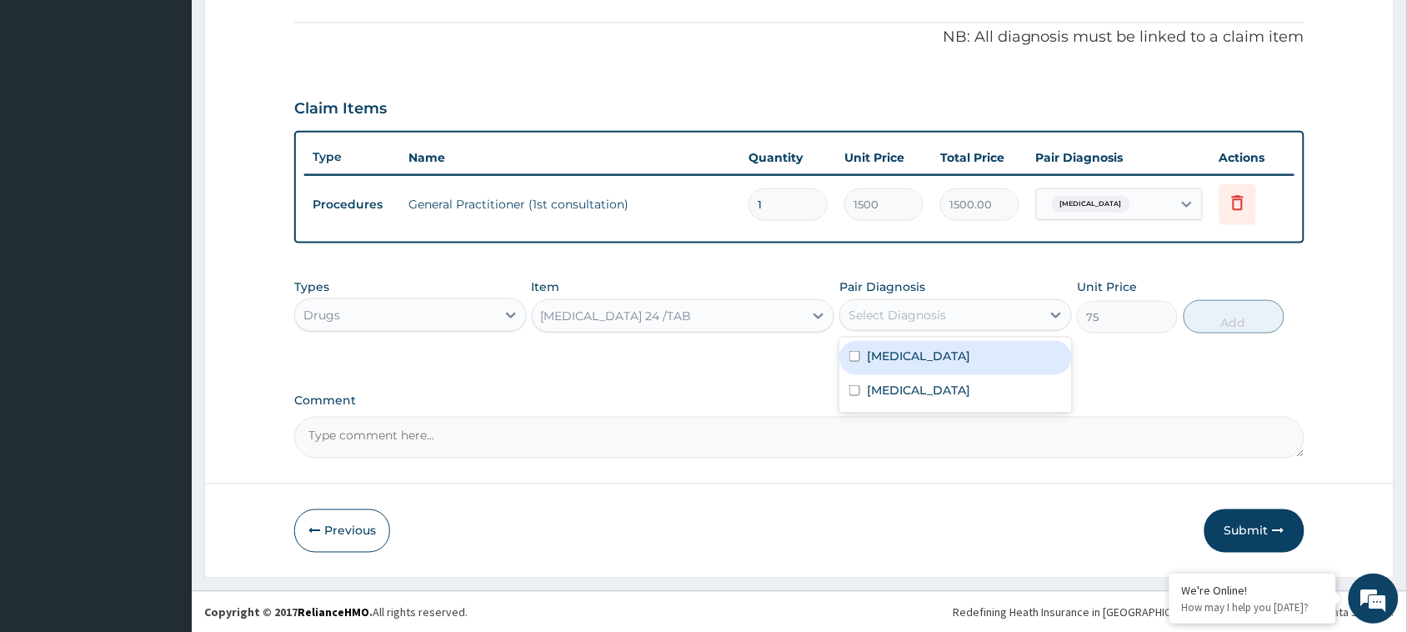
click at [942, 307] on div "Select Diagnosis" at bounding box center [896, 315] width 97 height 17
click at [857, 354] on input "checkbox" at bounding box center [854, 356] width 11 height 11
checkbox input "true"
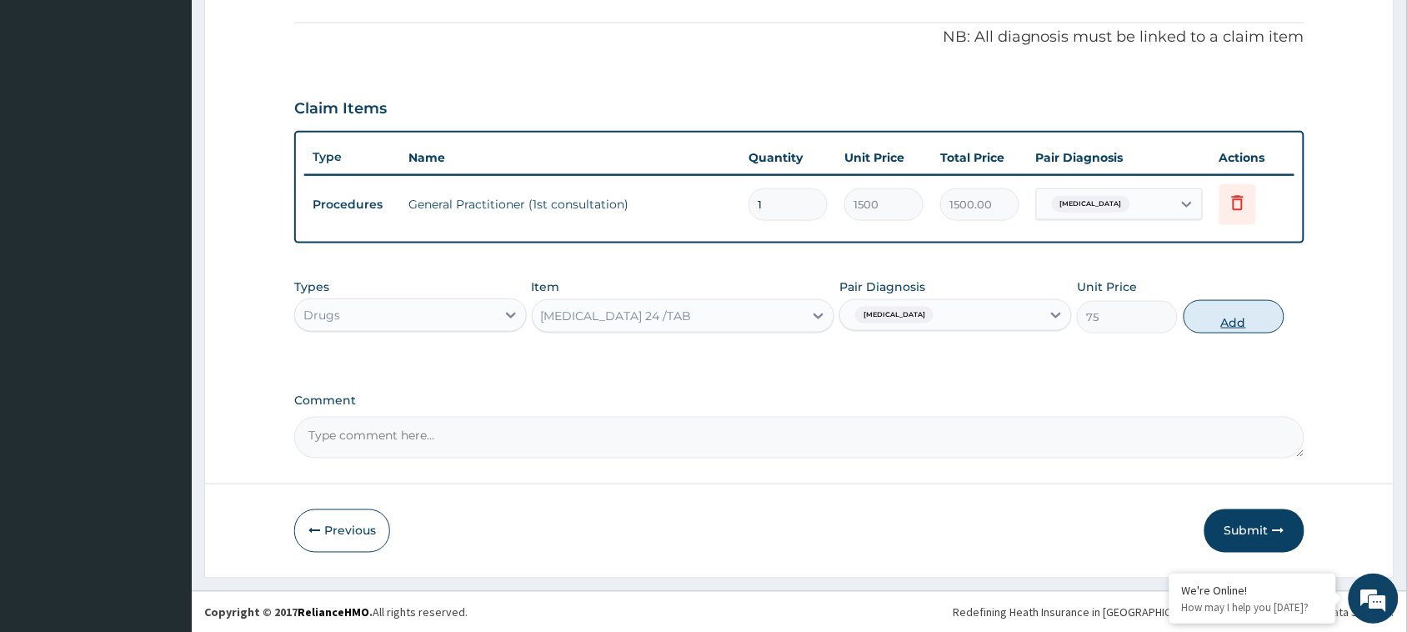
click at [1231, 310] on button "Add" at bounding box center [1233, 316] width 101 height 33
type input "0"
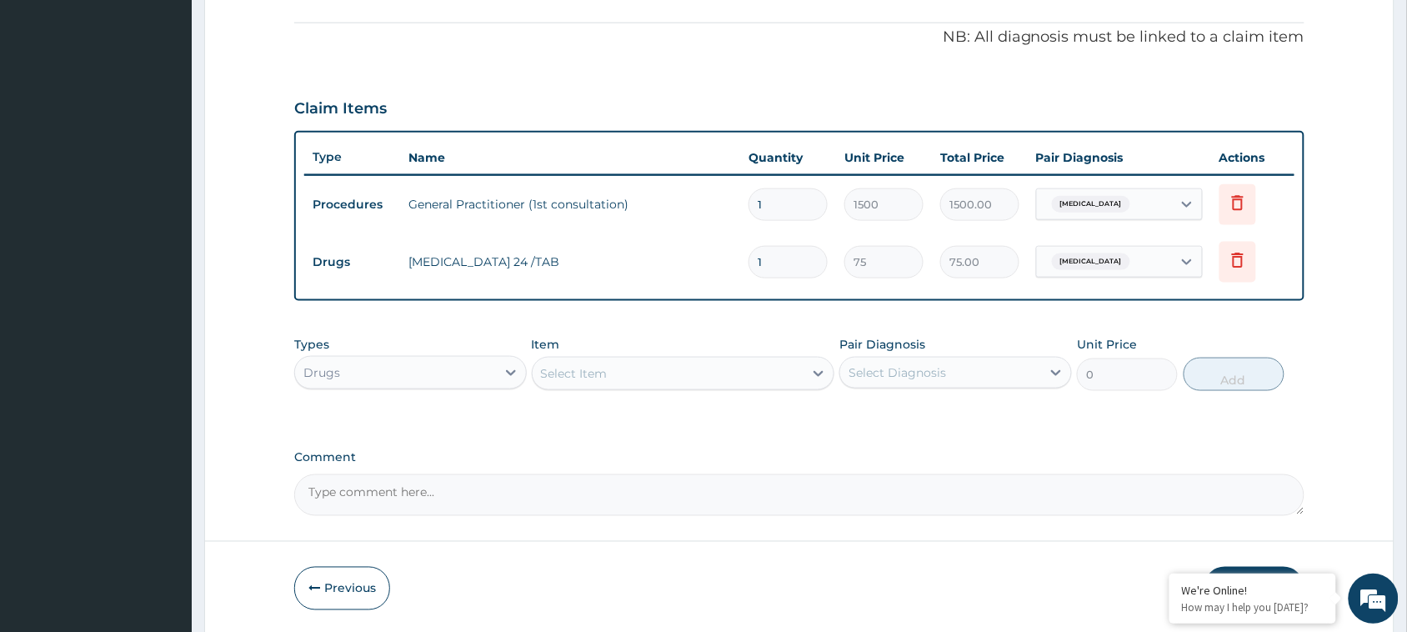
drag, startPoint x: 769, startPoint y: 260, endPoint x: 735, endPoint y: 260, distance: 34.2
click at [735, 260] on tr "Drugs COARTEM 24 /TAB 1 75 75.00 Malaria Delete" at bounding box center [799, 261] width 990 height 57
type input "2"
type input "150.00"
type input "24"
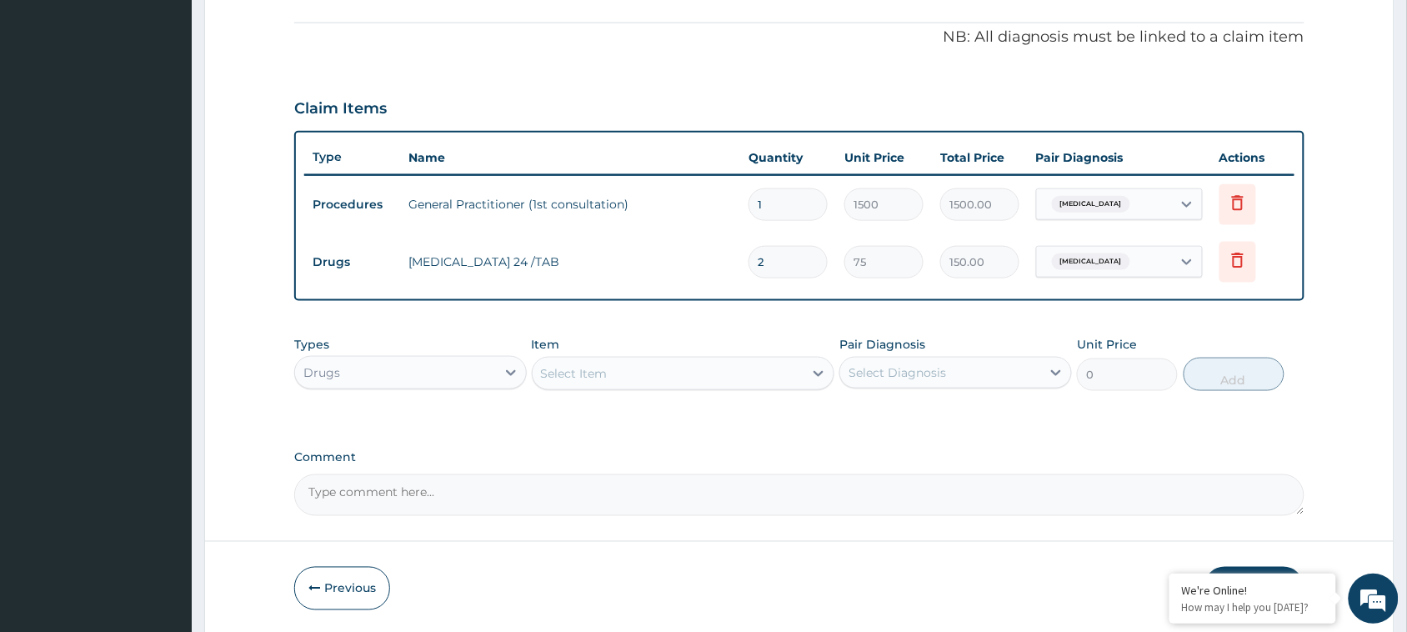
type input "1800.00"
type input "24"
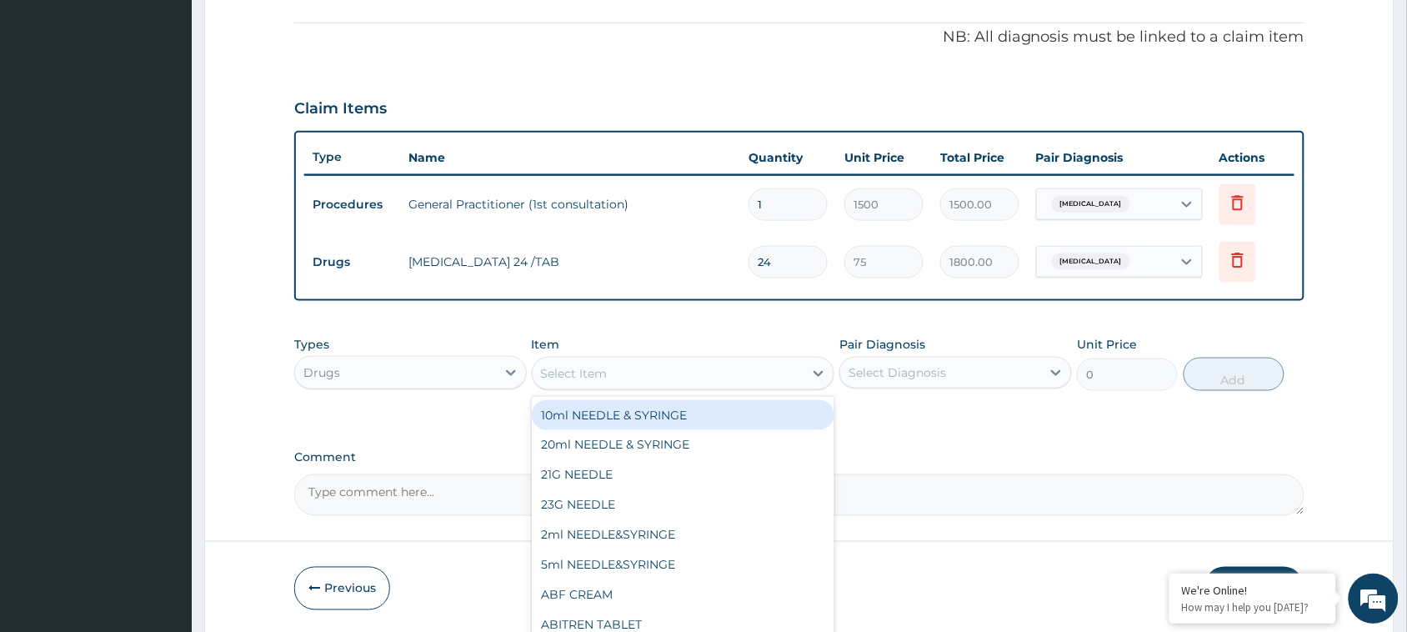
click at [642, 367] on div "Select Item" at bounding box center [668, 373] width 272 height 27
type input "para"
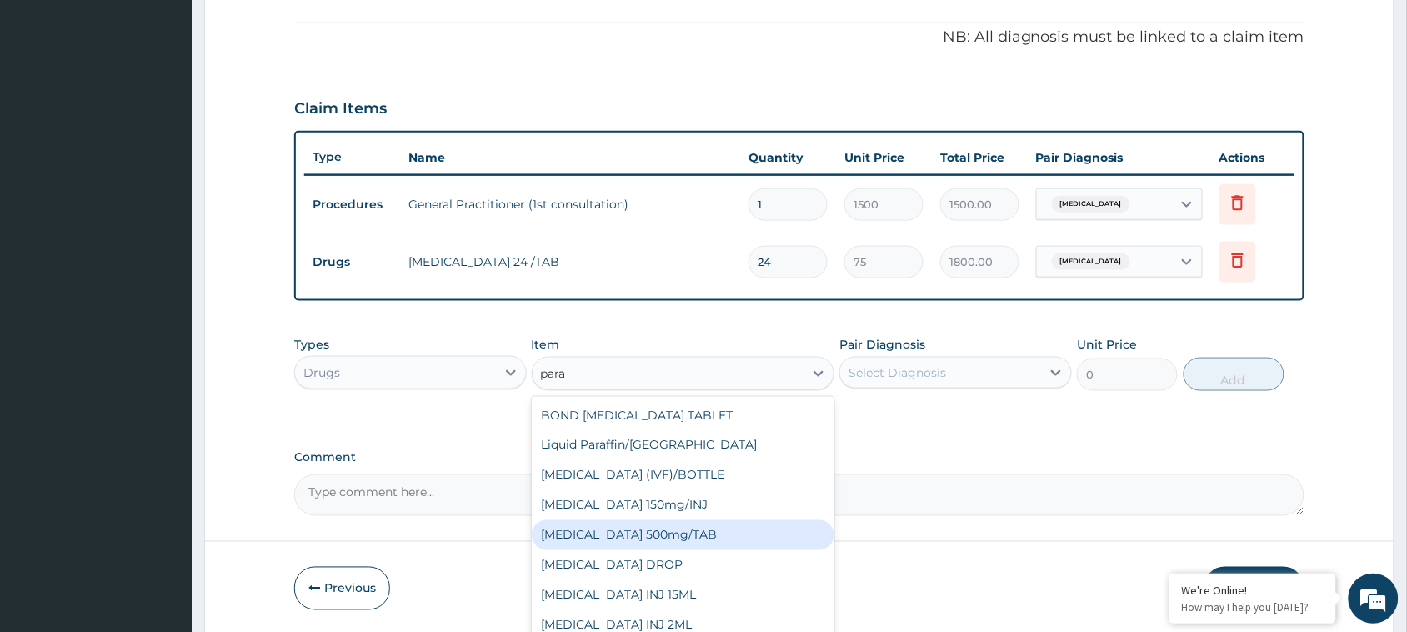
click at [617, 536] on div "[MEDICAL_DATA] 500mg/TAB" at bounding box center [683, 535] width 303 height 30
type input "7.5"
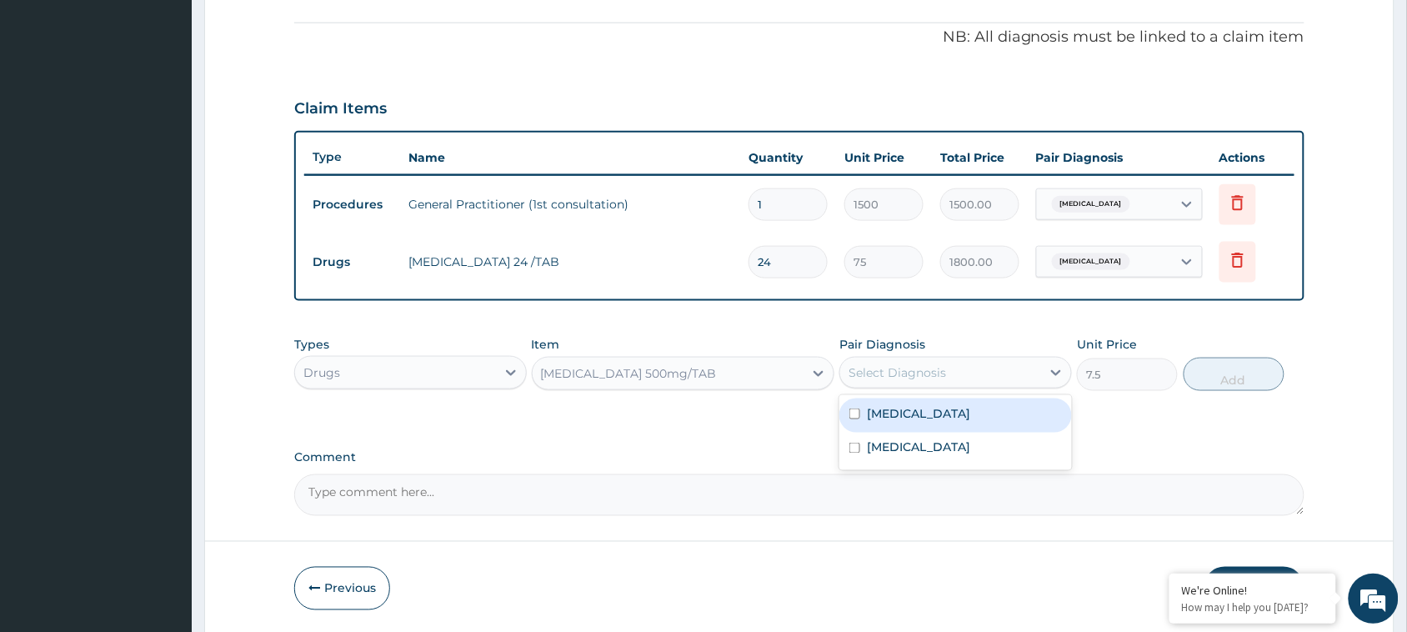
click at [910, 373] on div "Select Diagnosis" at bounding box center [896, 372] width 97 height 17
click at [859, 409] on input "checkbox" at bounding box center [854, 413] width 11 height 11
checkbox input "true"
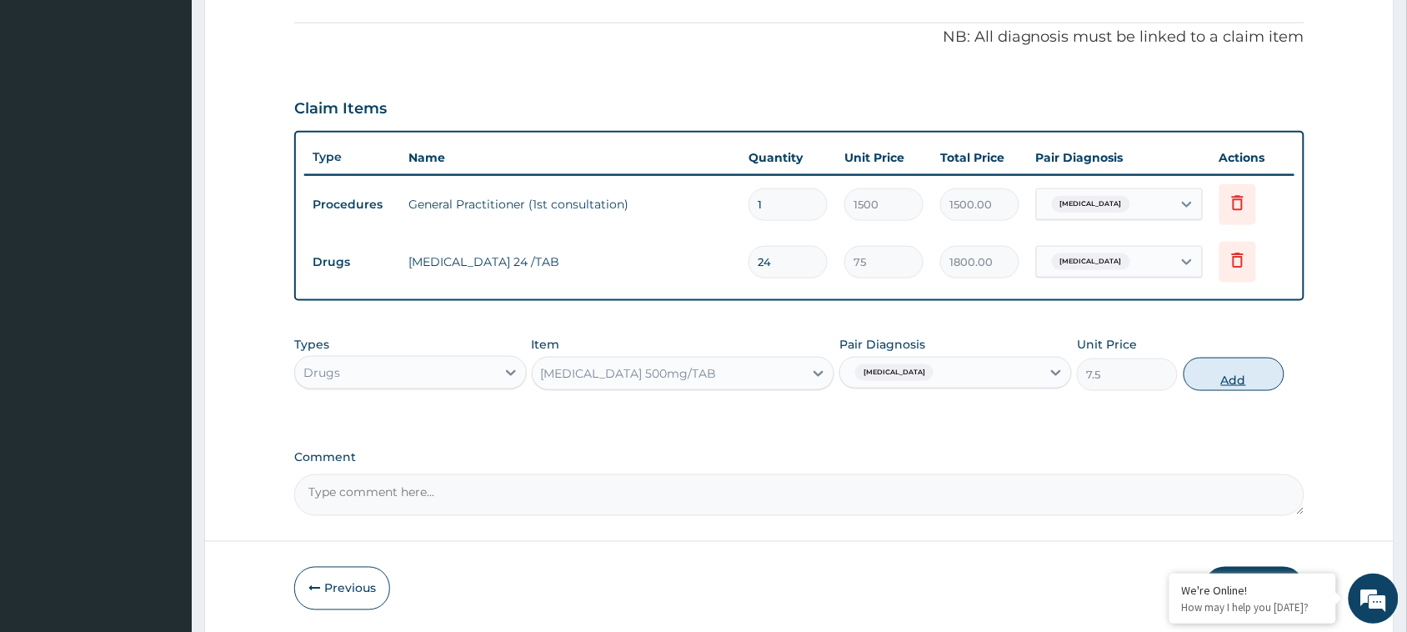
click at [1248, 379] on button "Add" at bounding box center [1233, 373] width 101 height 33
type input "0"
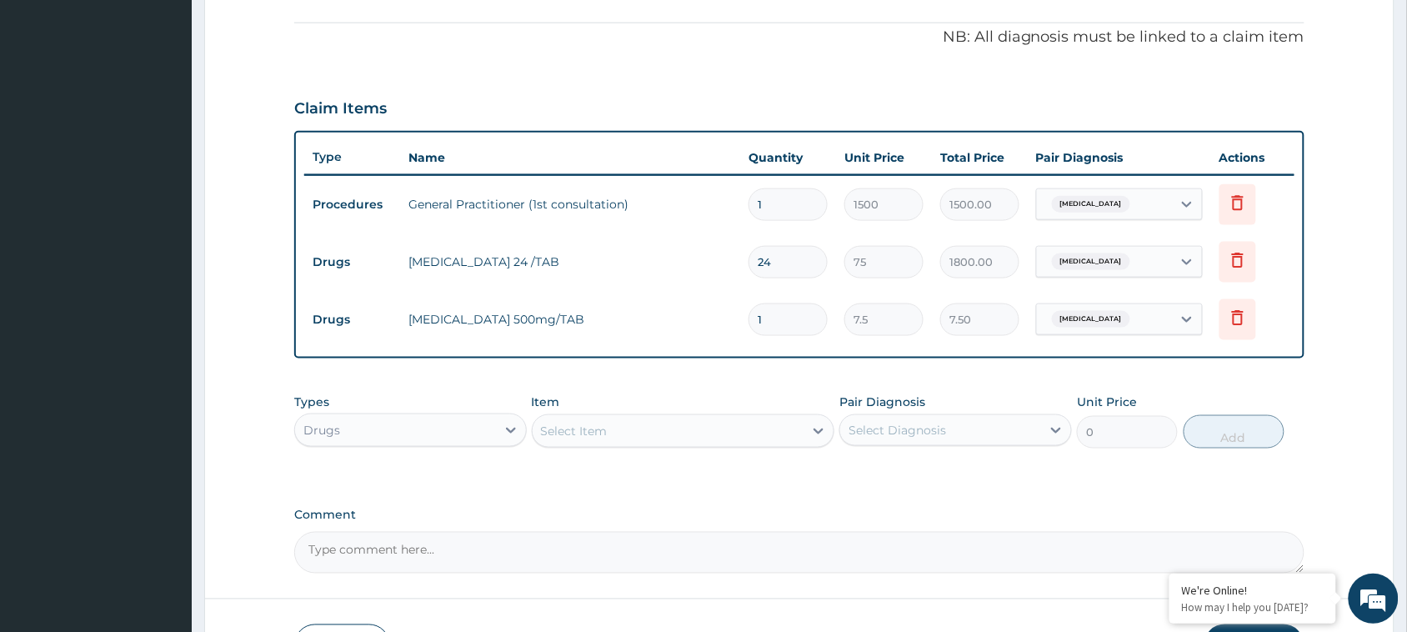
drag, startPoint x: 772, startPoint y: 314, endPoint x: 742, endPoint y: 322, distance: 30.9
click at [742, 322] on td "1" at bounding box center [788, 319] width 96 height 49
type input "2"
type input "15.00"
type input "24"
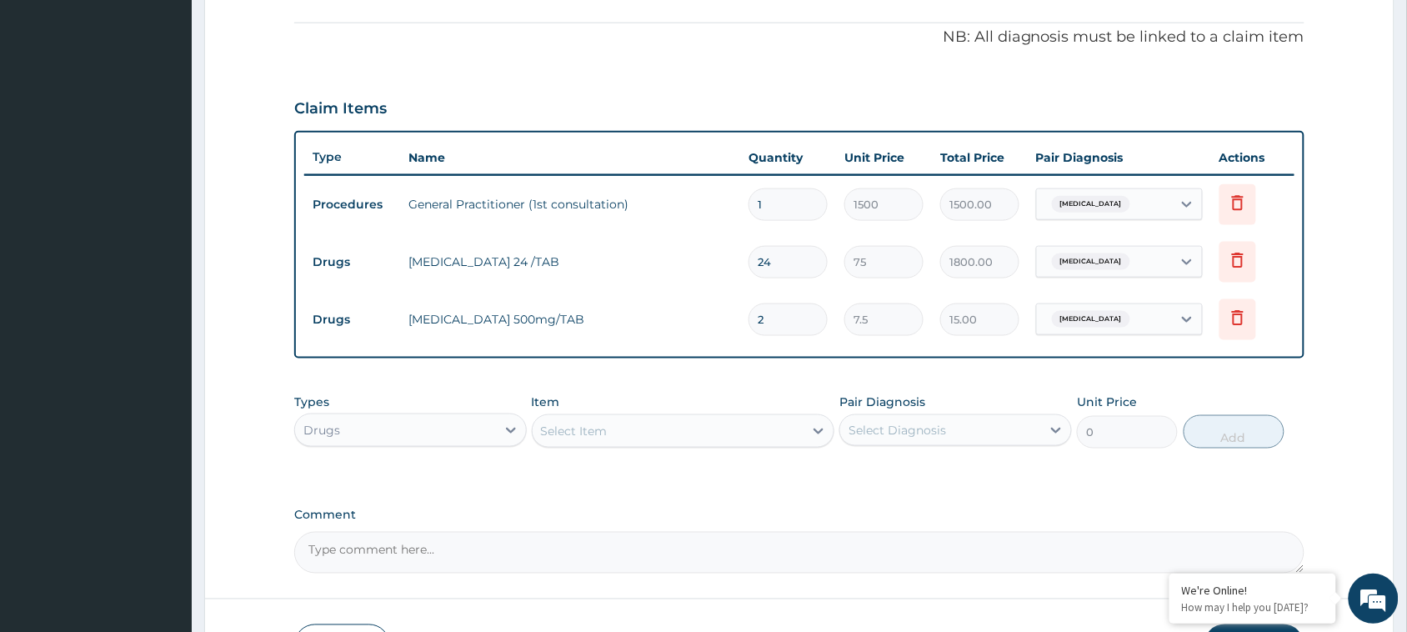
type input "180.00"
type input "24"
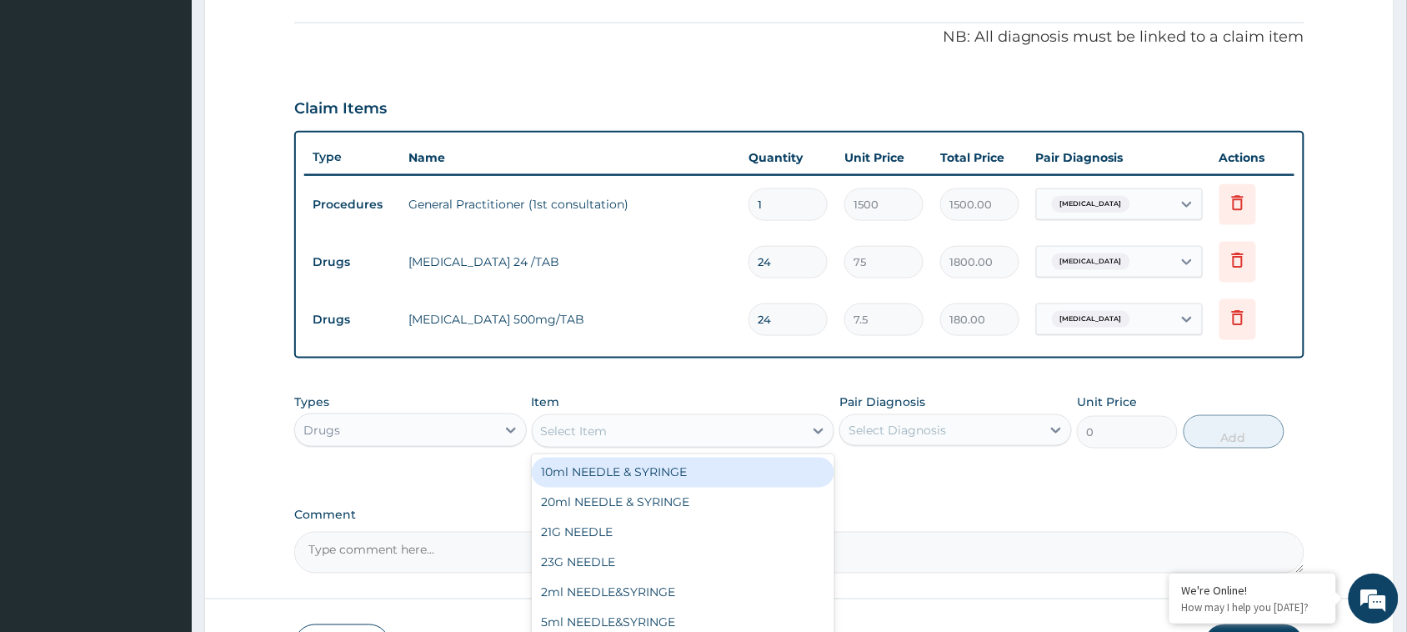
click at [625, 429] on div "Select Item" at bounding box center [668, 430] width 272 height 27
type input "diclo"
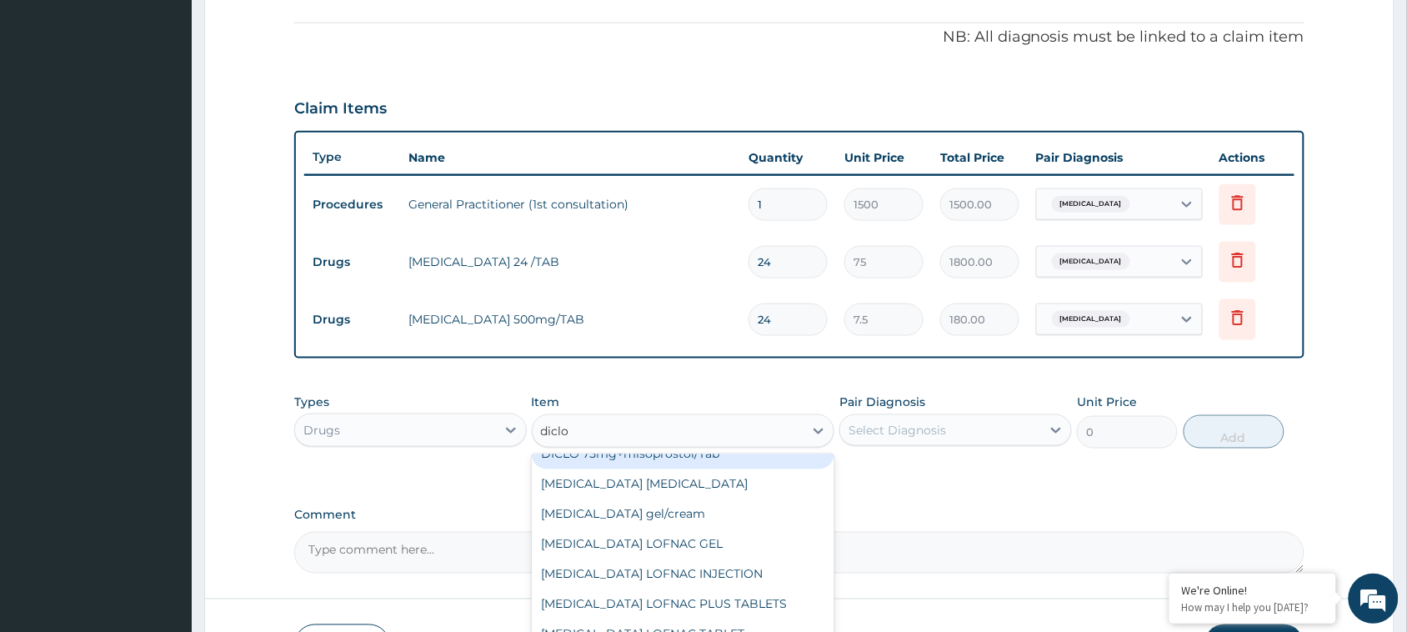
scroll to position [0, 0]
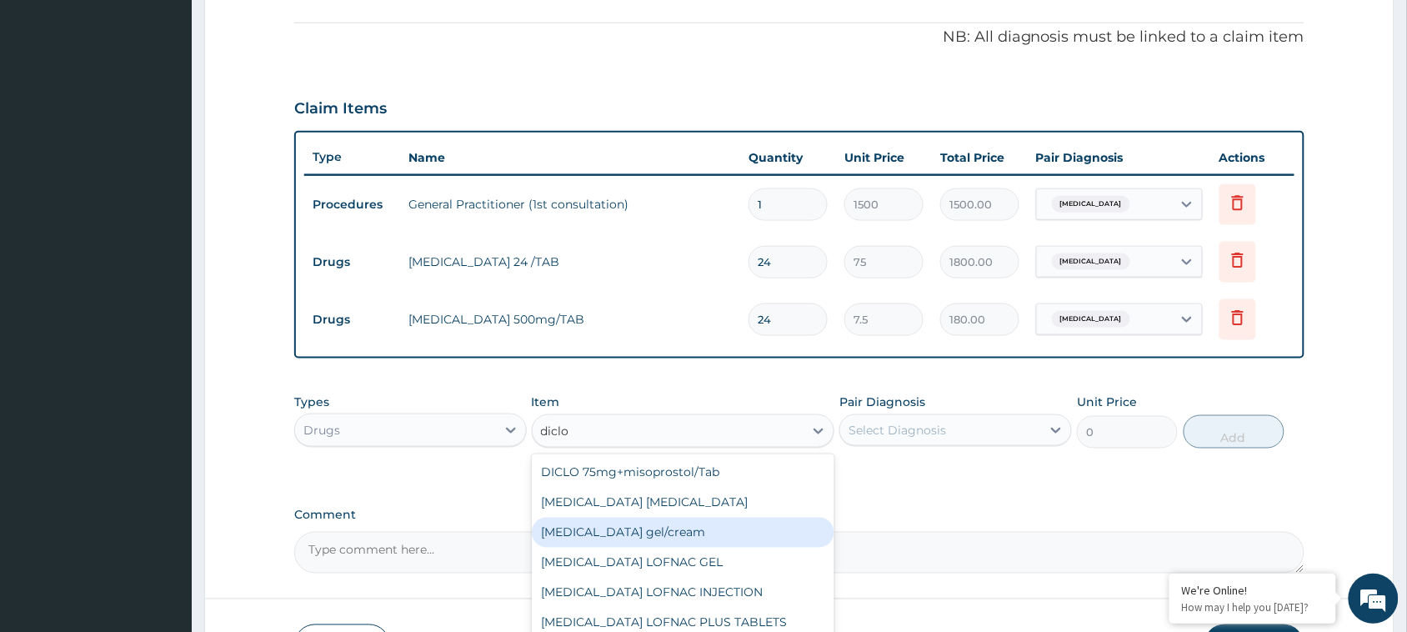
click at [677, 534] on div "[MEDICAL_DATA] gel/cream" at bounding box center [683, 532] width 303 height 30
type input "800"
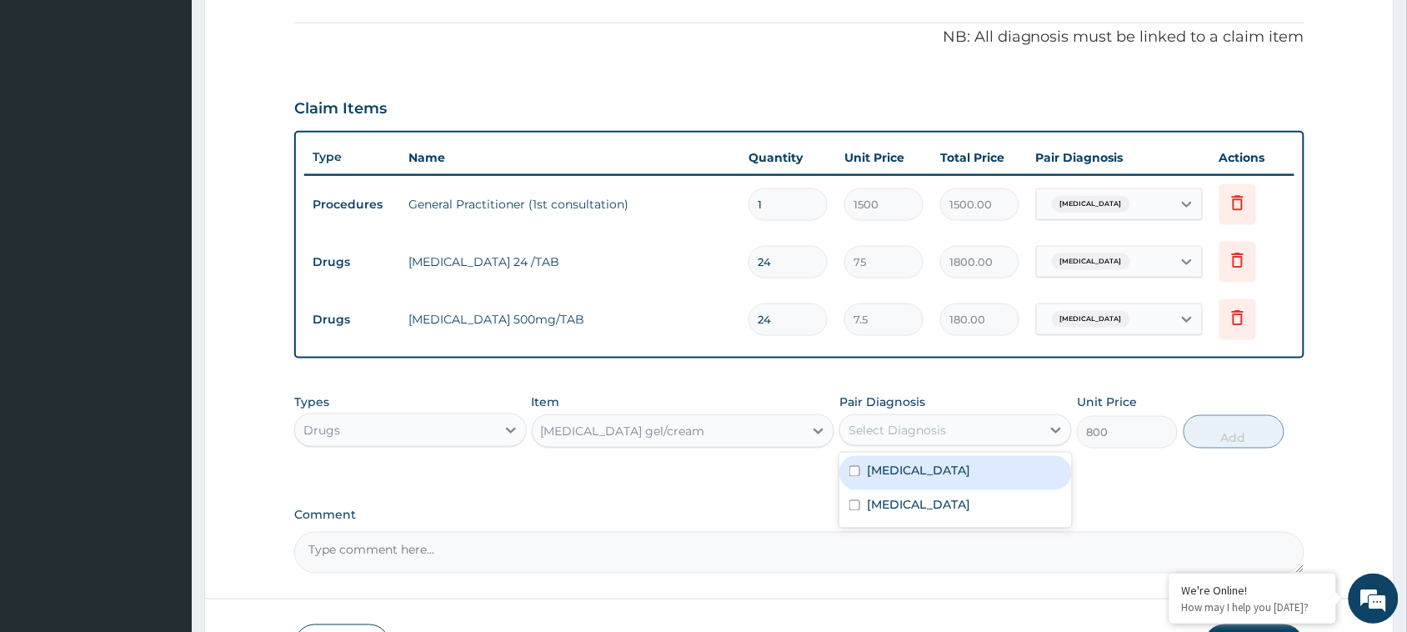
click at [896, 429] on div "Select Diagnosis" at bounding box center [896, 430] width 97 height 17
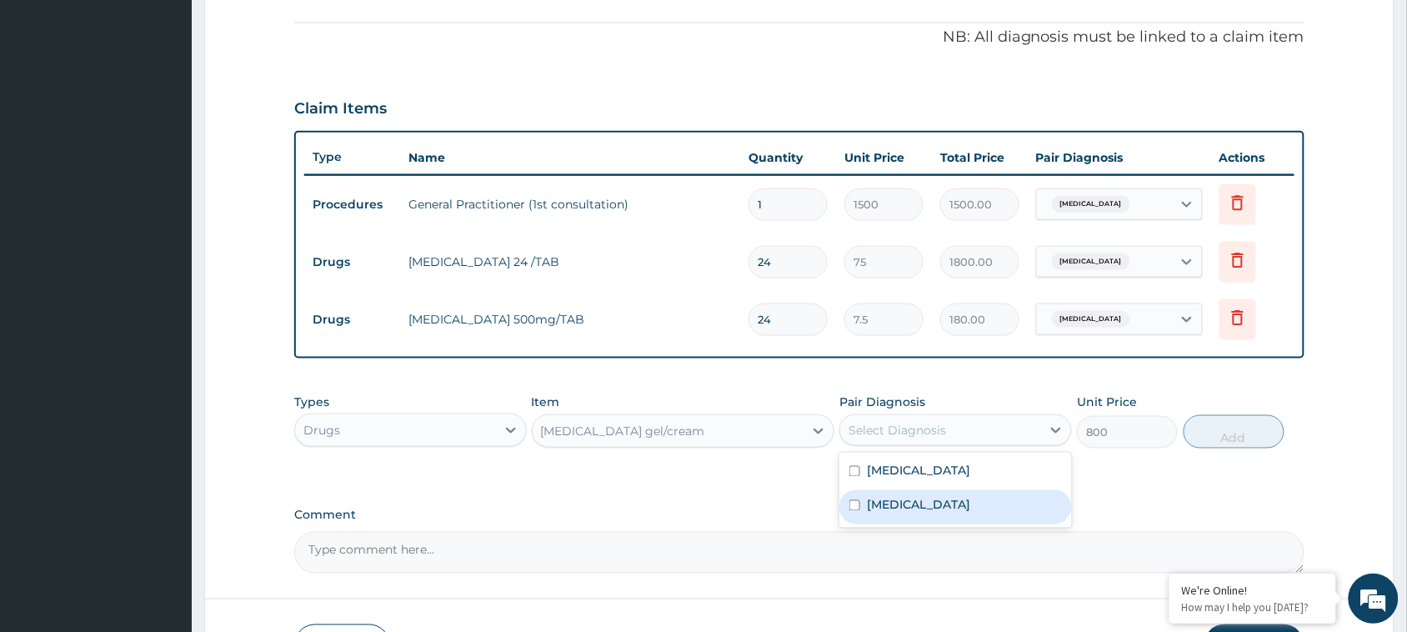
click at [852, 500] on div "Low back pain" at bounding box center [955, 507] width 232 height 34
checkbox input "true"
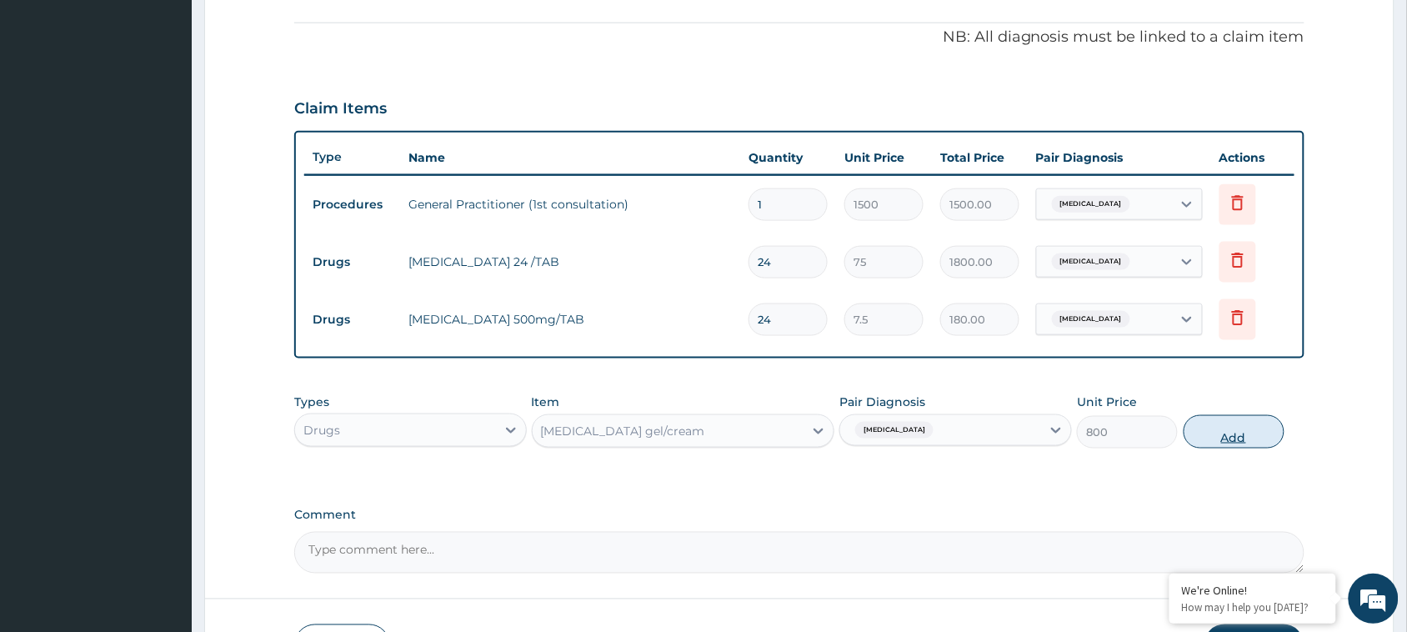
click at [1230, 436] on button "Add" at bounding box center [1233, 431] width 101 height 33
type input "0"
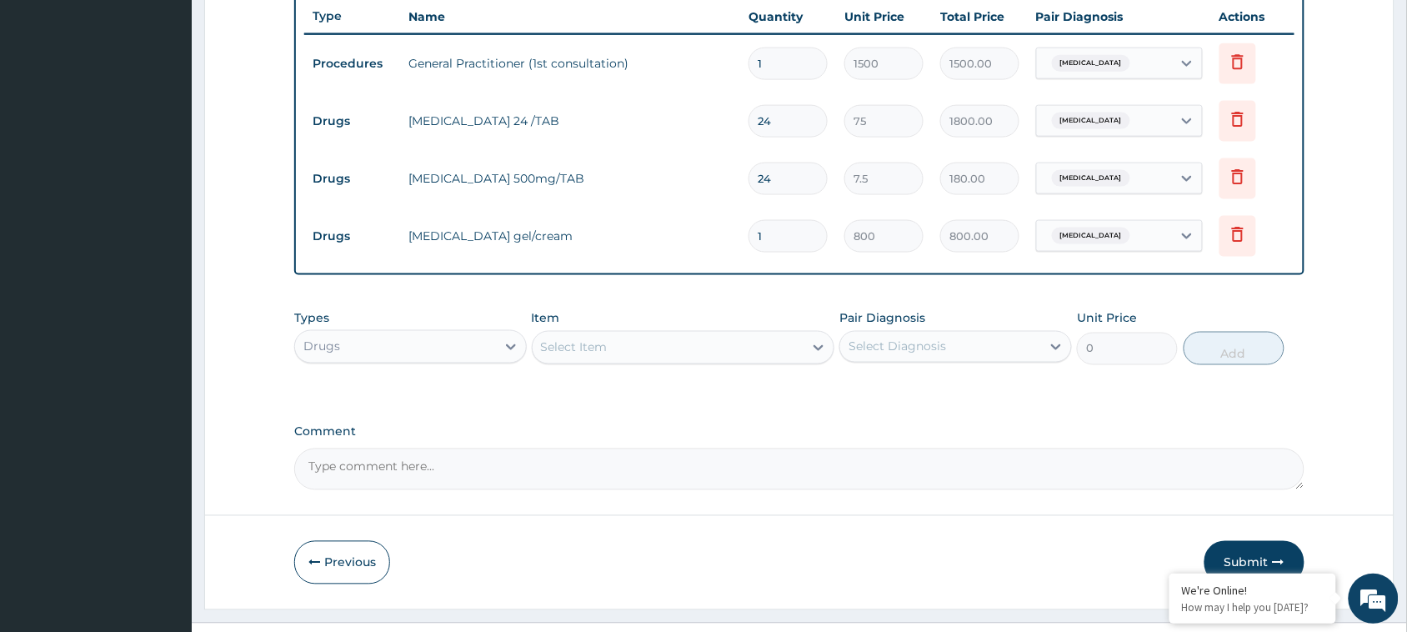
scroll to position [662, 0]
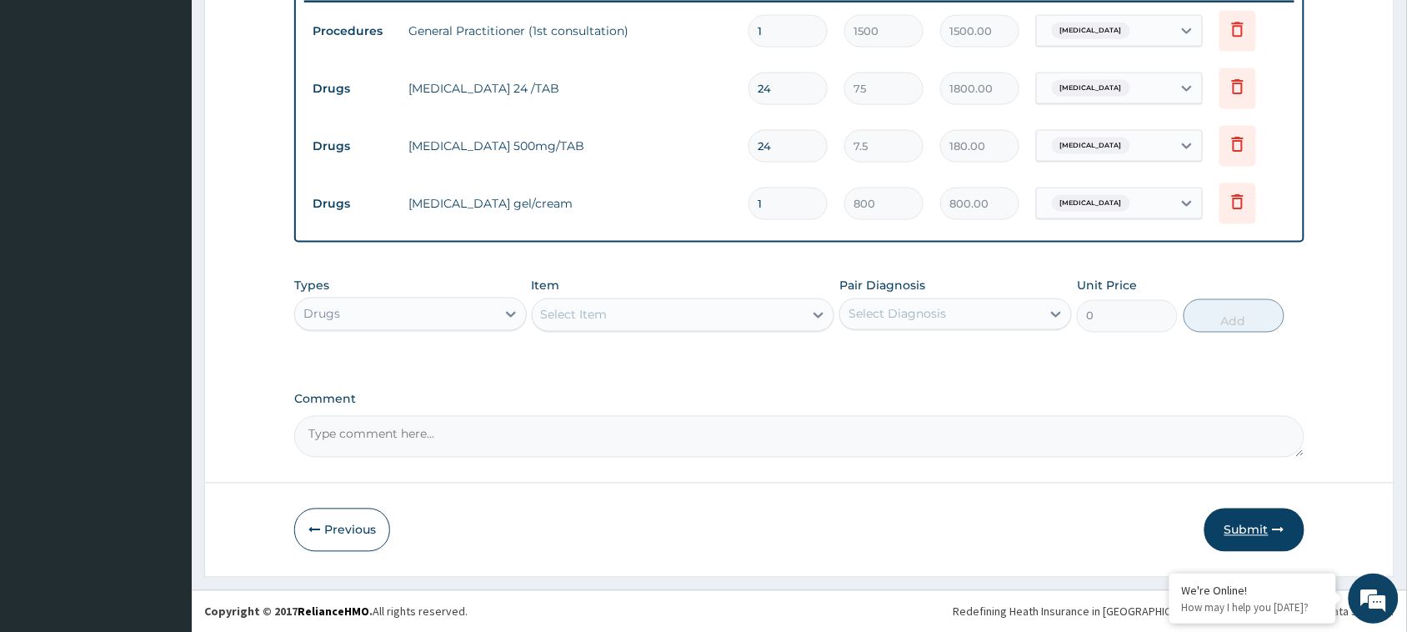
click at [1248, 536] on button "Submit" at bounding box center [1254, 529] width 100 height 43
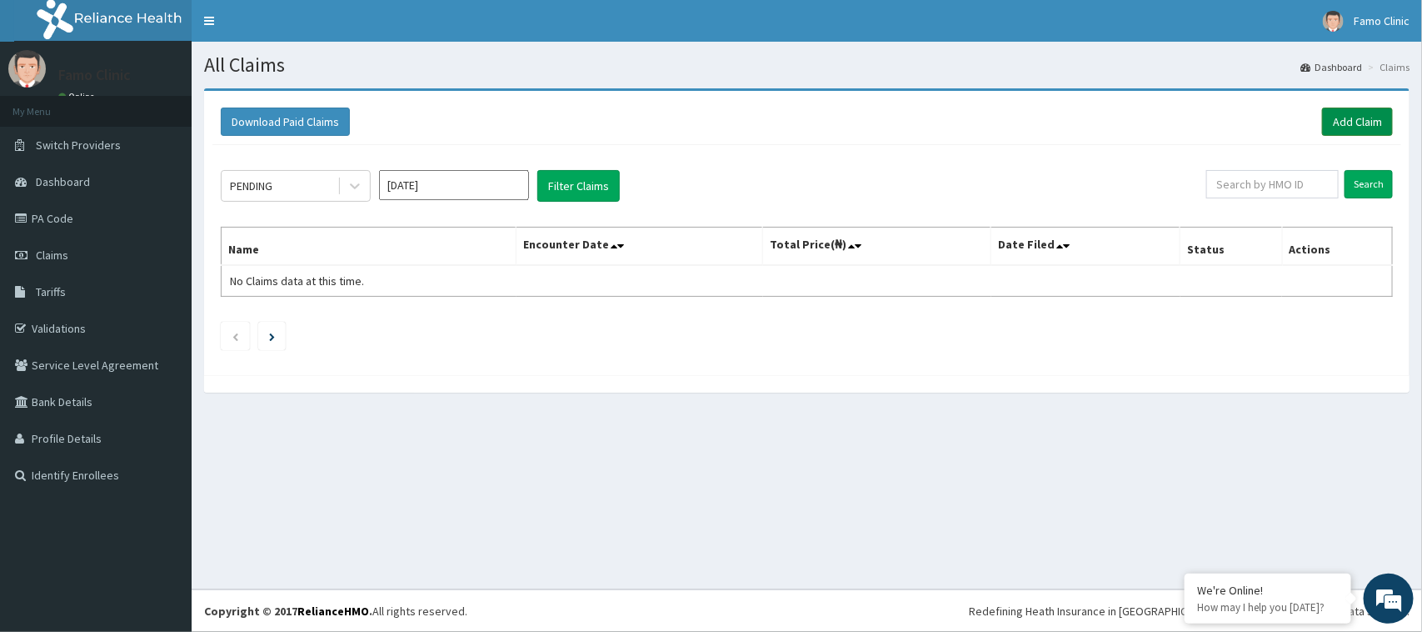
click at [1360, 125] on link "Add Claim" at bounding box center [1357, 121] width 71 height 28
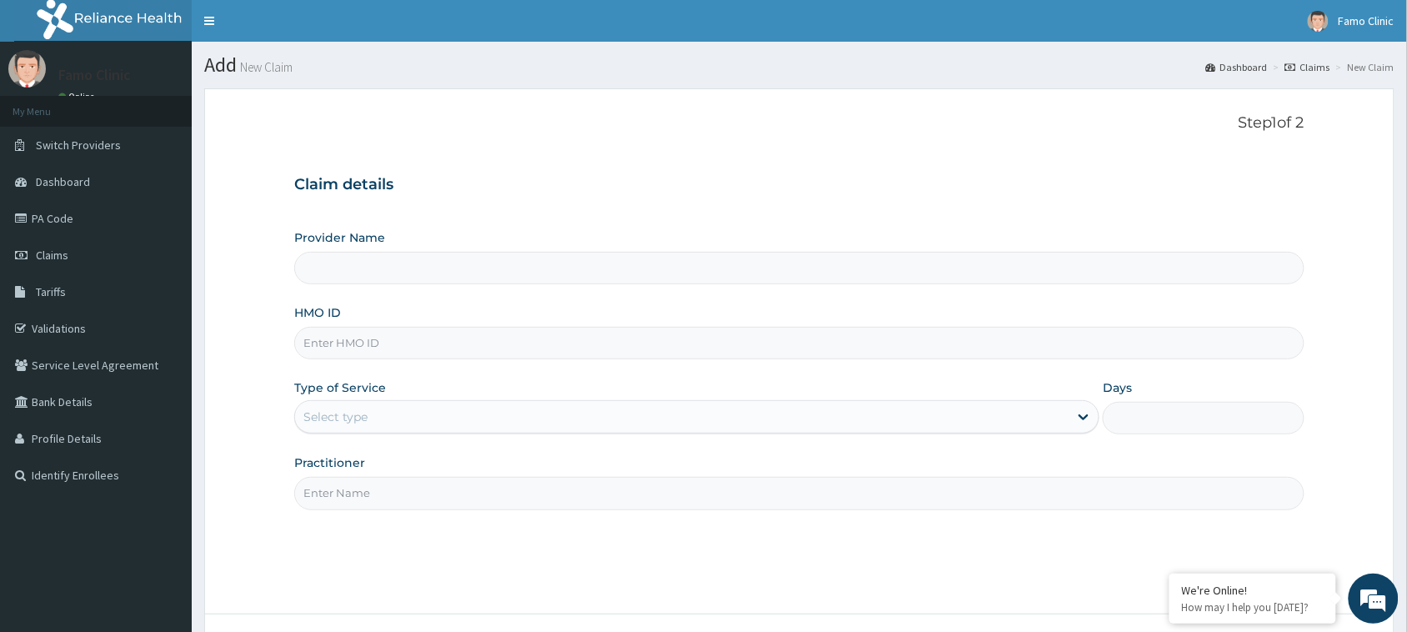
type input "FAMO CLINIC"
click at [410, 347] on input "HMO ID" at bounding box center [799, 343] width 1010 height 32
type input "TBD/10008/B"
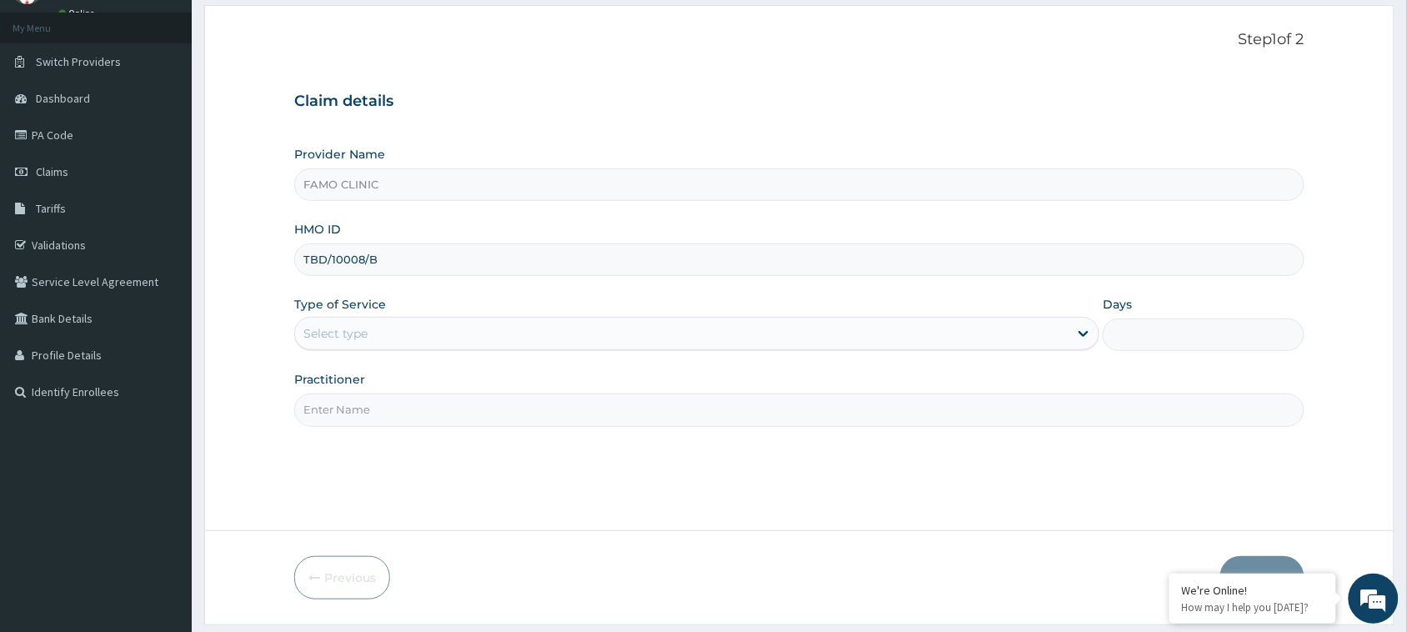
scroll to position [132, 0]
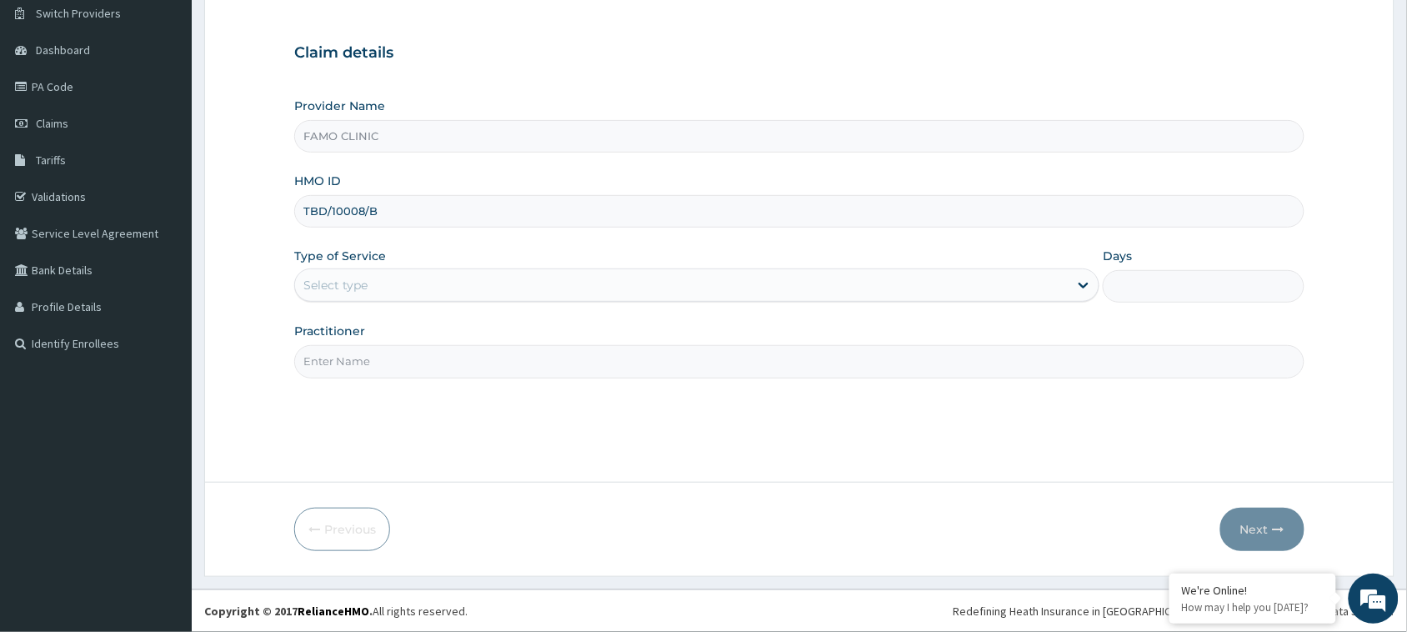
click at [371, 282] on div "Select type" at bounding box center [681, 285] width 773 height 27
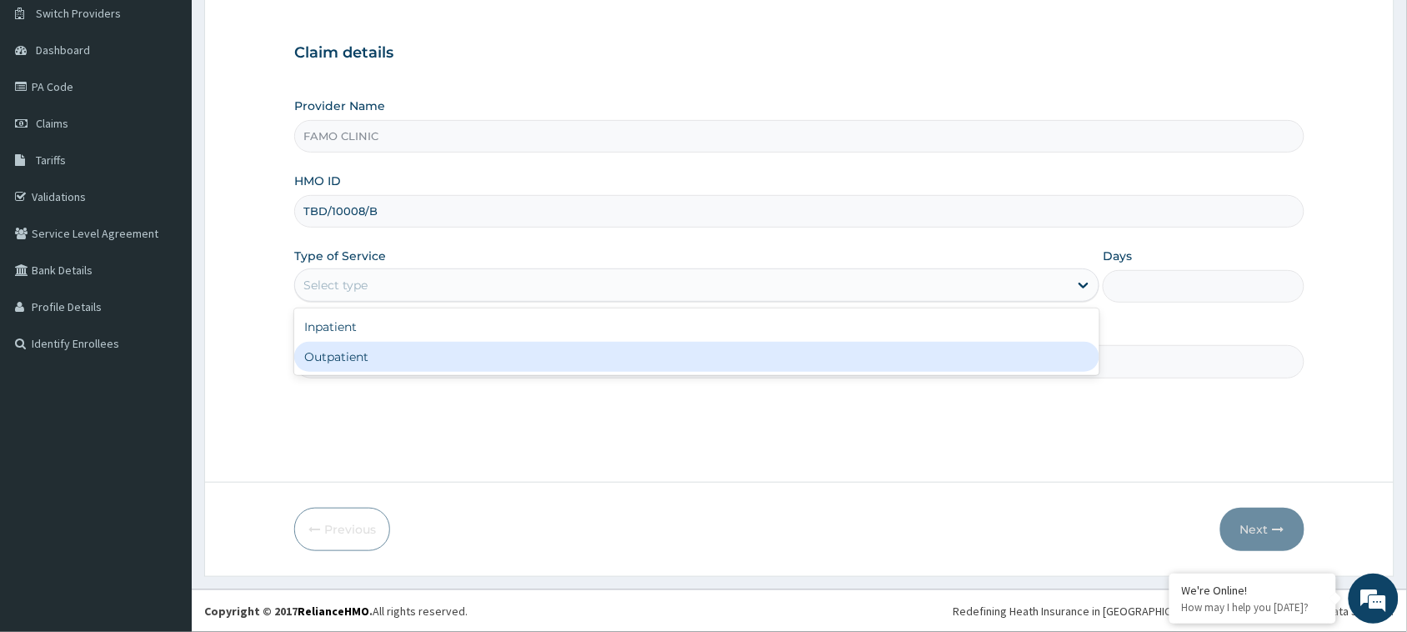
click at [379, 356] on div "Outpatient" at bounding box center [696, 357] width 805 height 30
type input "1"
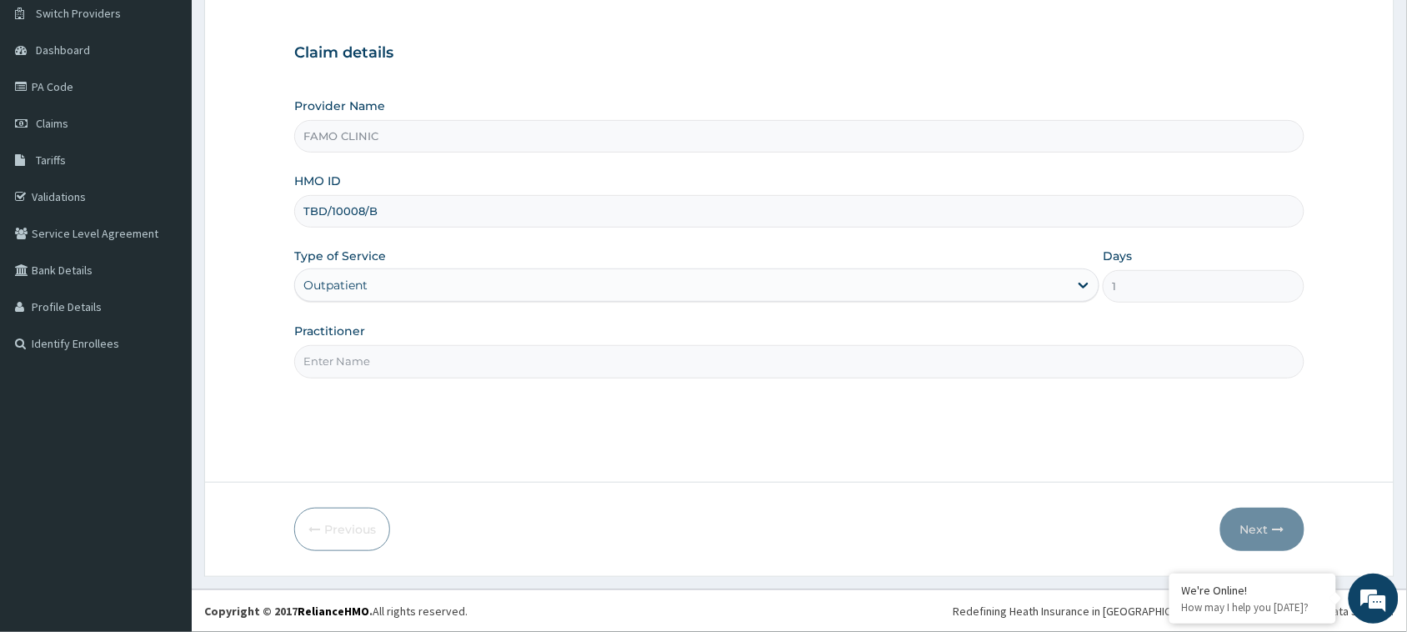
click at [379, 367] on input "Practitioner" at bounding box center [799, 361] width 1010 height 32
type input "[PERSON_NAME]"
click at [1252, 530] on button "Next" at bounding box center [1262, 528] width 84 height 43
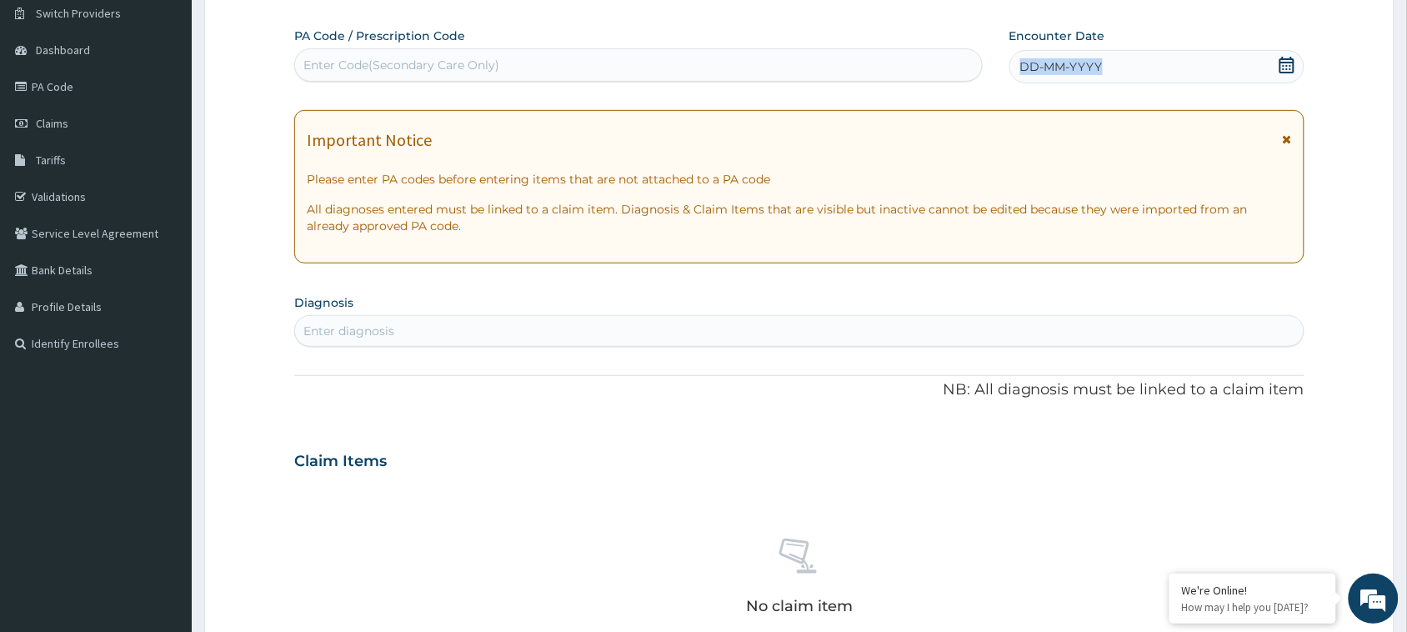
drag, startPoint x: 1107, startPoint y: 54, endPoint x: 997, endPoint y: 63, distance: 109.6
click at [997, 63] on div "PA Code / Prescription Code Enter Code(Secondary Care Only) Encounter Date DD-M…" at bounding box center [785, 55] width 983 height 56
click at [1287, 65] on icon at bounding box center [1286, 65] width 15 height 17
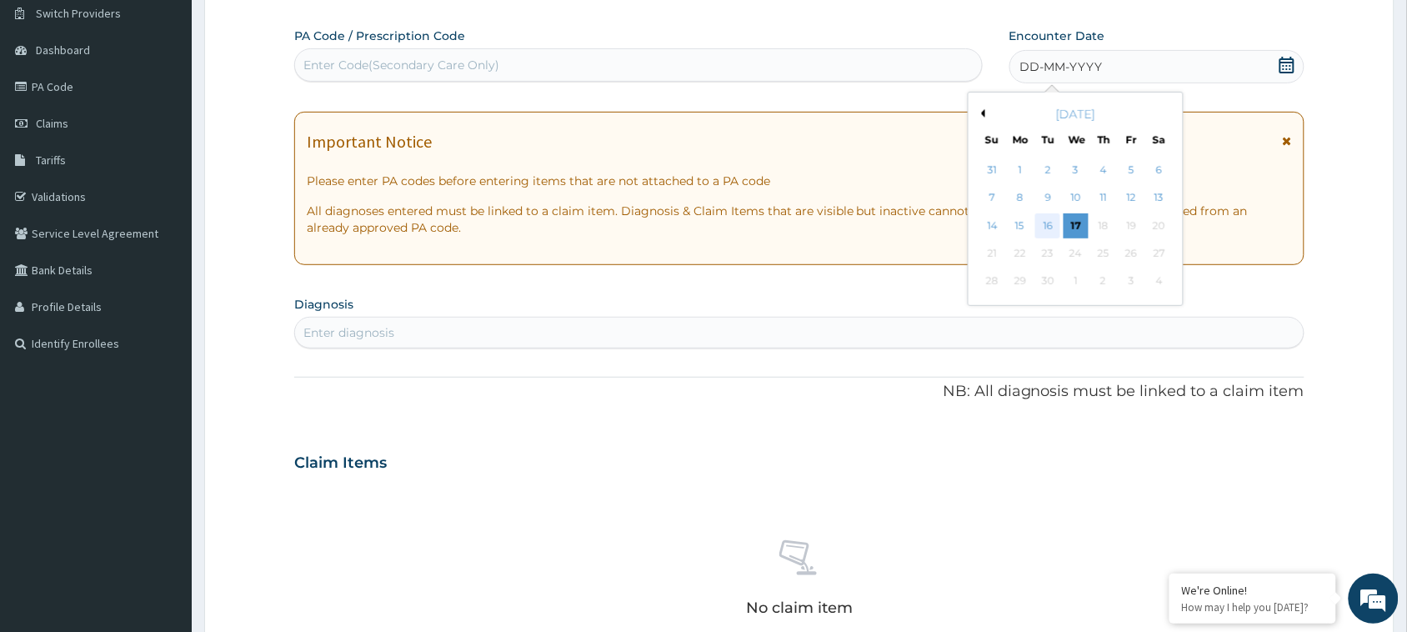
click at [1046, 223] on div "16" at bounding box center [1047, 225] width 25 height 25
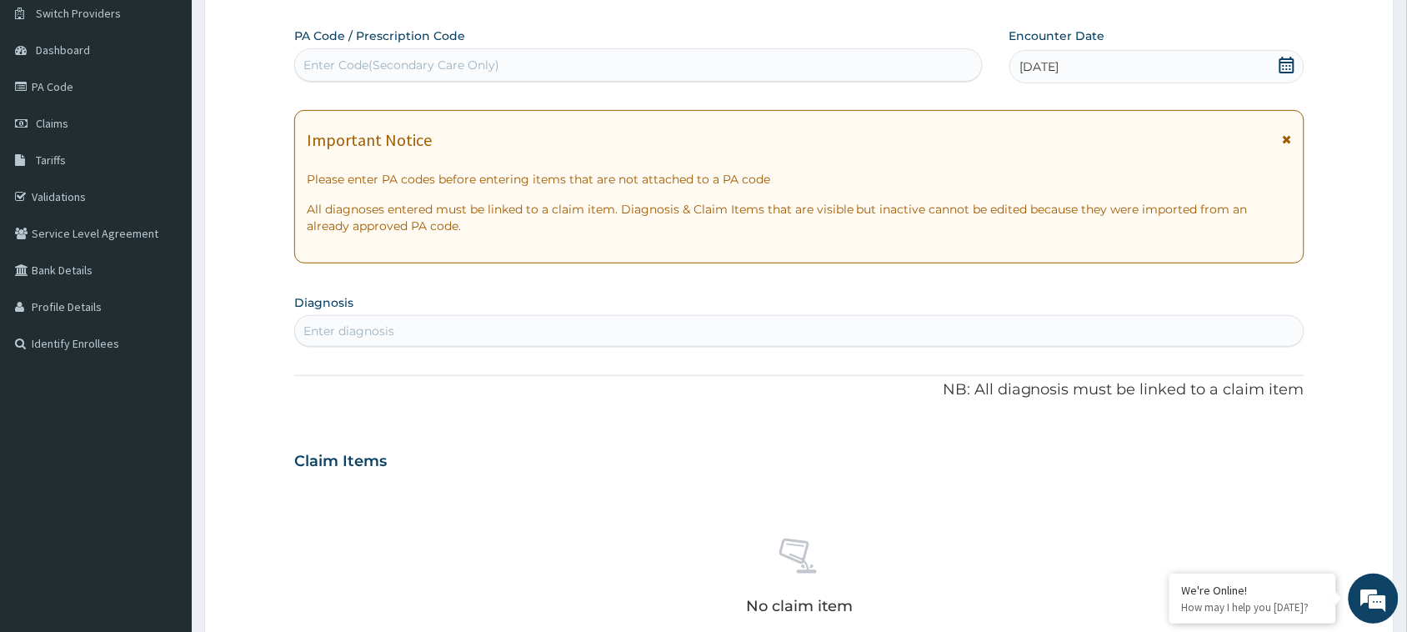
click at [397, 321] on div "Enter diagnosis" at bounding box center [799, 330] width 1008 height 27
type input "plas"
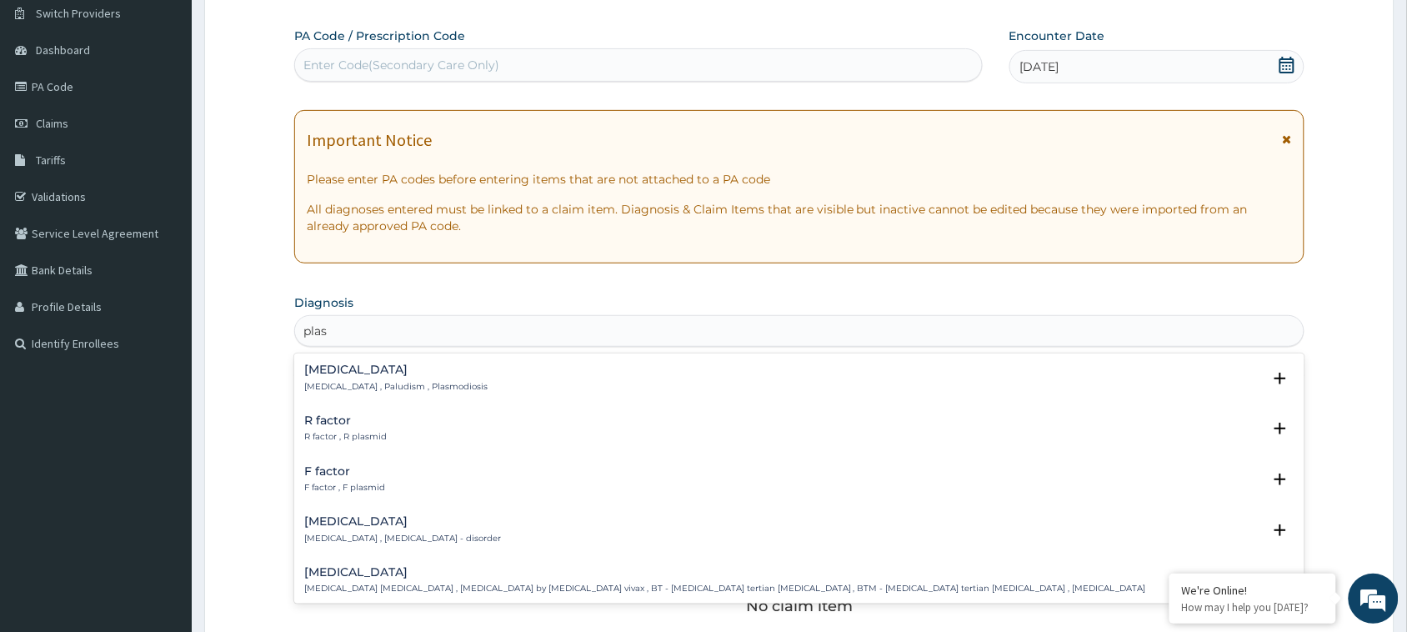
click at [337, 384] on p "[MEDICAL_DATA] , Paludism , Plasmodiosis" at bounding box center [395, 387] width 183 height 12
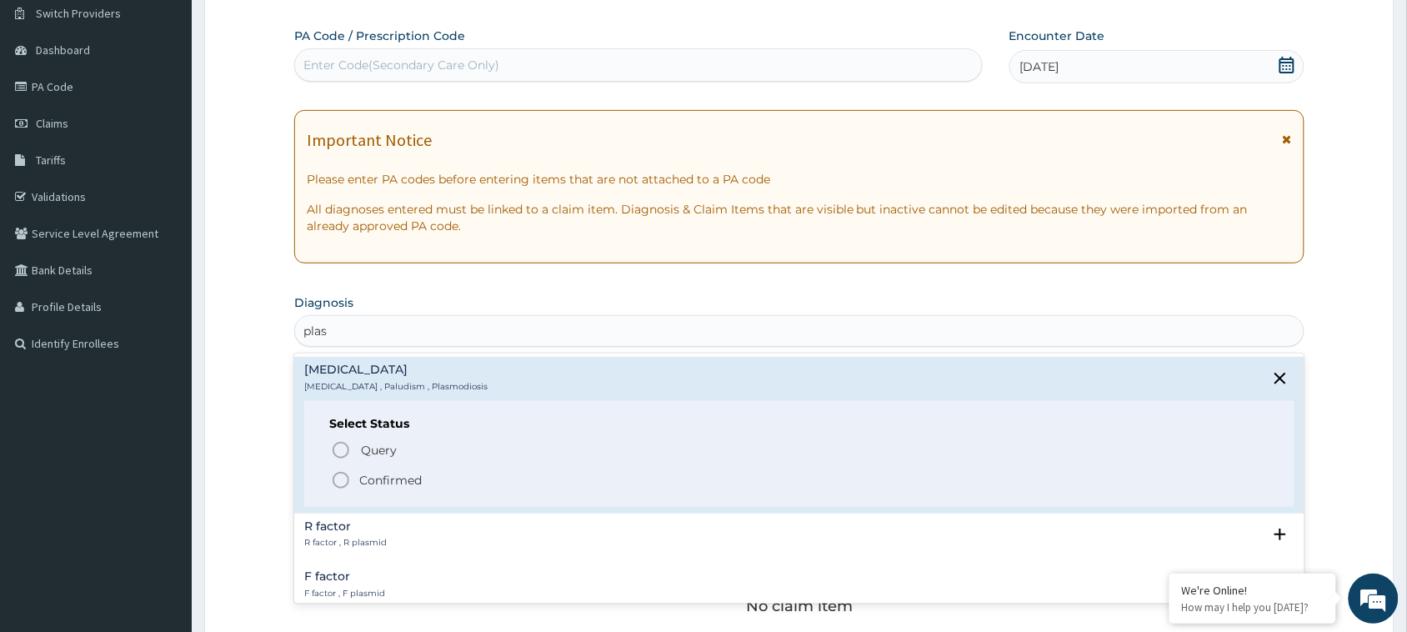
click at [347, 471] on icon "status option filled" at bounding box center [341, 480] width 20 height 20
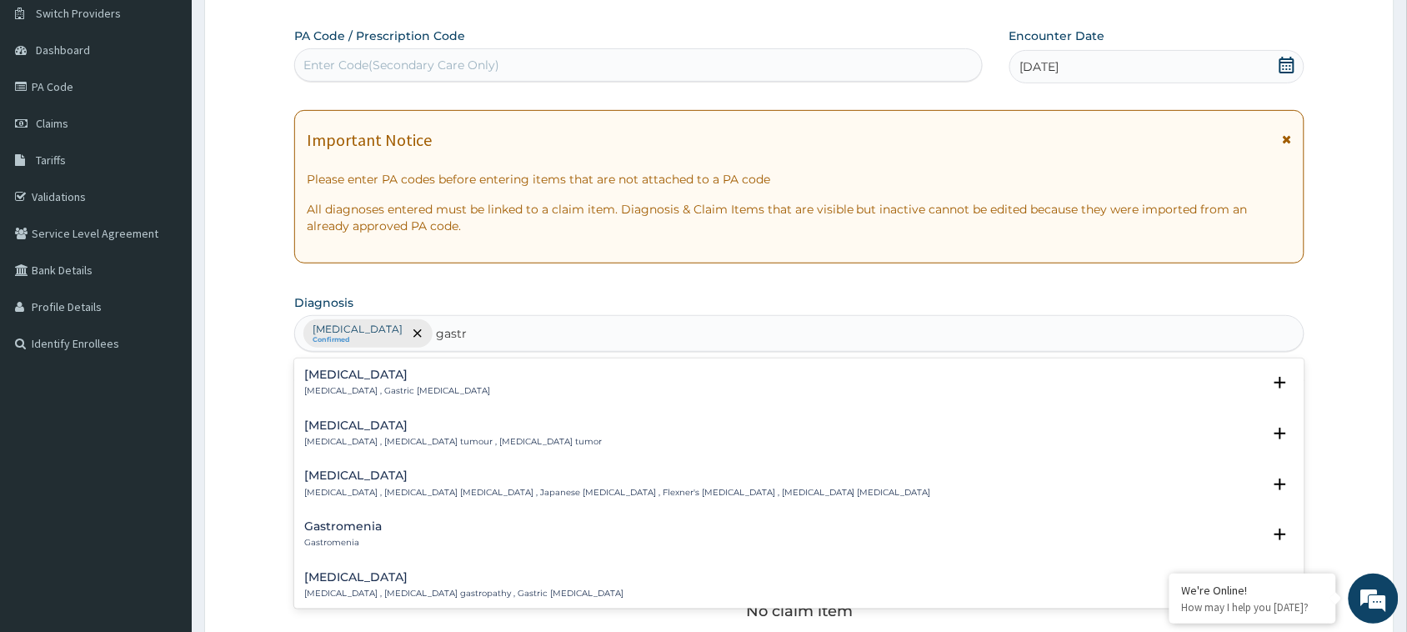
type input "[MEDICAL_DATA]"
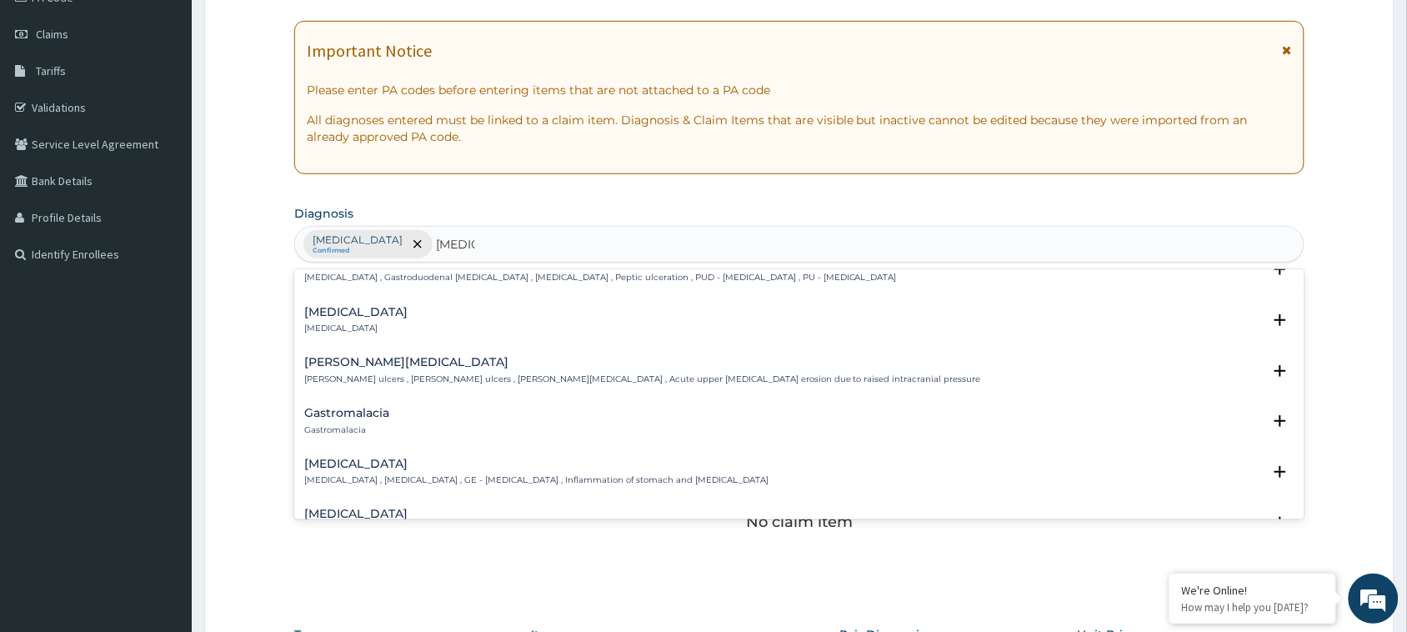
scroll to position [180, 0]
click at [346, 465] on h4 "[MEDICAL_DATA]" at bounding box center [536, 459] width 464 height 12
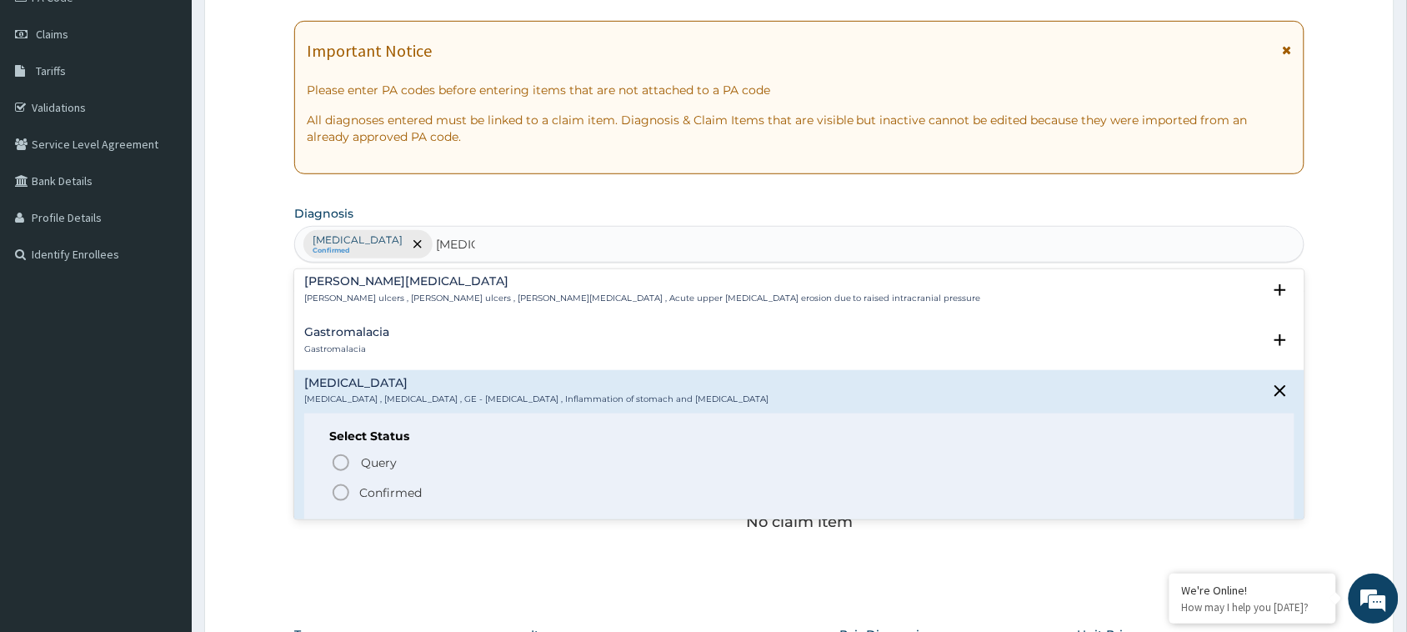
scroll to position [263, 0]
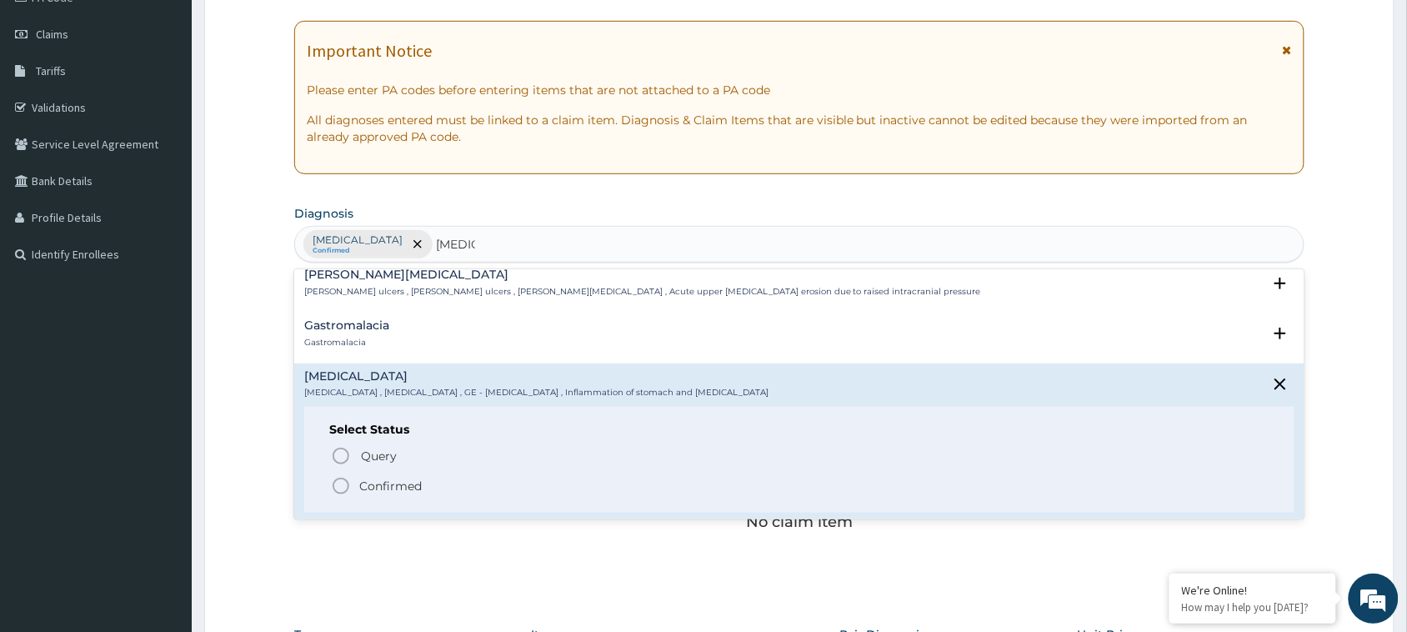
click at [342, 488] on icon "status option filled" at bounding box center [341, 486] width 20 height 20
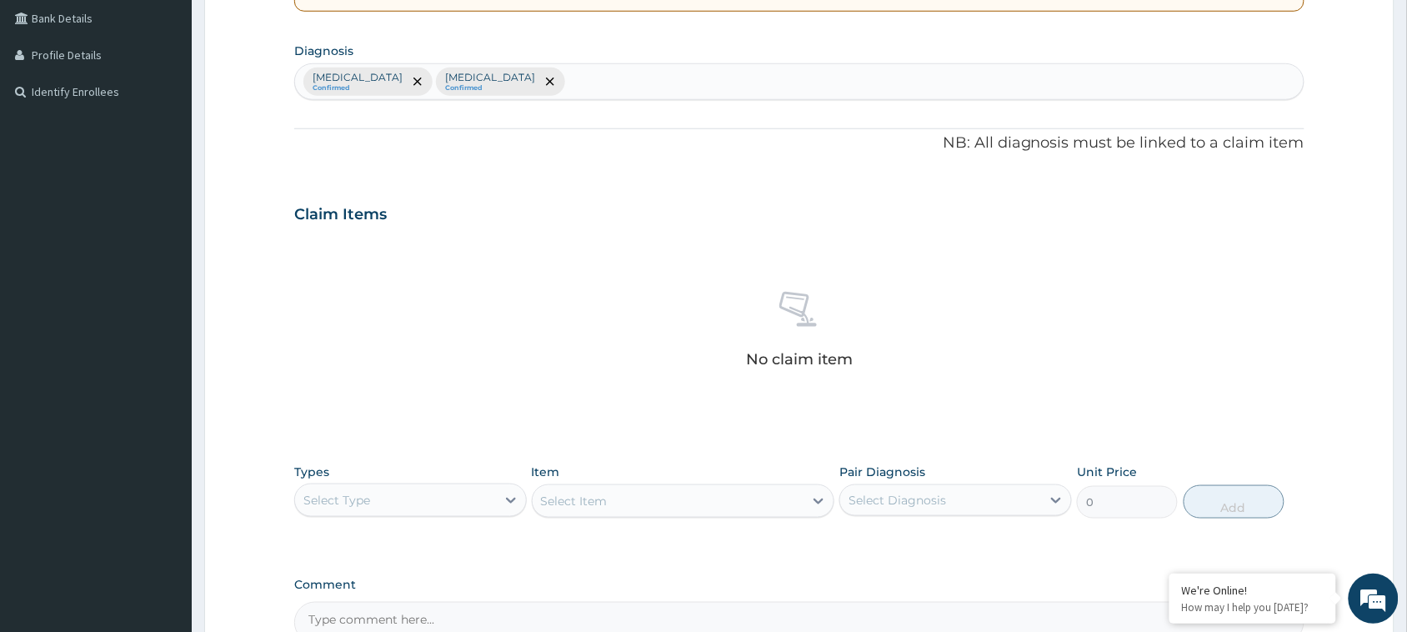
scroll to position [571, 0]
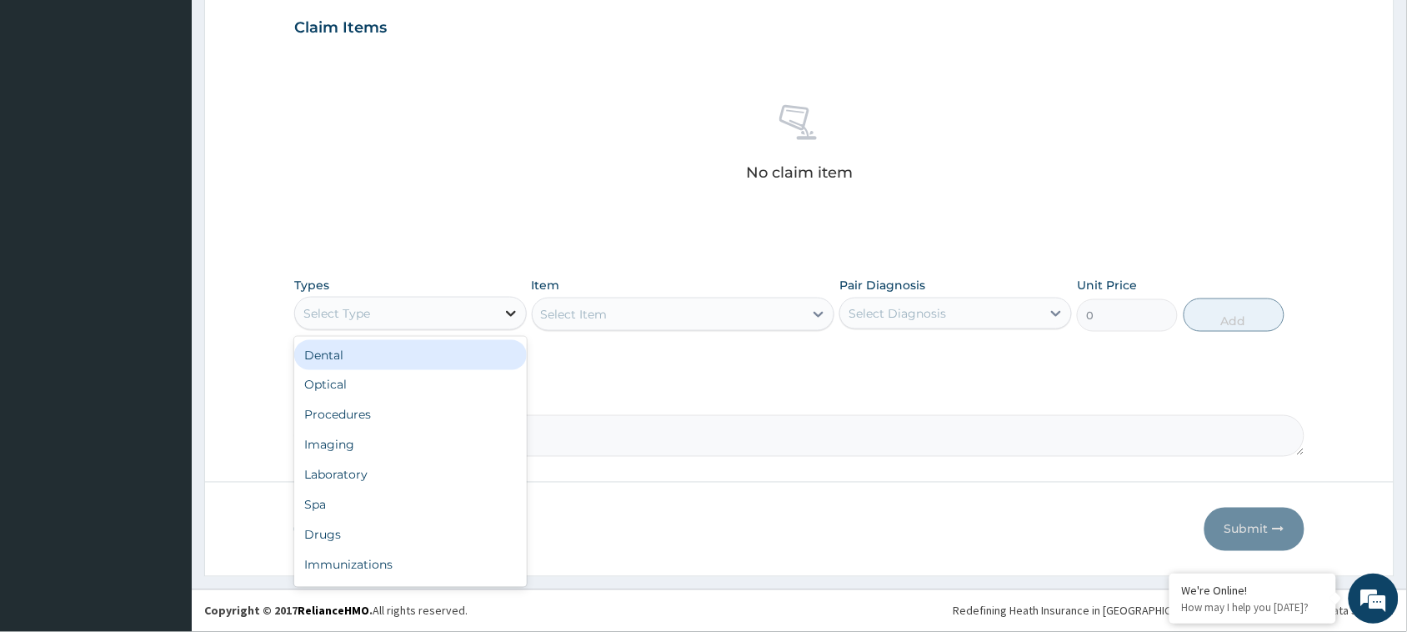
click at [510, 315] on icon at bounding box center [511, 314] width 10 height 6
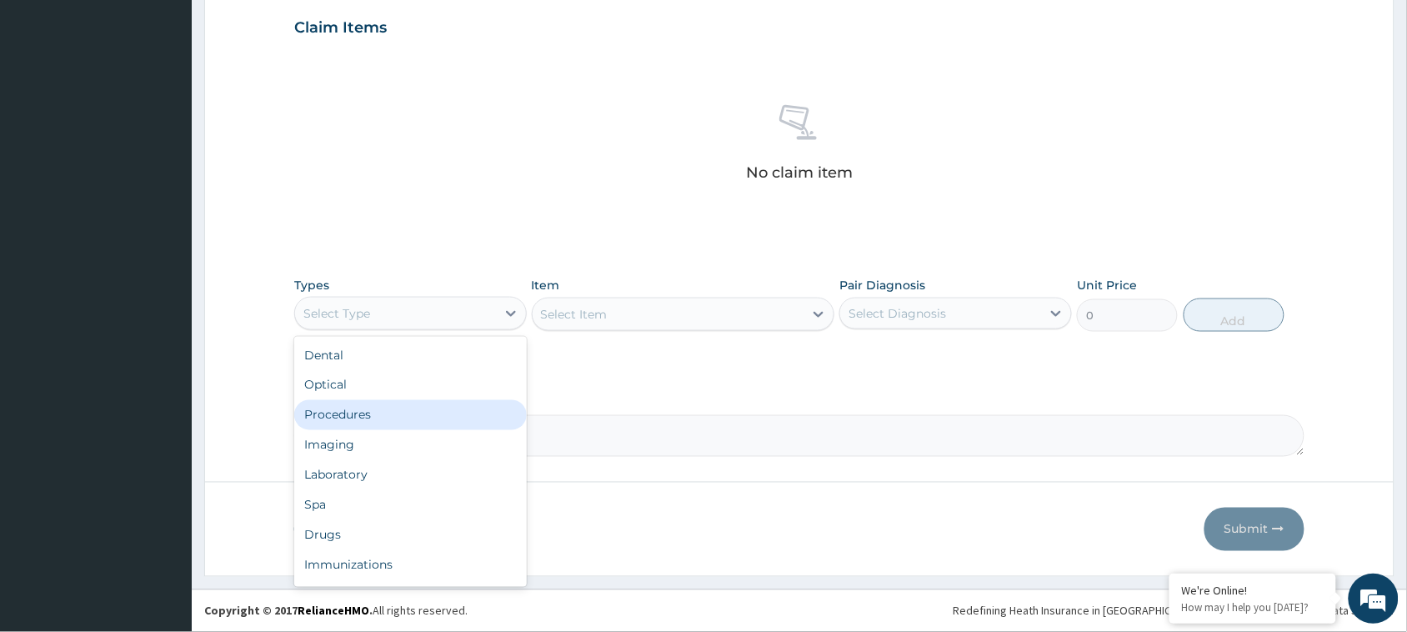
click at [423, 417] on div "Procedures" at bounding box center [410, 415] width 232 height 30
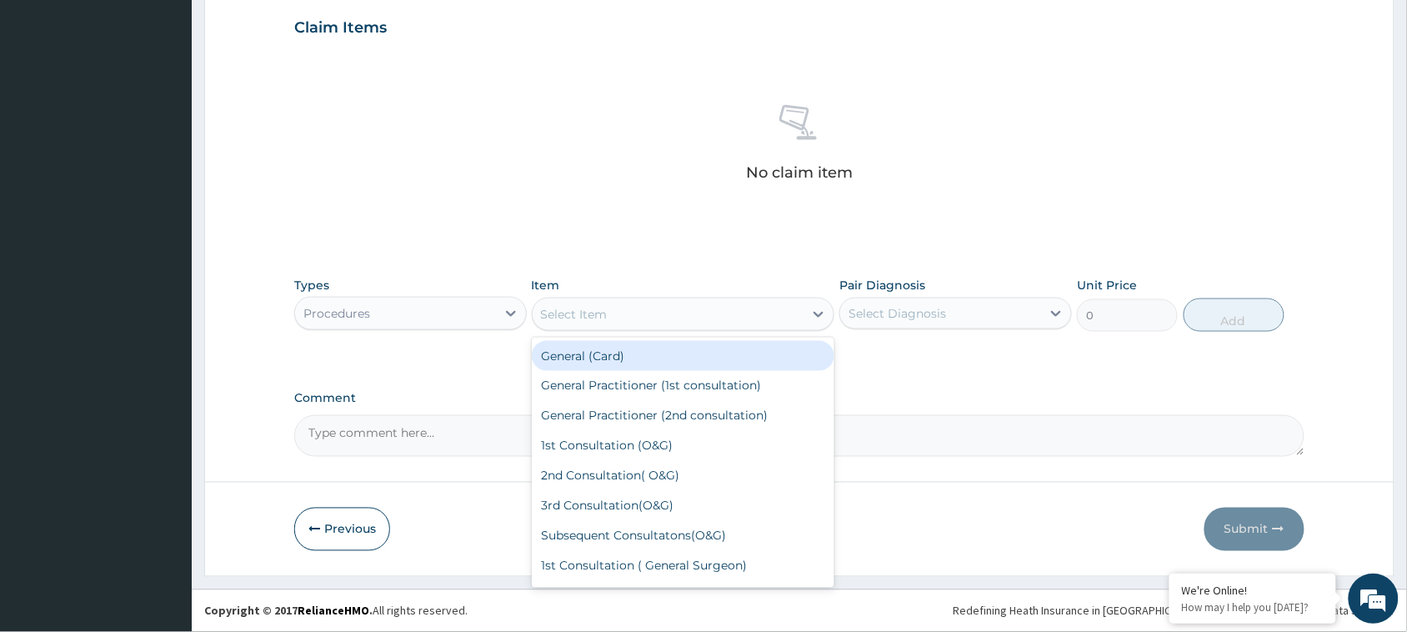
click at [705, 307] on div "Select Item" at bounding box center [668, 314] width 272 height 27
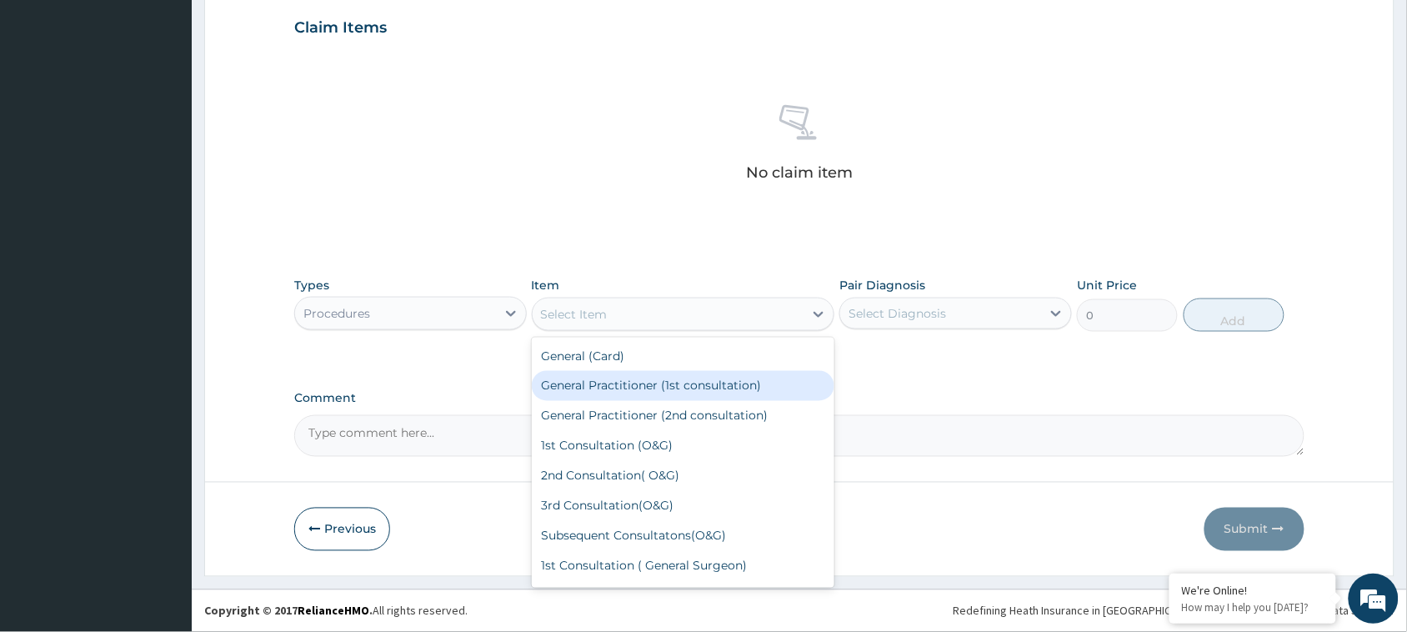
click at [661, 380] on div "General Practitioner (1st consultation)" at bounding box center [683, 386] width 303 height 30
type input "1500"
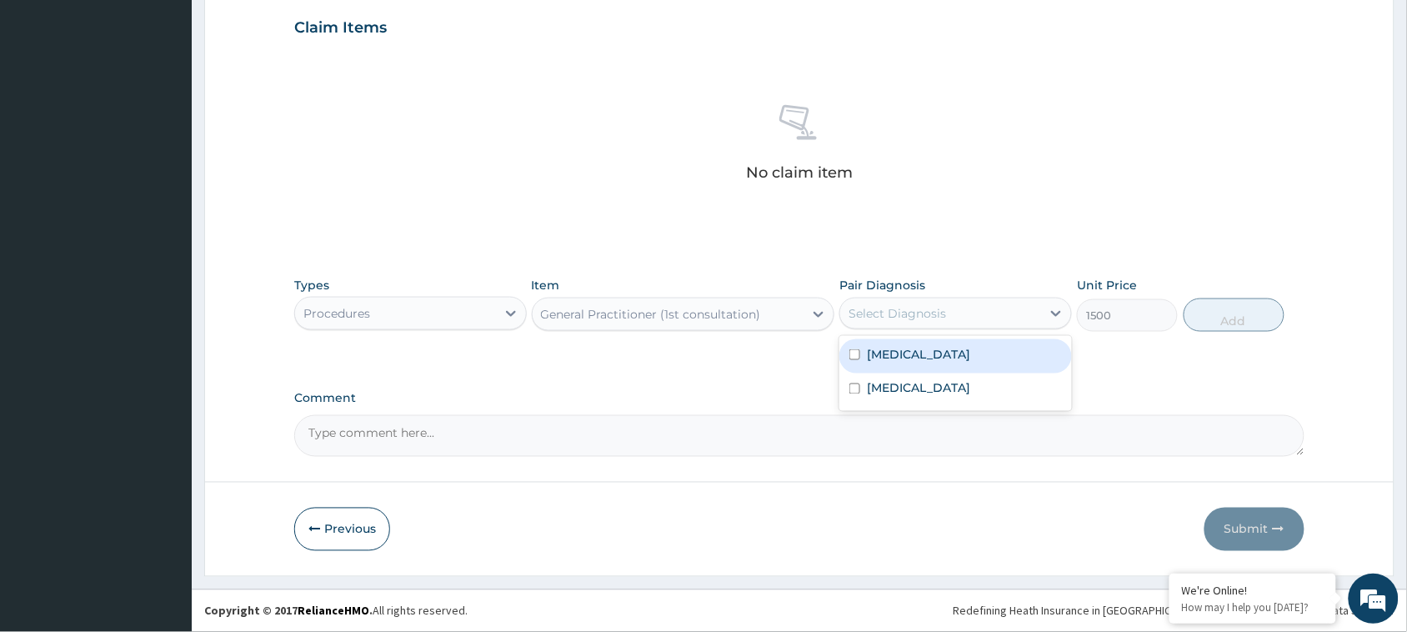
click at [921, 317] on div "Select Diagnosis" at bounding box center [896, 313] width 97 height 17
click at [856, 356] on input "checkbox" at bounding box center [854, 354] width 11 height 11
checkbox input "true"
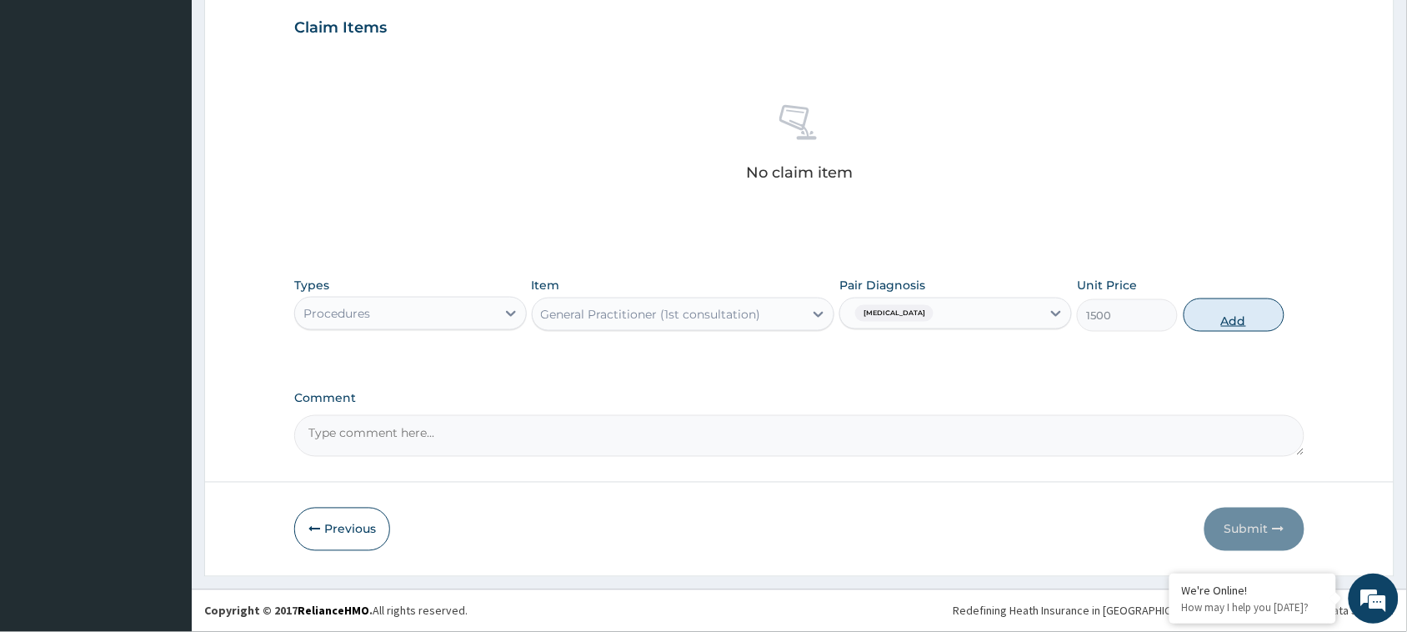
click at [1230, 312] on button "Add" at bounding box center [1233, 314] width 101 height 33
type input "0"
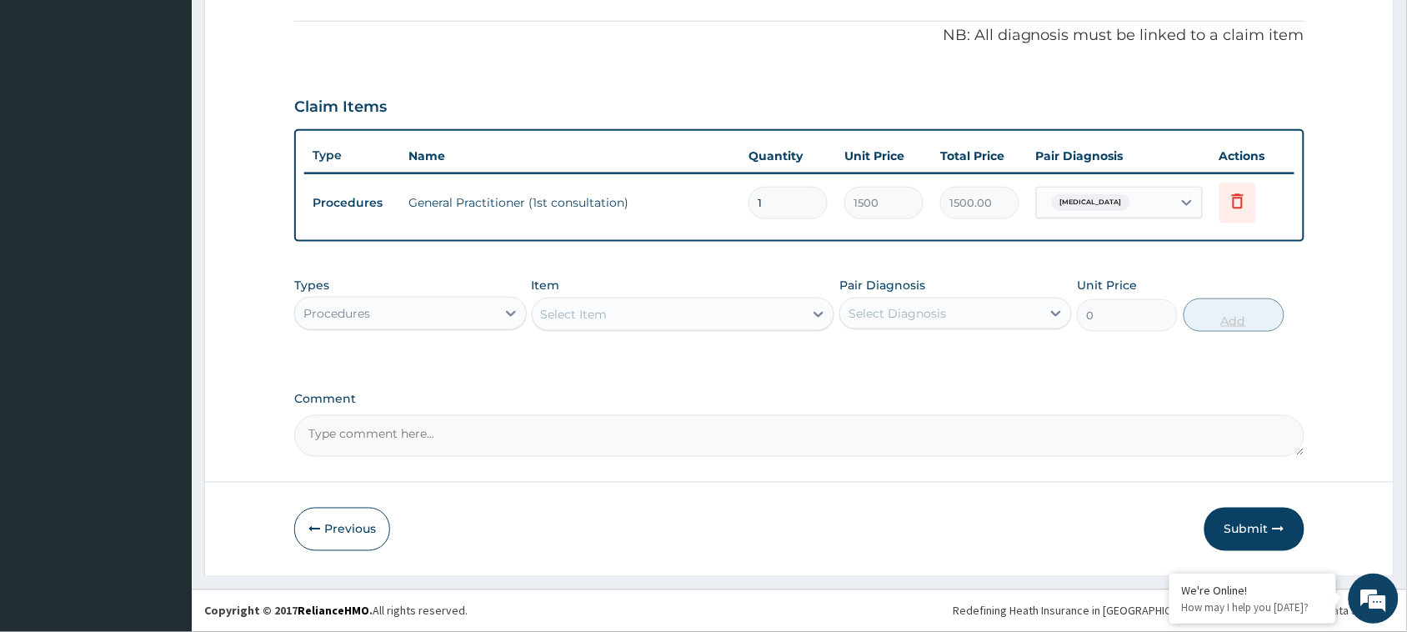
scroll to position [489, 0]
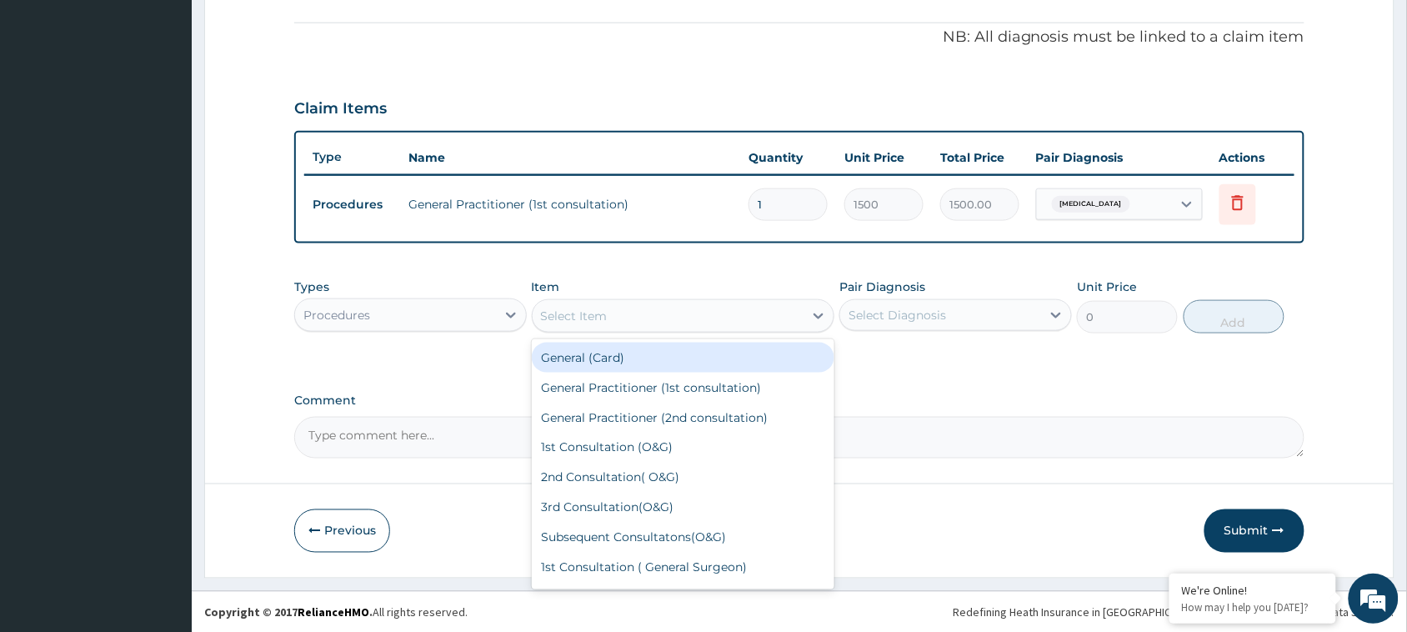
click at [634, 309] on div "Select Item" at bounding box center [668, 315] width 272 height 27
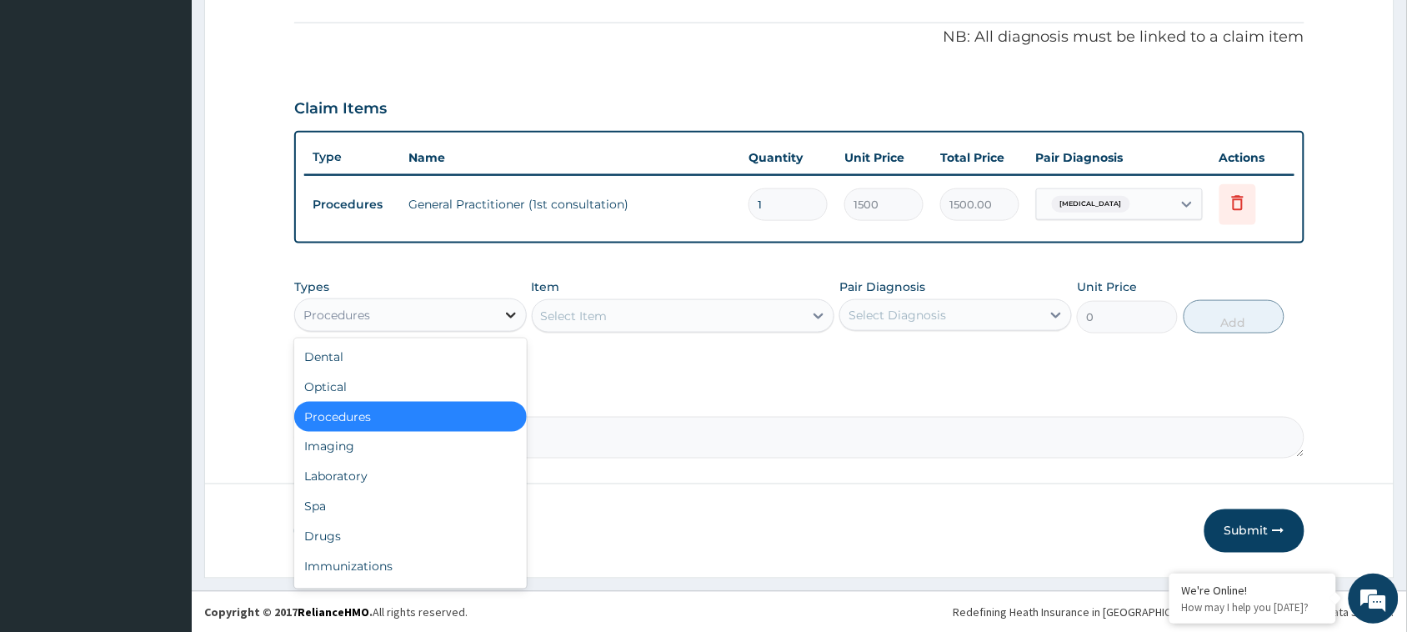
click at [507, 311] on icon at bounding box center [510, 315] width 17 height 17
click at [371, 535] on div "Drugs" at bounding box center [410, 537] width 232 height 30
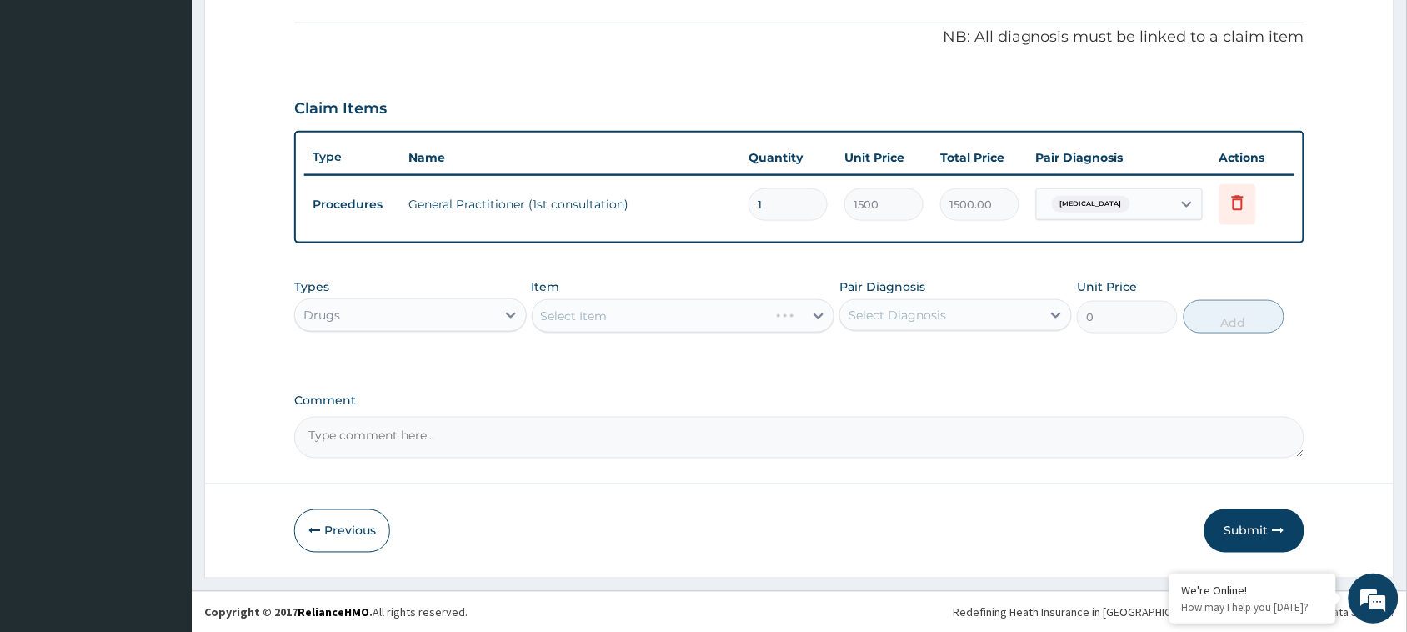
click at [702, 310] on div "Select Item" at bounding box center [683, 315] width 303 height 33
click at [818, 309] on div "Select Item" at bounding box center [683, 315] width 303 height 33
click at [815, 311] on div "Select Item" at bounding box center [683, 315] width 303 height 33
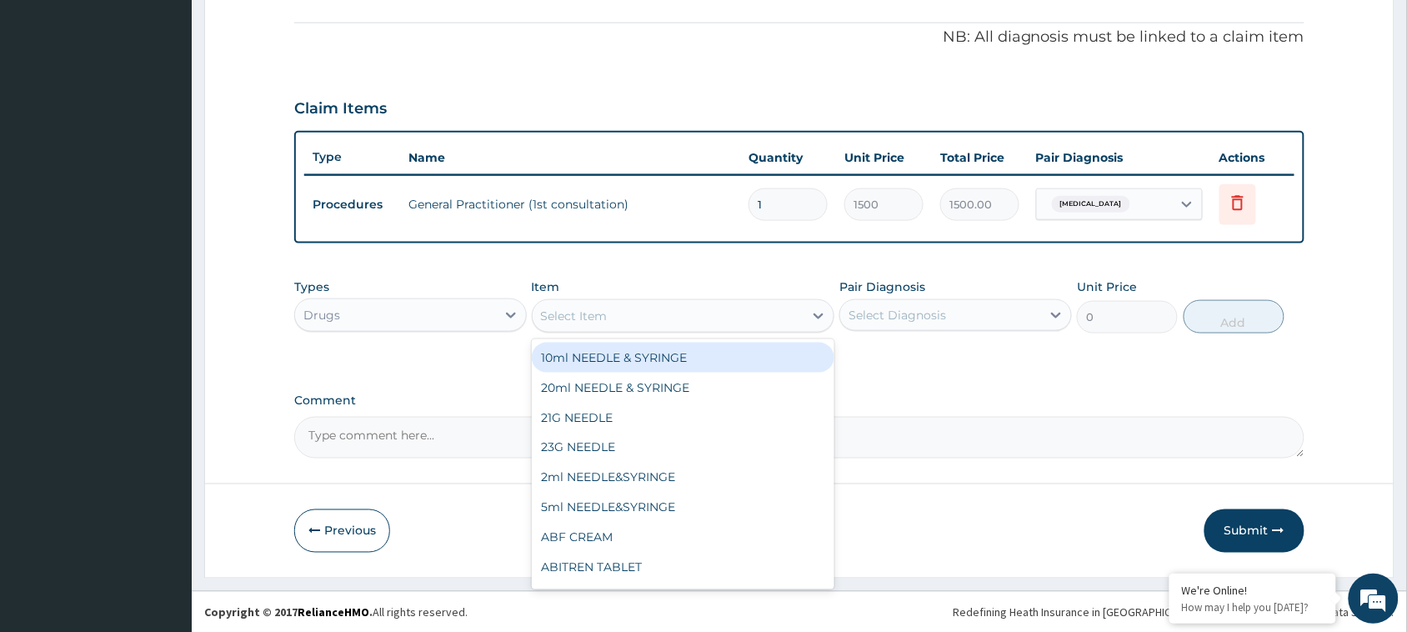
click at [710, 317] on div "Select Item" at bounding box center [668, 315] width 272 height 27
type input "lonart"
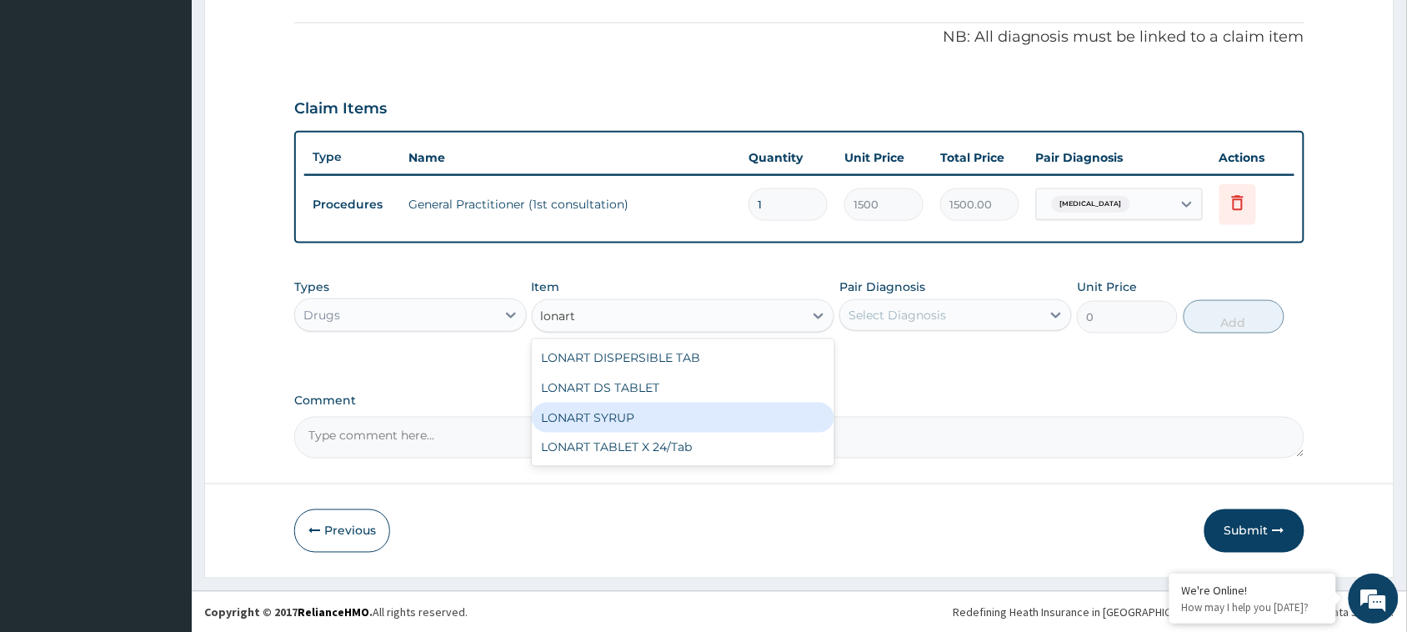
click at [639, 422] on div "LONART SYRUP" at bounding box center [683, 417] width 303 height 30
type input "1500"
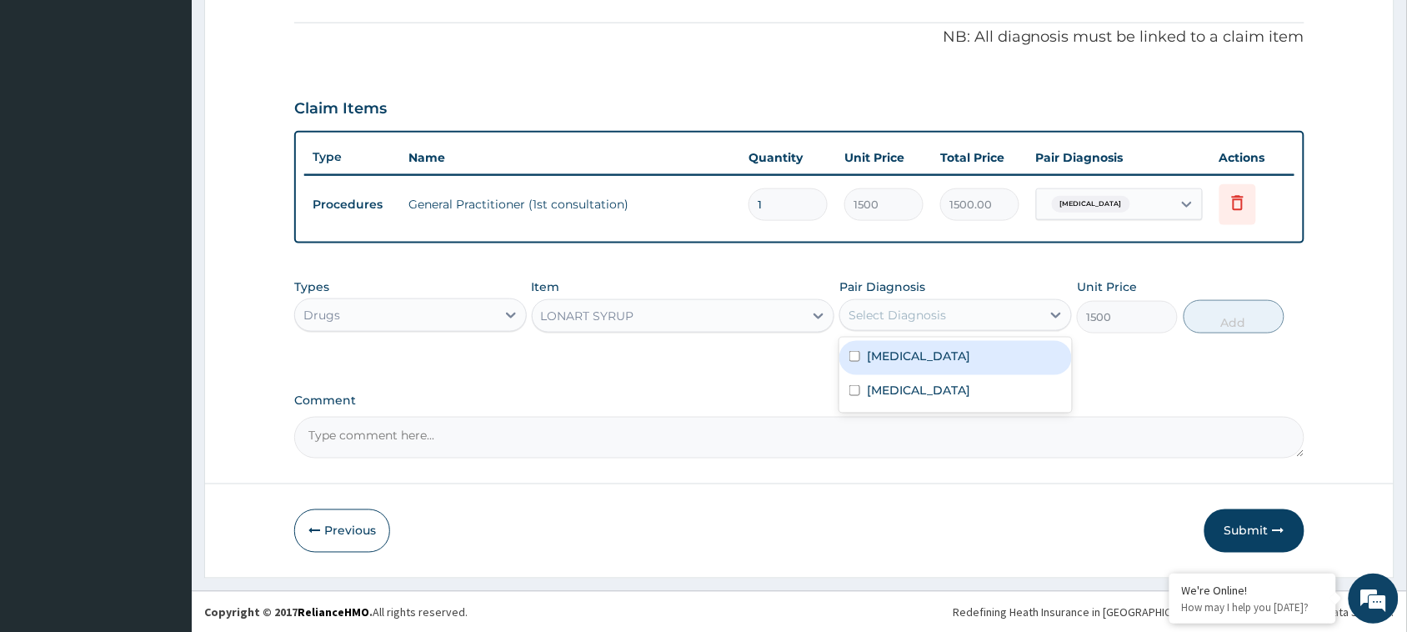
click at [908, 307] on div "Select Diagnosis" at bounding box center [896, 315] width 97 height 17
click at [850, 356] on input "checkbox" at bounding box center [854, 356] width 11 height 11
checkbox input "true"
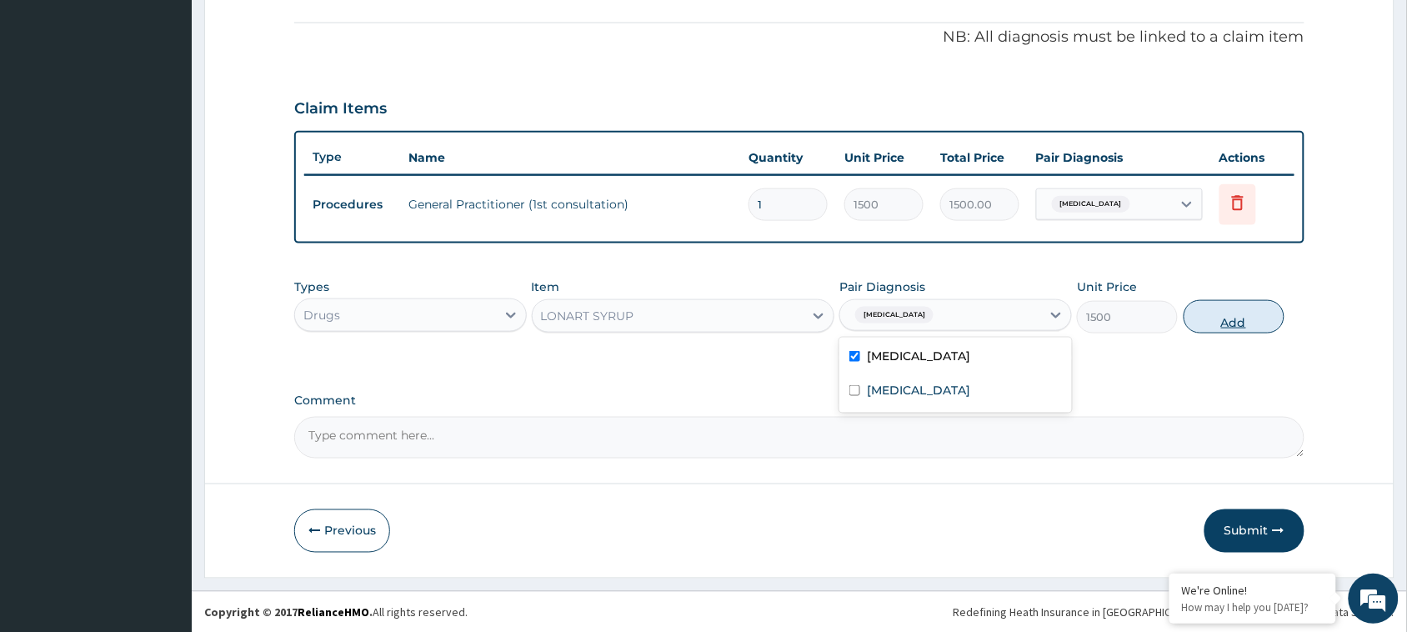
click at [1267, 310] on button "Add" at bounding box center [1233, 316] width 101 height 33
type input "0"
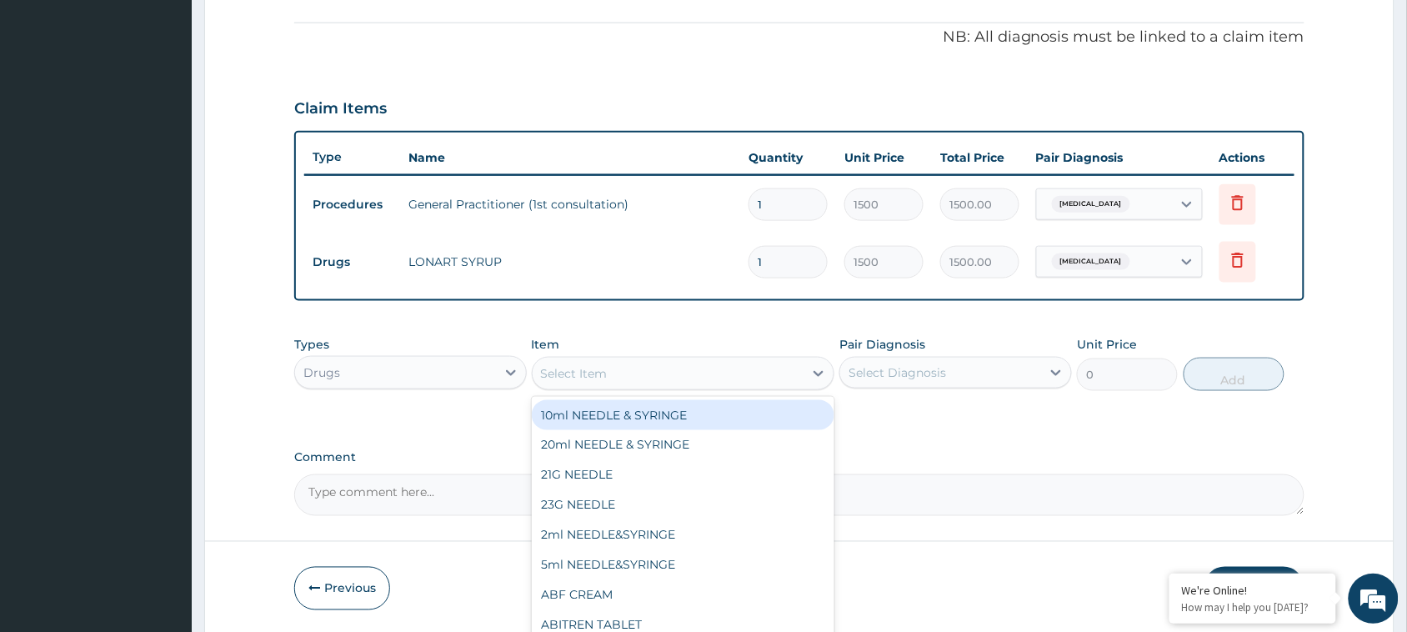
click at [663, 369] on div "Select Item" at bounding box center [668, 373] width 272 height 27
type input "metro"
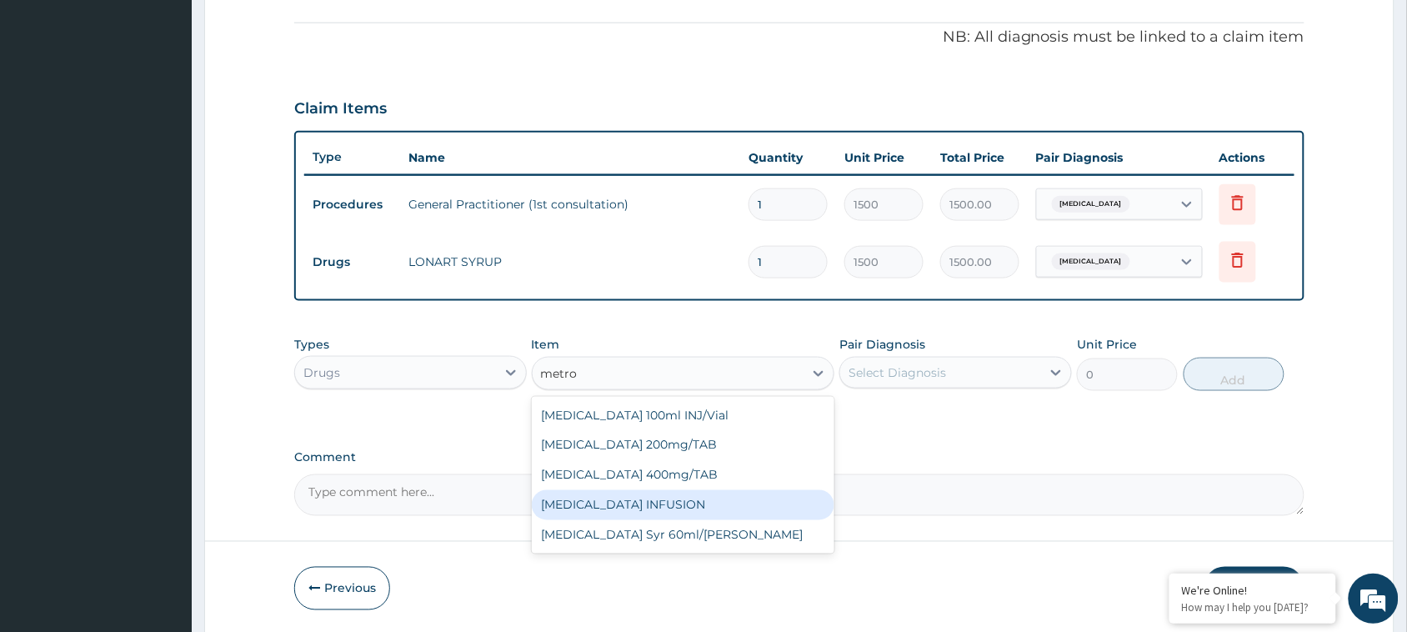
click at [660, 500] on div "[MEDICAL_DATA] INFUSION" at bounding box center [683, 505] width 303 height 30
type input "300"
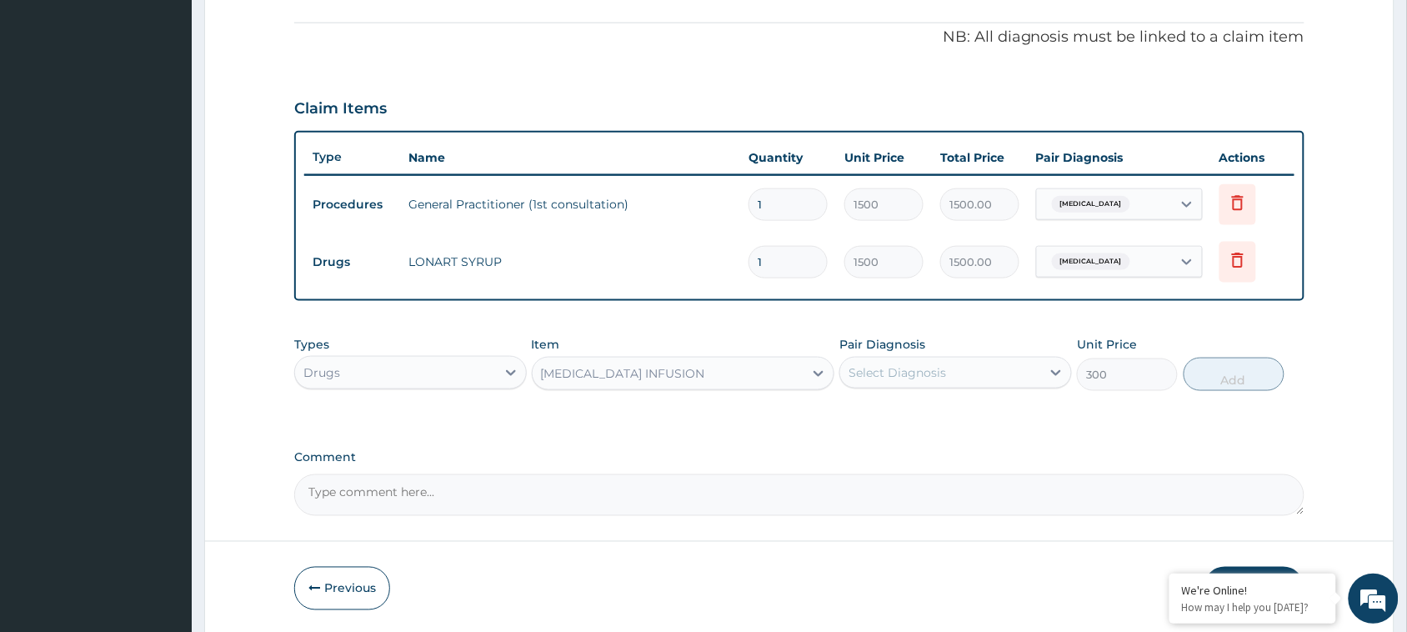
click at [767, 377] on div "[MEDICAL_DATA] INFUSION" at bounding box center [668, 373] width 272 height 27
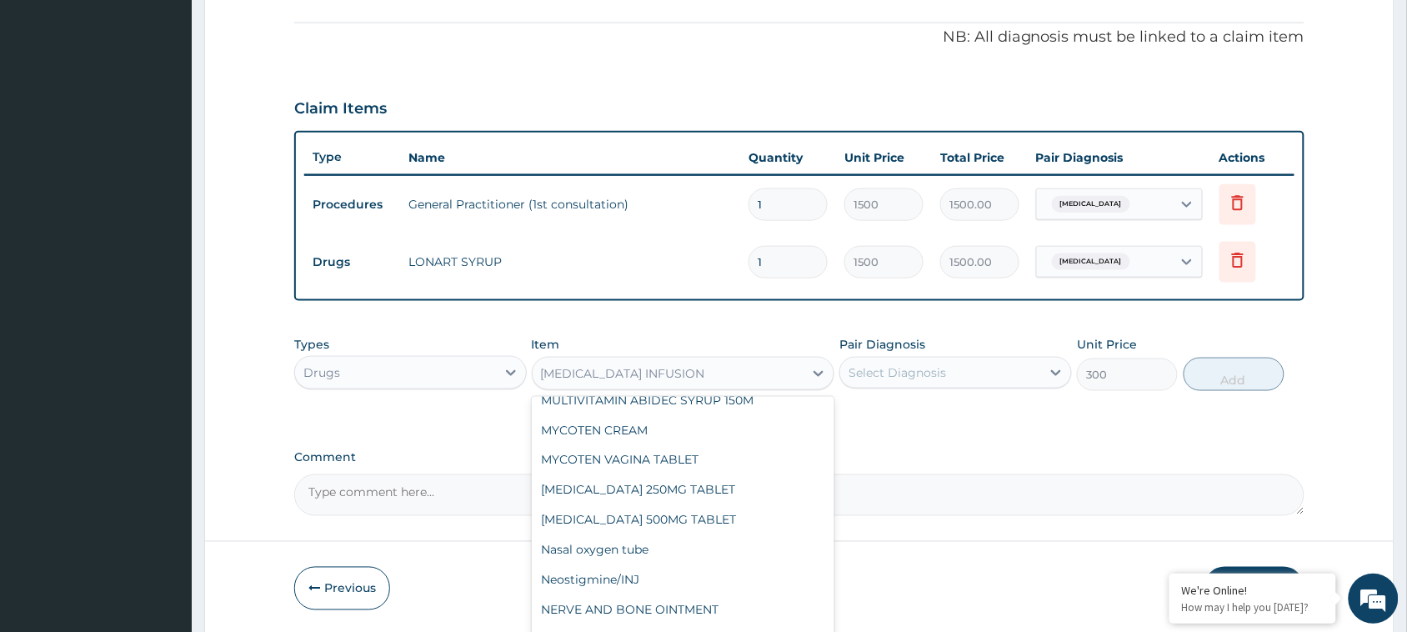
scroll to position [17697, 0]
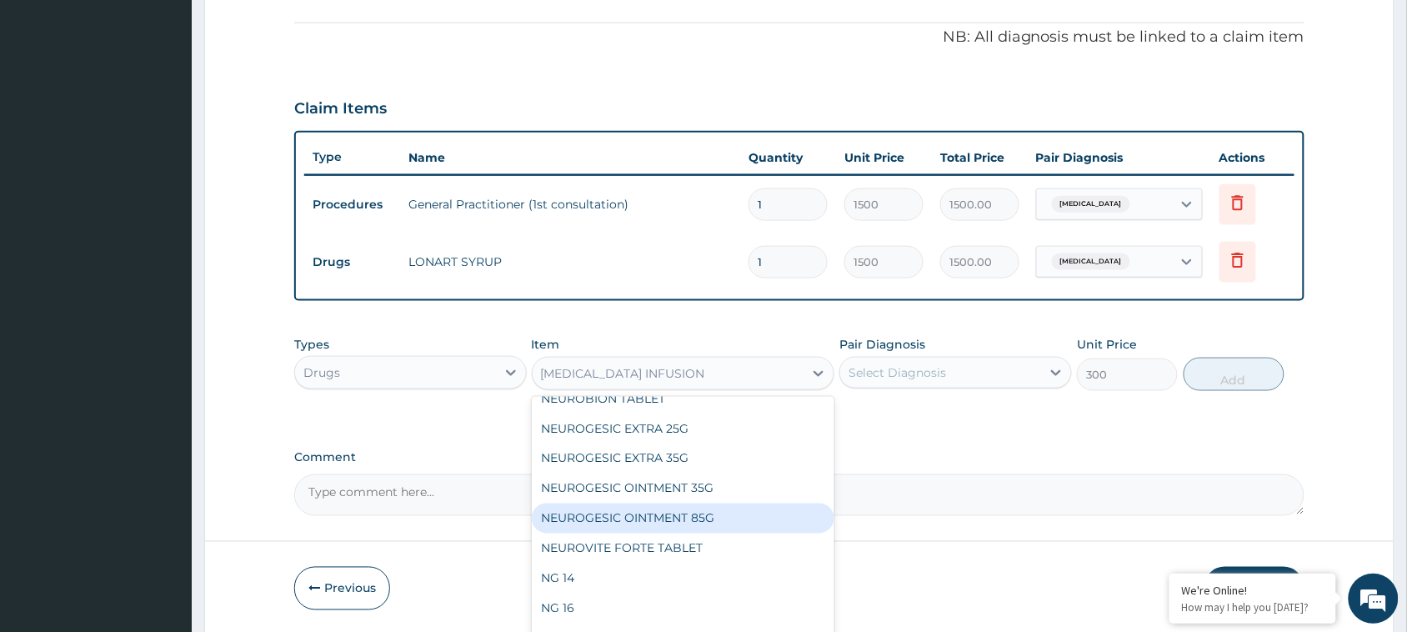
click at [725, 371] on div "[MEDICAL_DATA] INFUSION" at bounding box center [668, 373] width 272 height 27
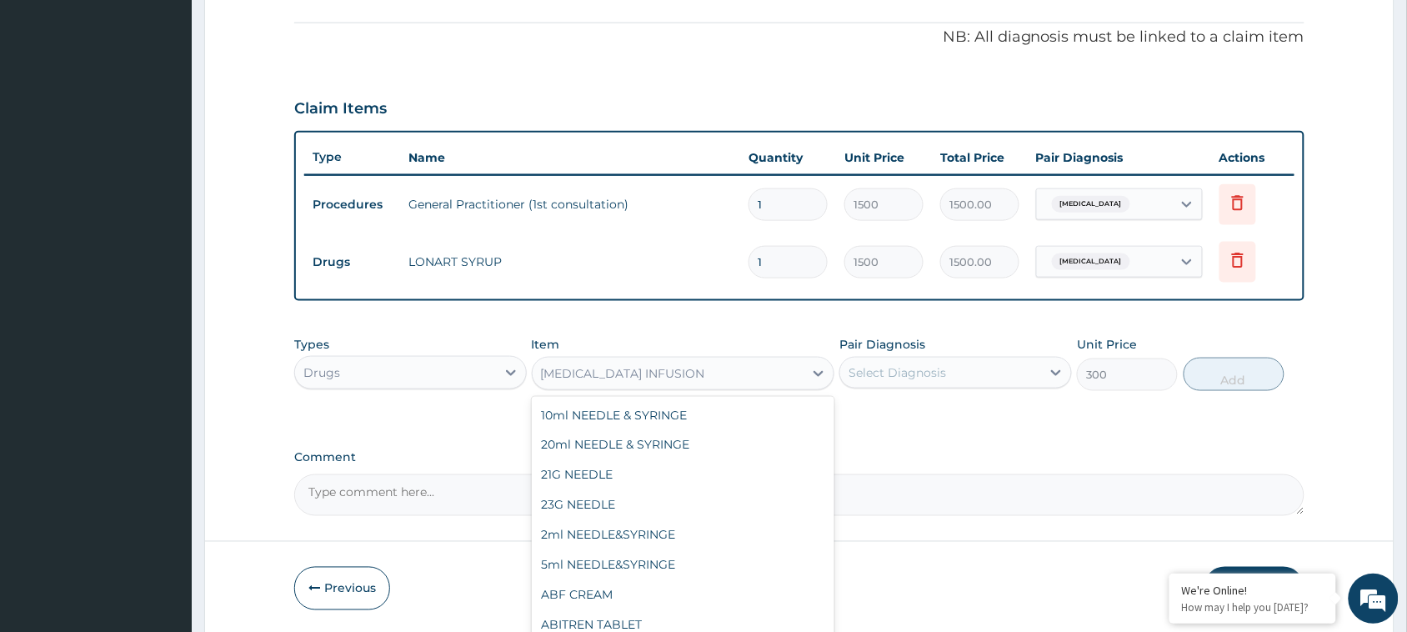
scroll to position [16732, 0]
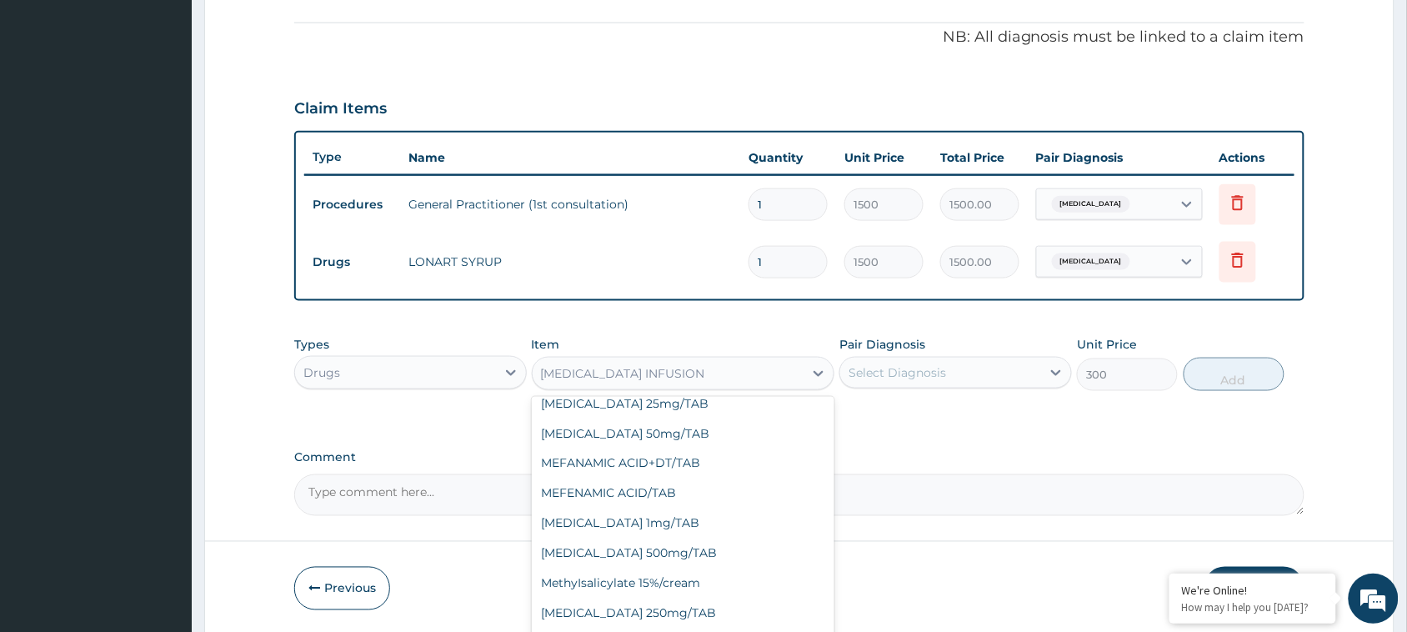
click at [730, 371] on div "[MEDICAL_DATA] INFUSION" at bounding box center [668, 373] width 272 height 27
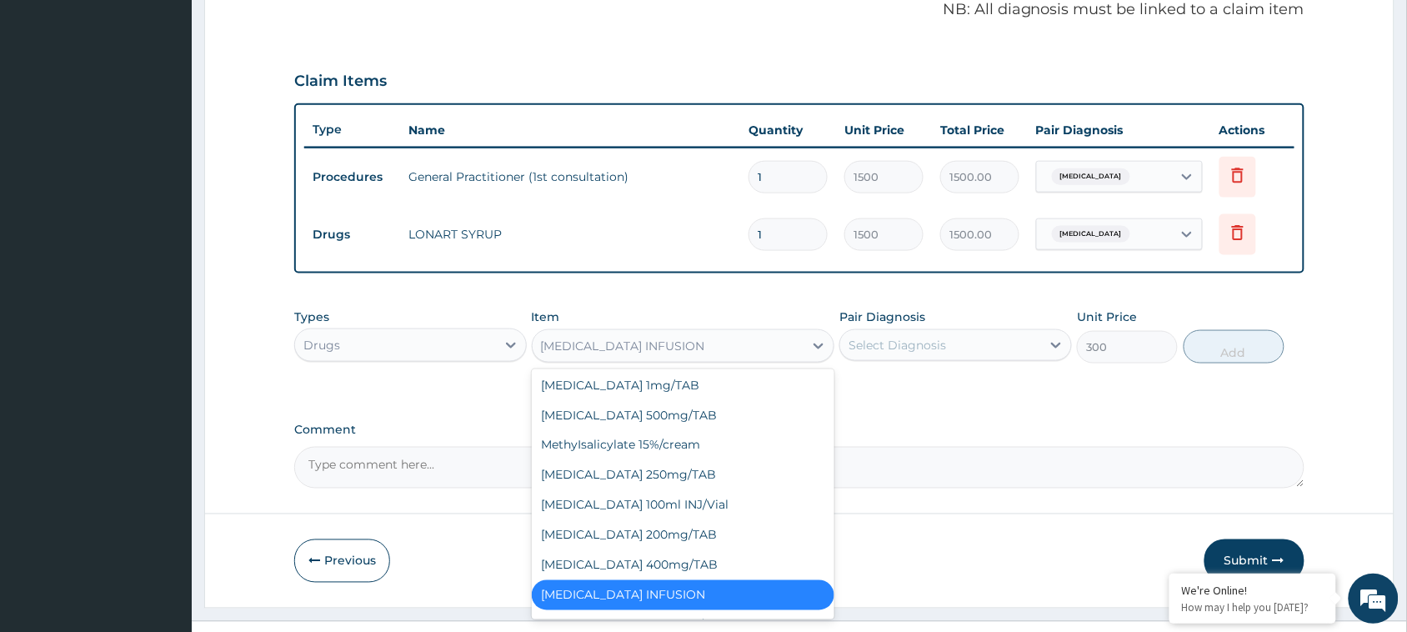
scroll to position [16857, 0]
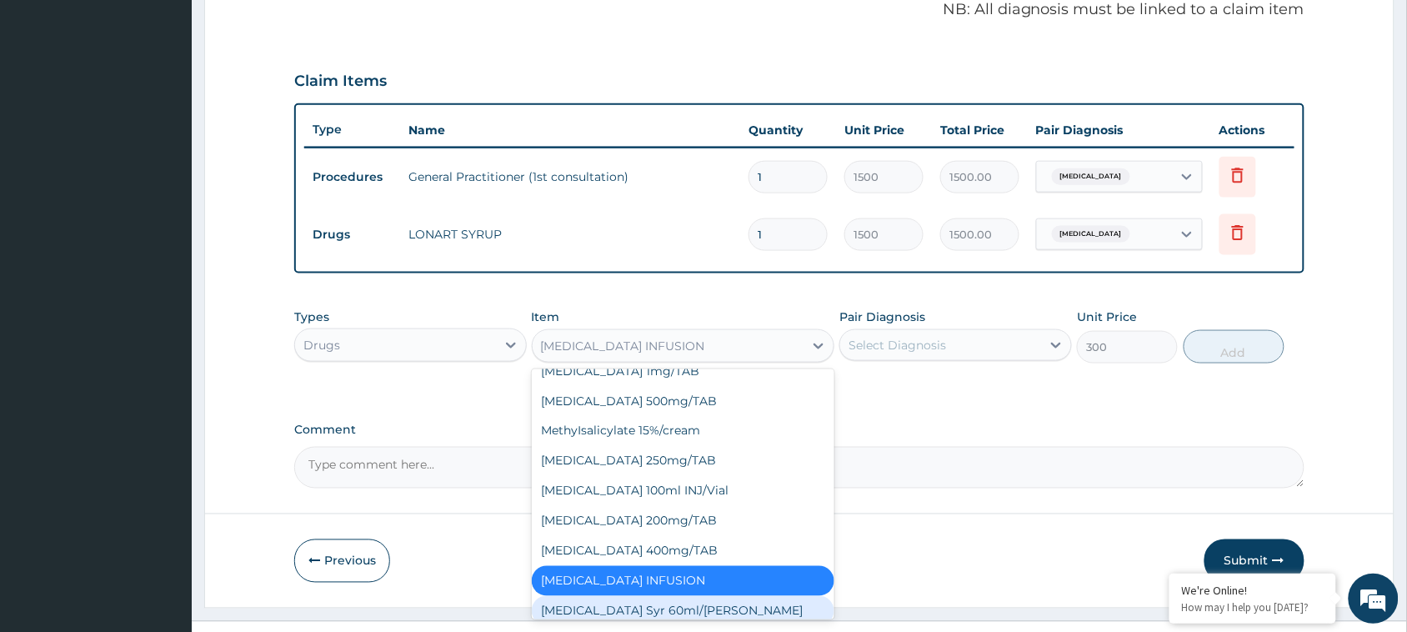
click at [655, 596] on div "[MEDICAL_DATA] Syr 60ml/[PERSON_NAME]" at bounding box center [683, 611] width 303 height 30
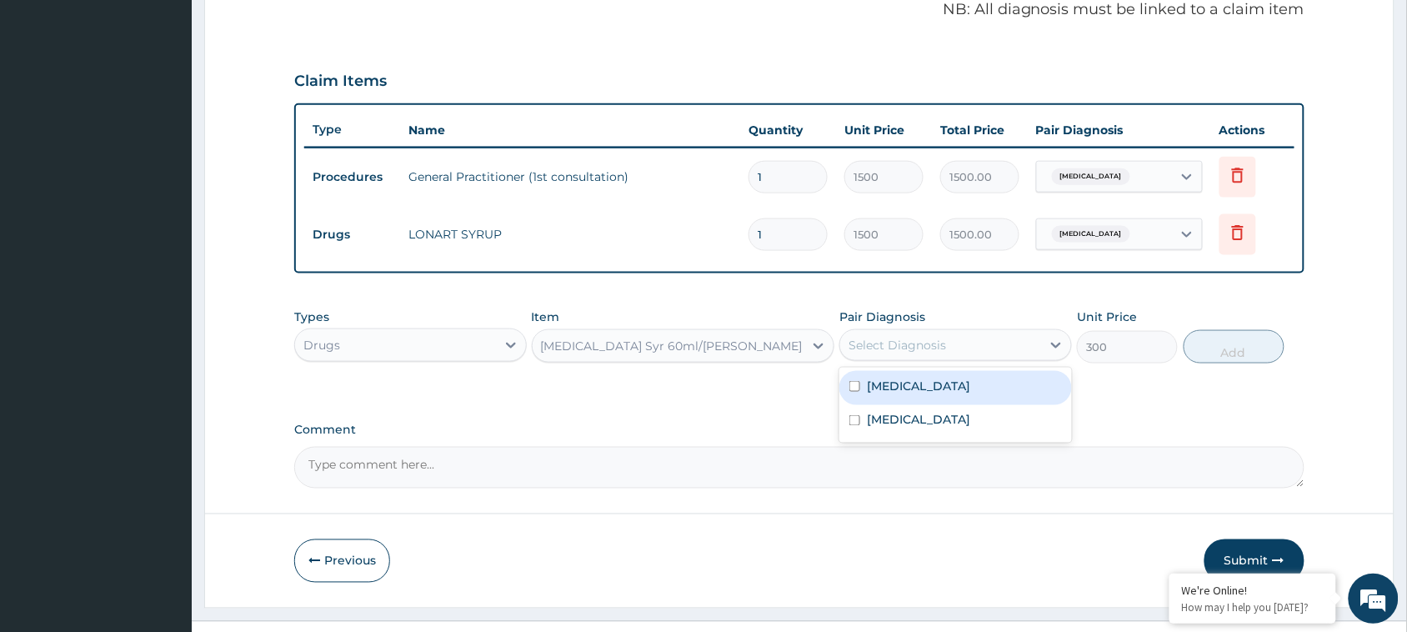
click at [929, 329] on div "Select Diagnosis" at bounding box center [955, 345] width 232 height 32
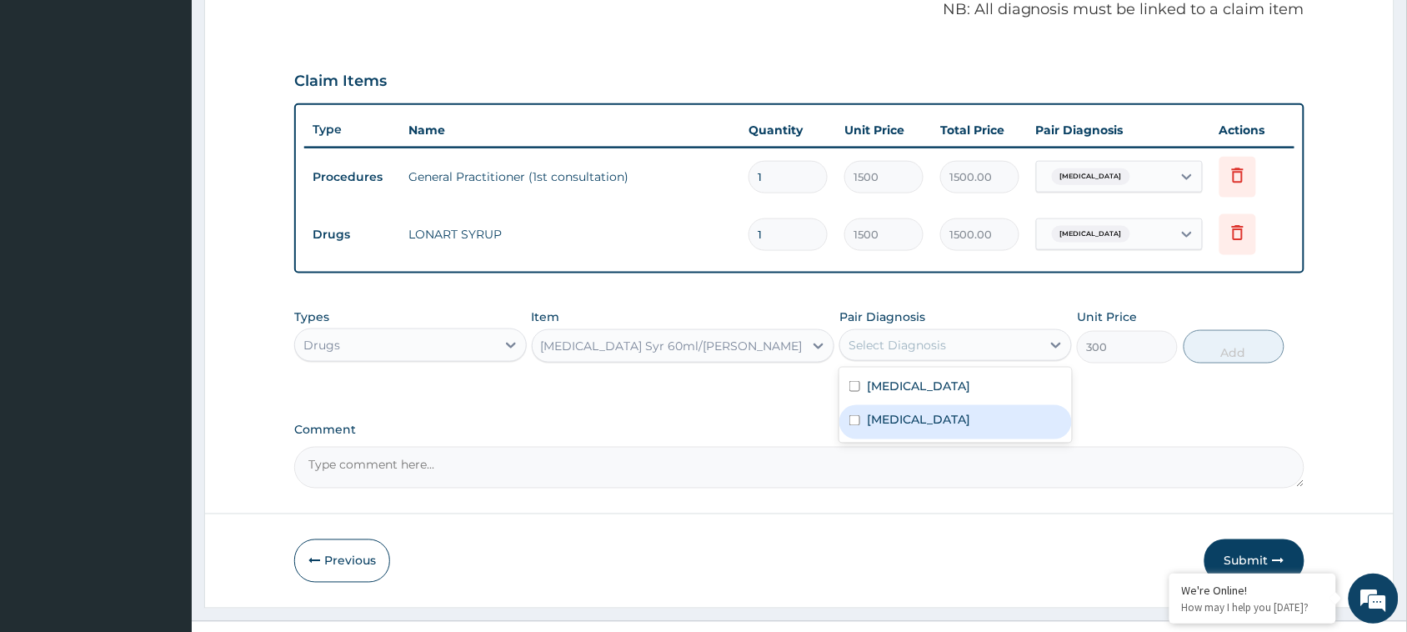
click at [851, 418] on input "checkbox" at bounding box center [854, 420] width 11 height 11
checkbox input "true"
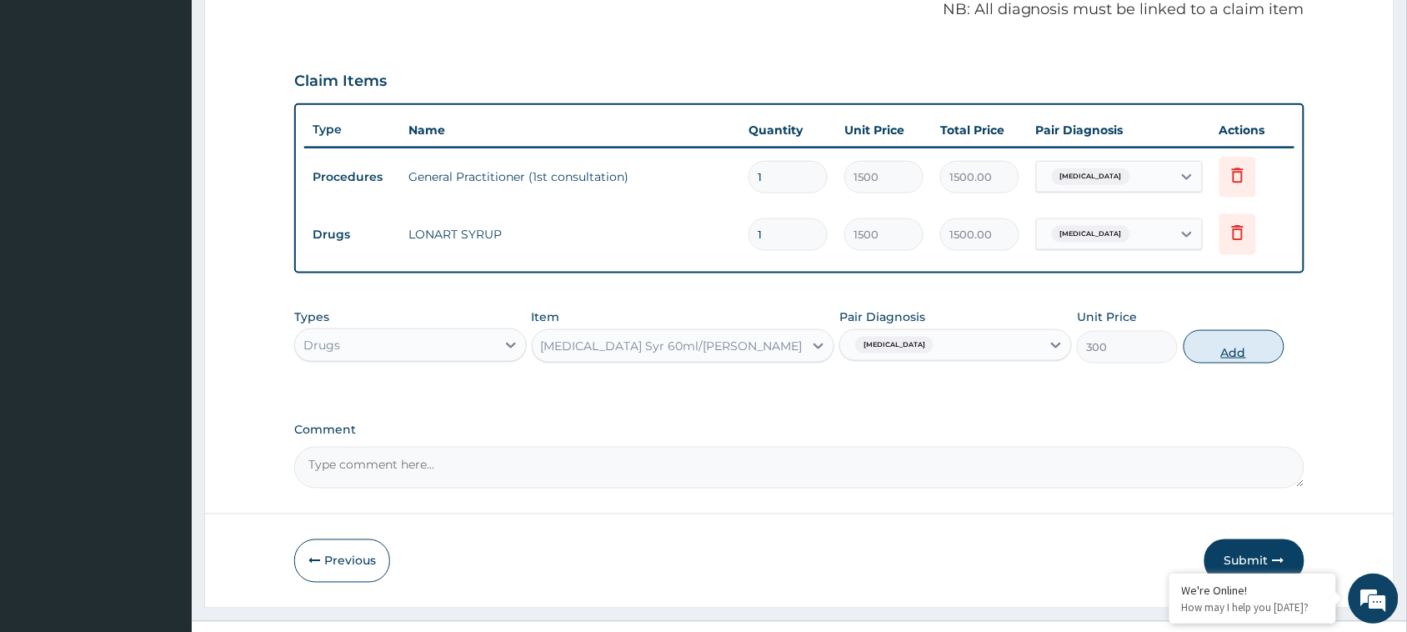
click at [1232, 337] on button "Add" at bounding box center [1233, 346] width 101 height 33
type input "0"
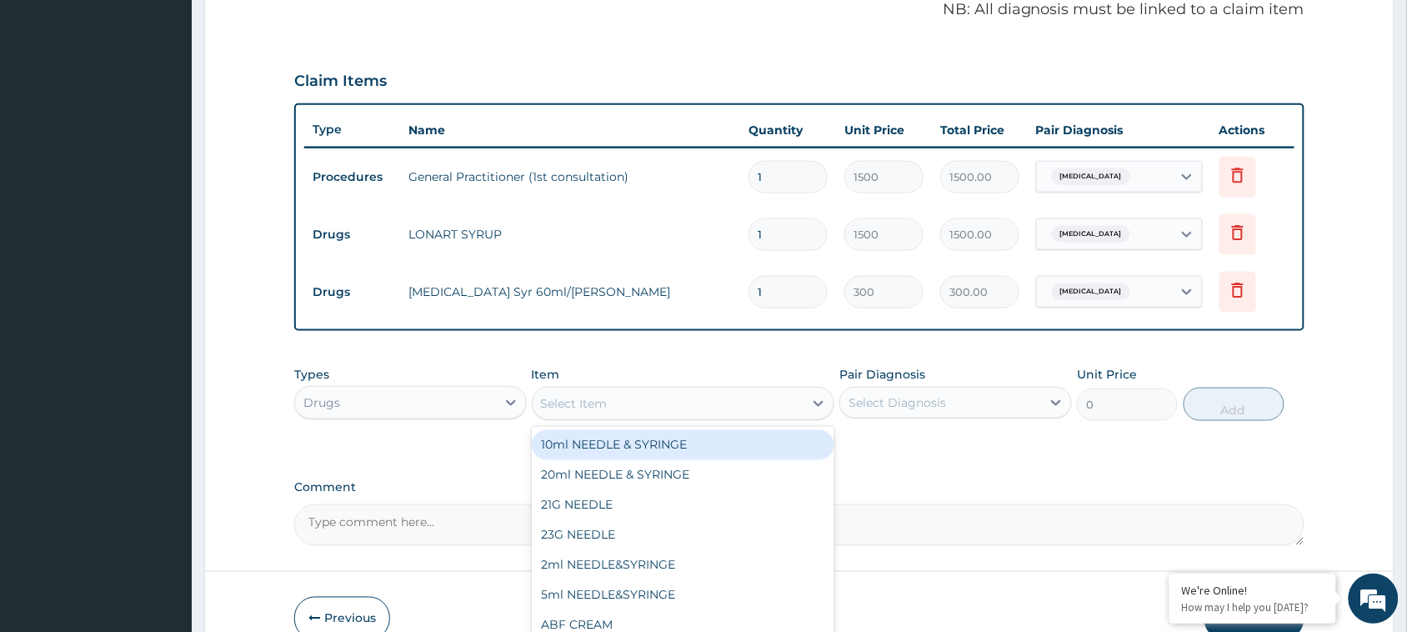
click at [698, 398] on div "Select Item" at bounding box center [668, 403] width 272 height 27
type input "cot"
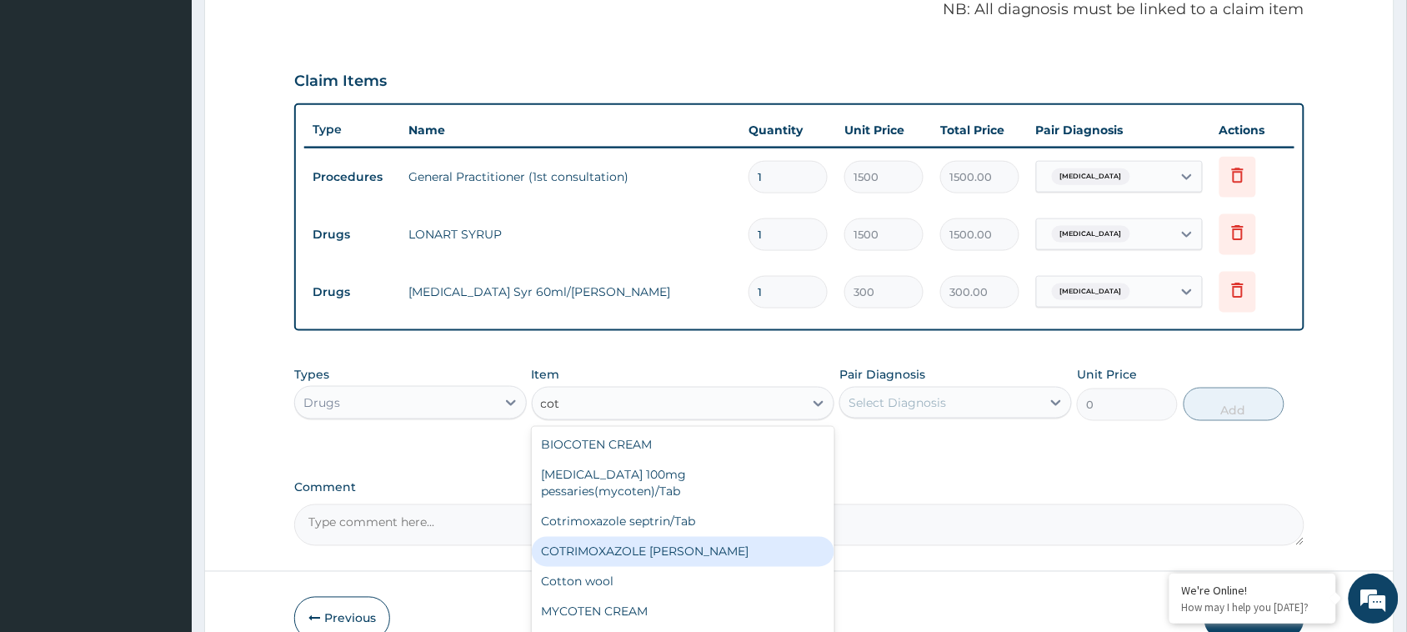
click at [662, 537] on div "COTRIMOXAZOLE [PERSON_NAME]" at bounding box center [683, 552] width 303 height 30
type input "500"
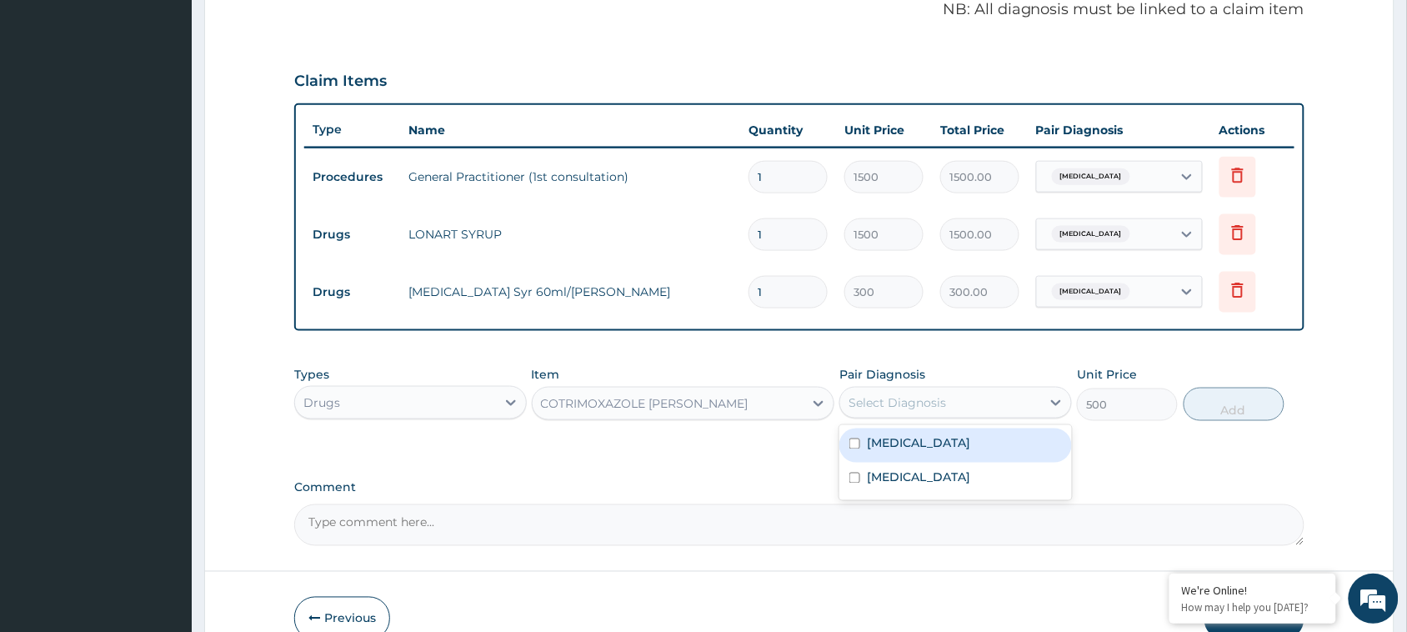
click at [898, 407] on div "Select Diagnosis" at bounding box center [896, 402] width 97 height 17
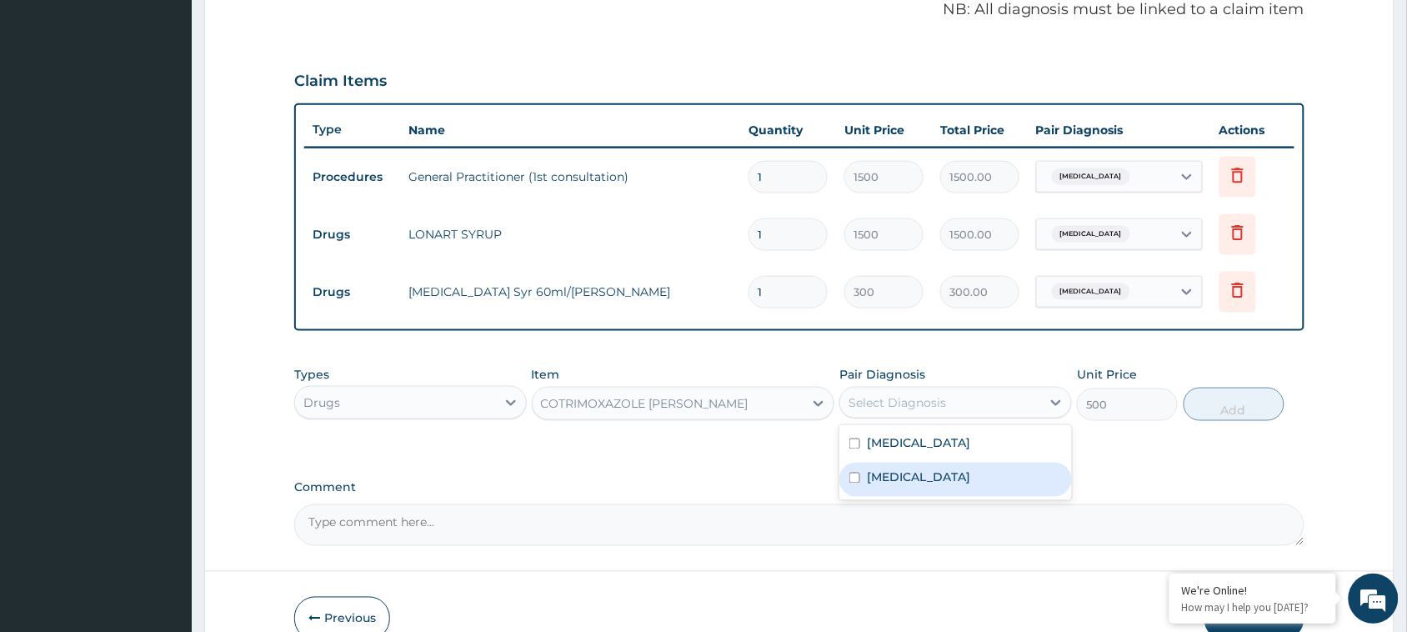
click at [854, 477] on input "checkbox" at bounding box center [854, 477] width 11 height 11
checkbox input "true"
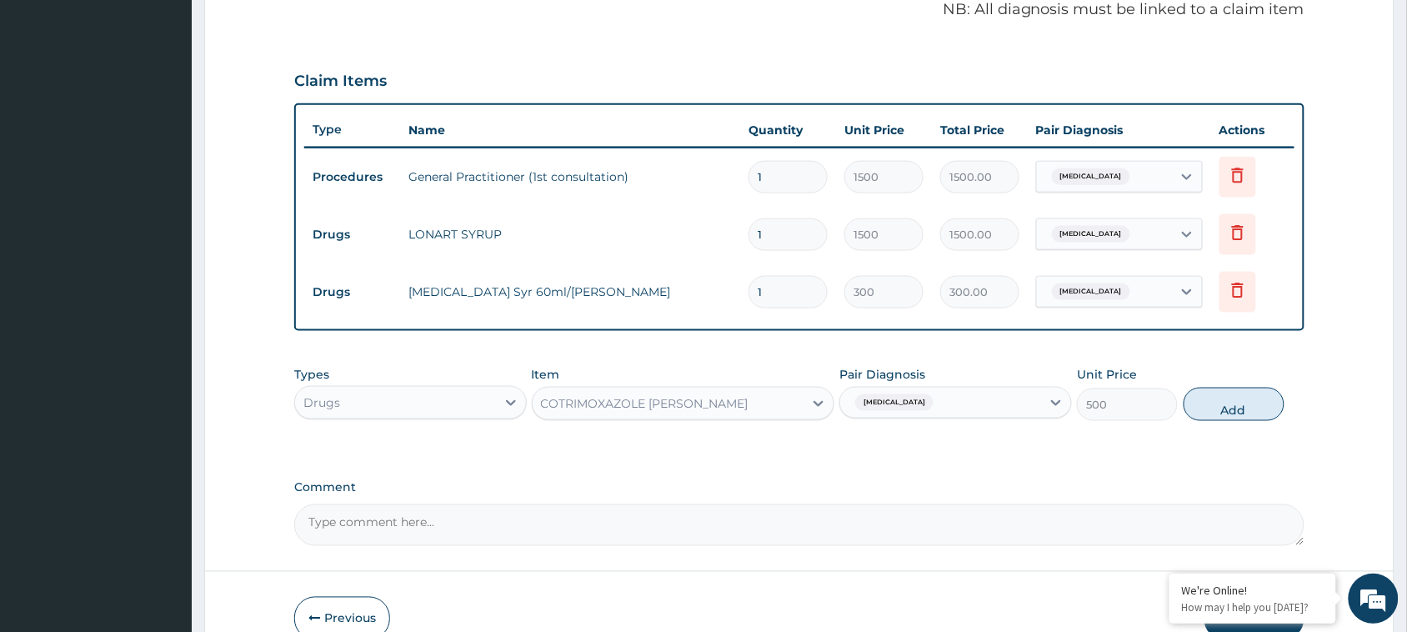
drag, startPoint x: 1246, startPoint y: 402, endPoint x: 1209, endPoint y: 401, distance: 36.7
click at [1244, 401] on button "Add" at bounding box center [1233, 403] width 101 height 33
type input "0"
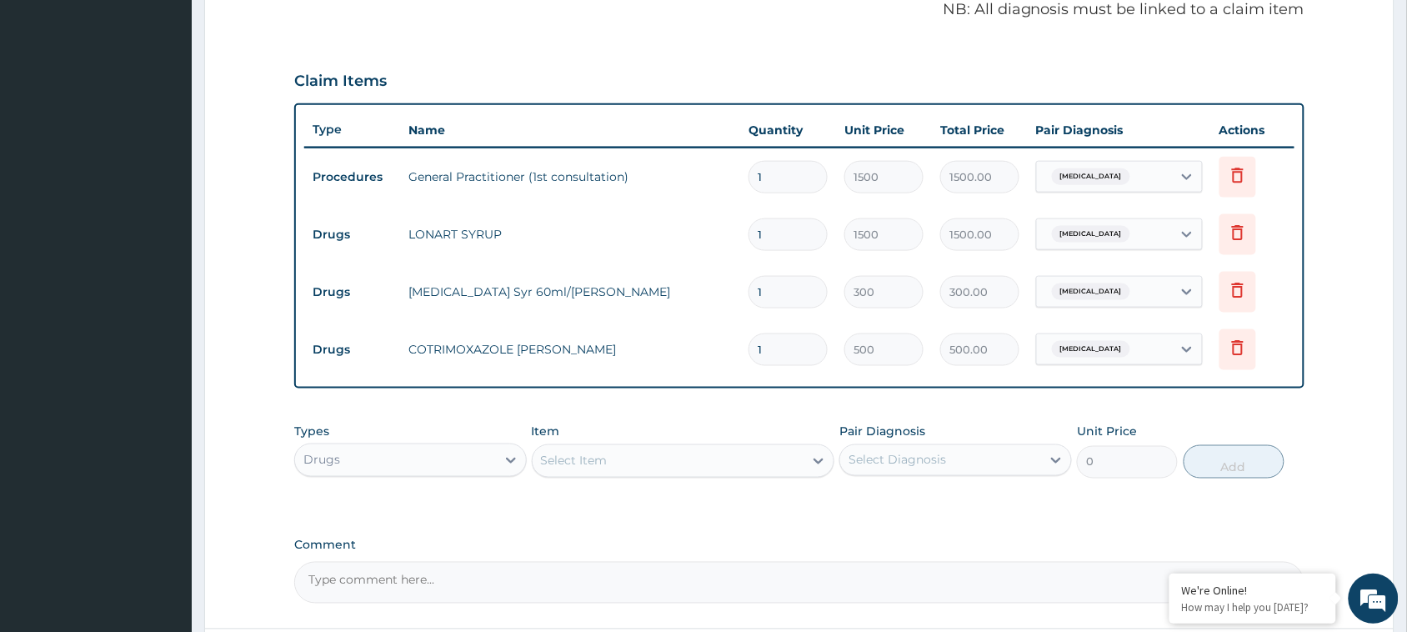
click at [708, 459] on div "Select Item" at bounding box center [668, 460] width 272 height 27
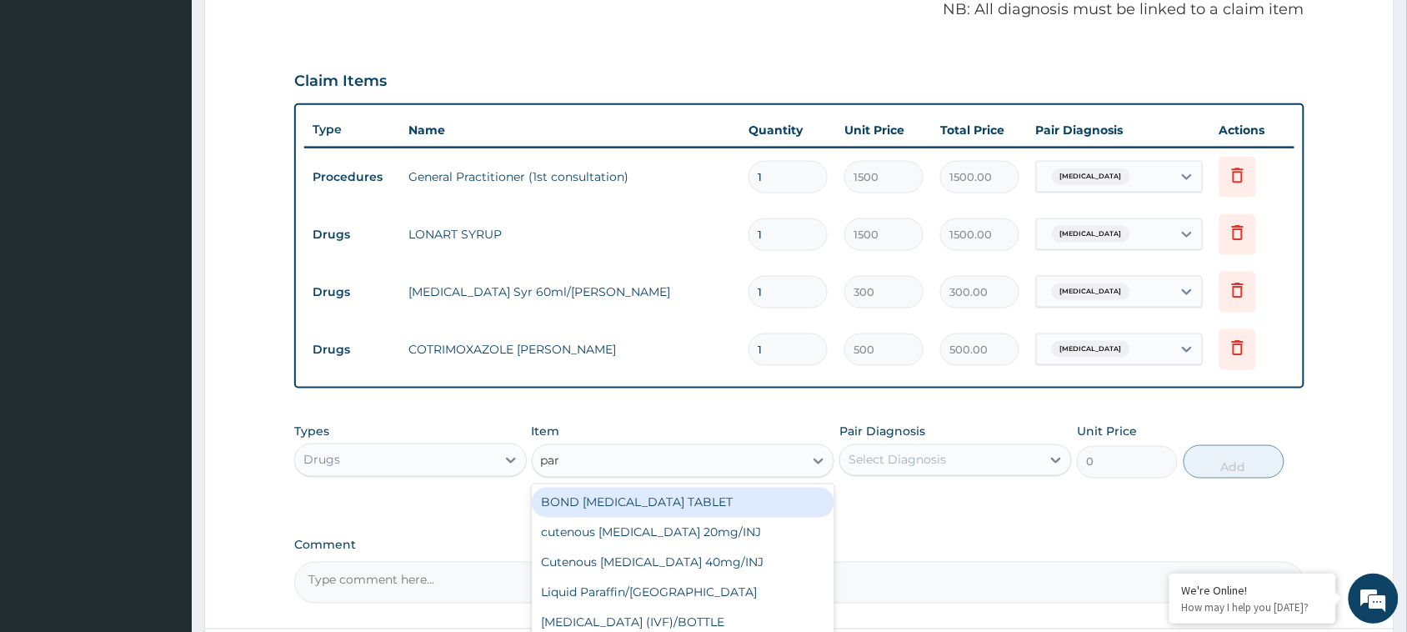
type input "para"
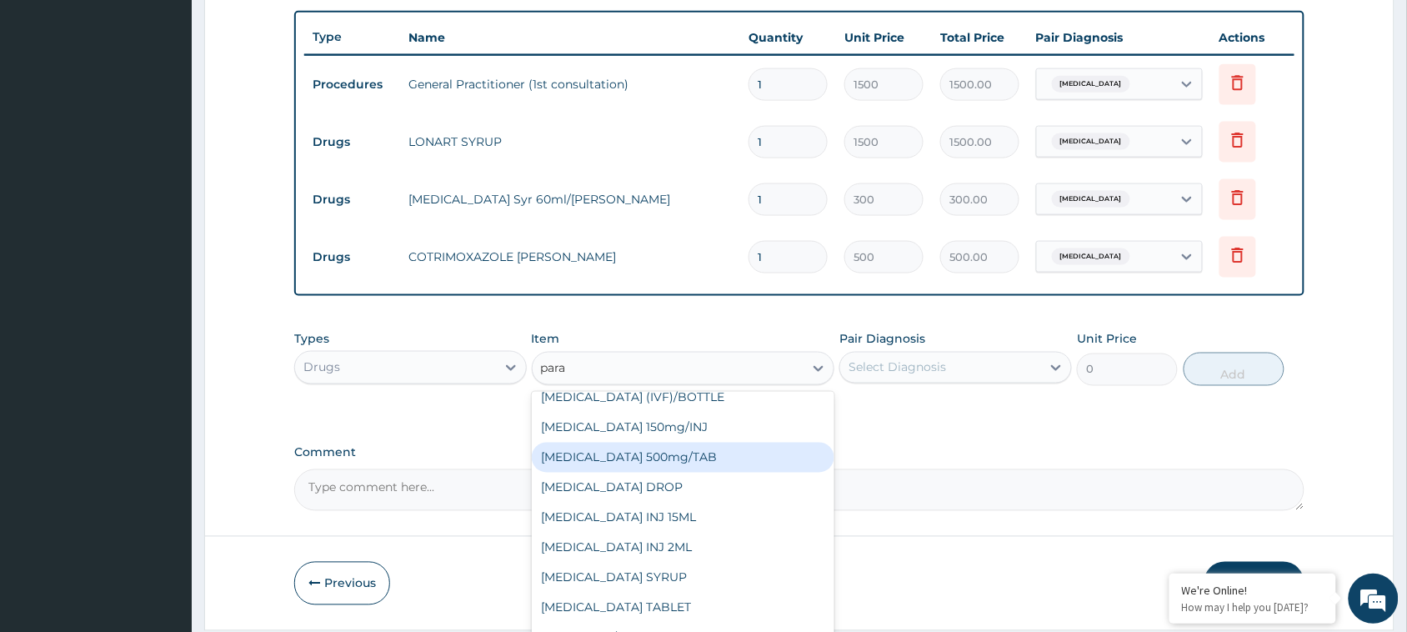
scroll to position [80, 0]
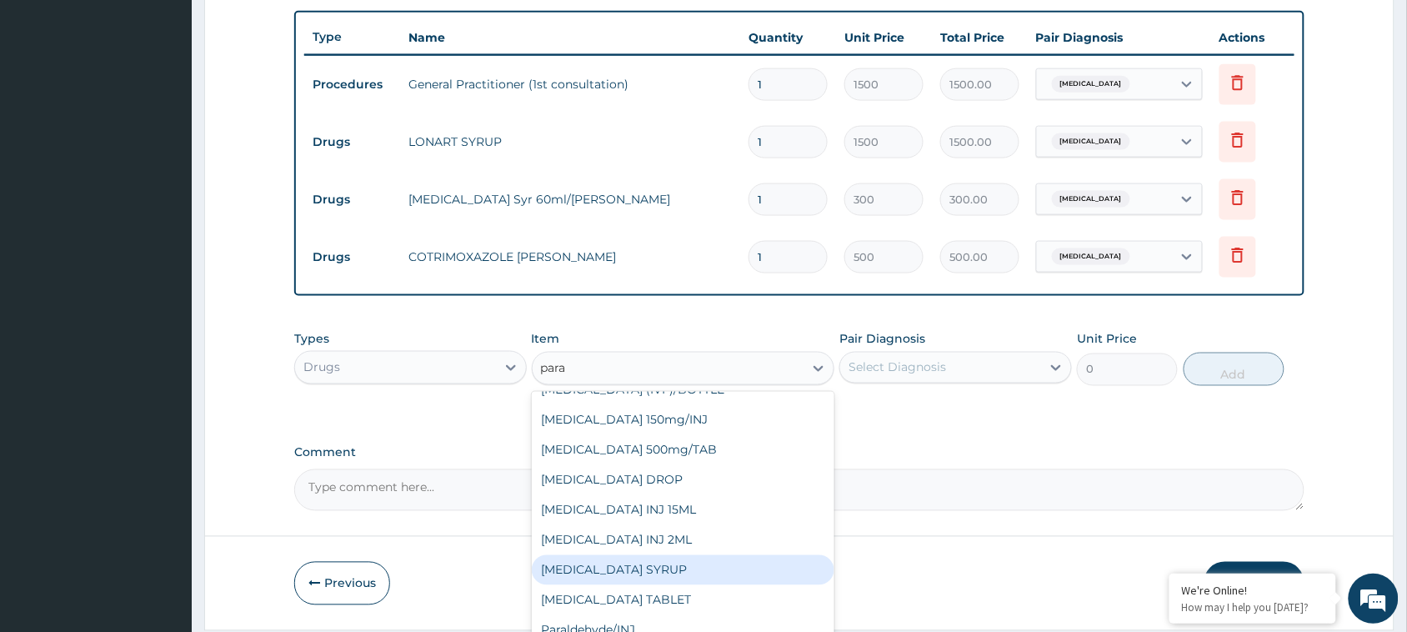
click at [668, 569] on div "[MEDICAL_DATA] SYRUP" at bounding box center [683, 570] width 303 height 30
type input "300"
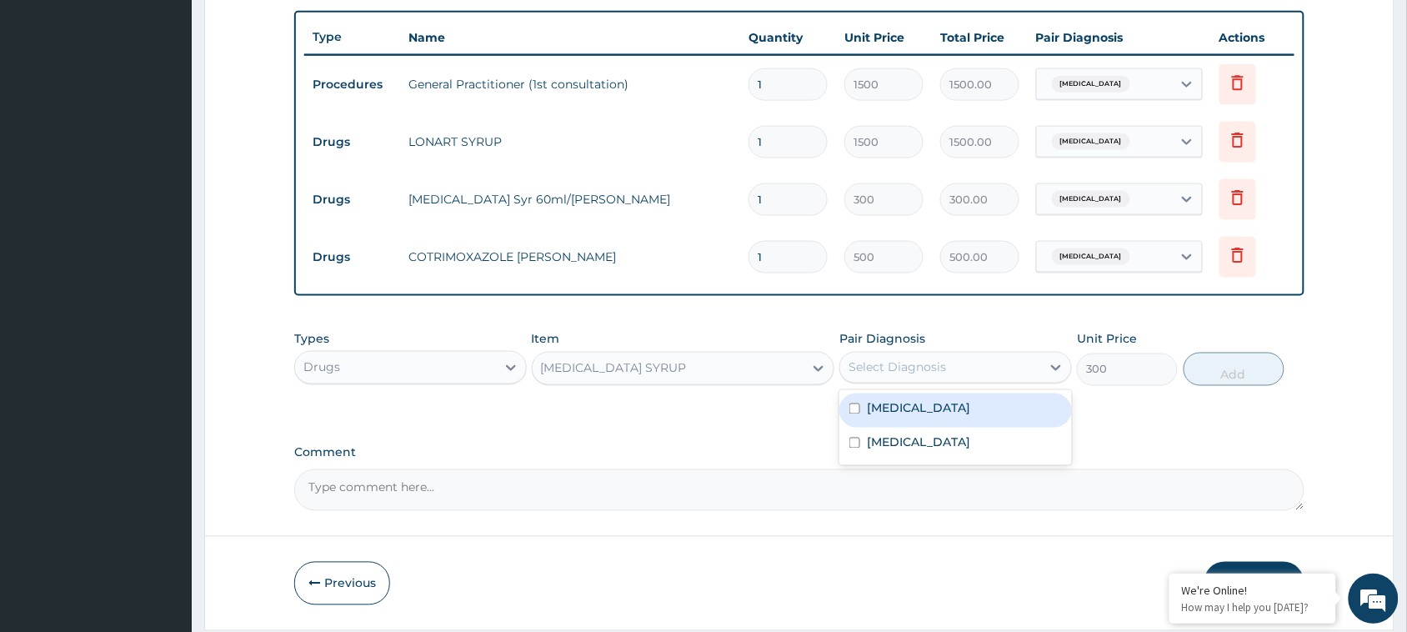
drag, startPoint x: 908, startPoint y: 368, endPoint x: 875, endPoint y: 390, distance: 39.8
click at [907, 368] on div "Select Diagnosis" at bounding box center [896, 367] width 97 height 17
click at [857, 408] on input "checkbox" at bounding box center [854, 408] width 11 height 11
checkbox input "true"
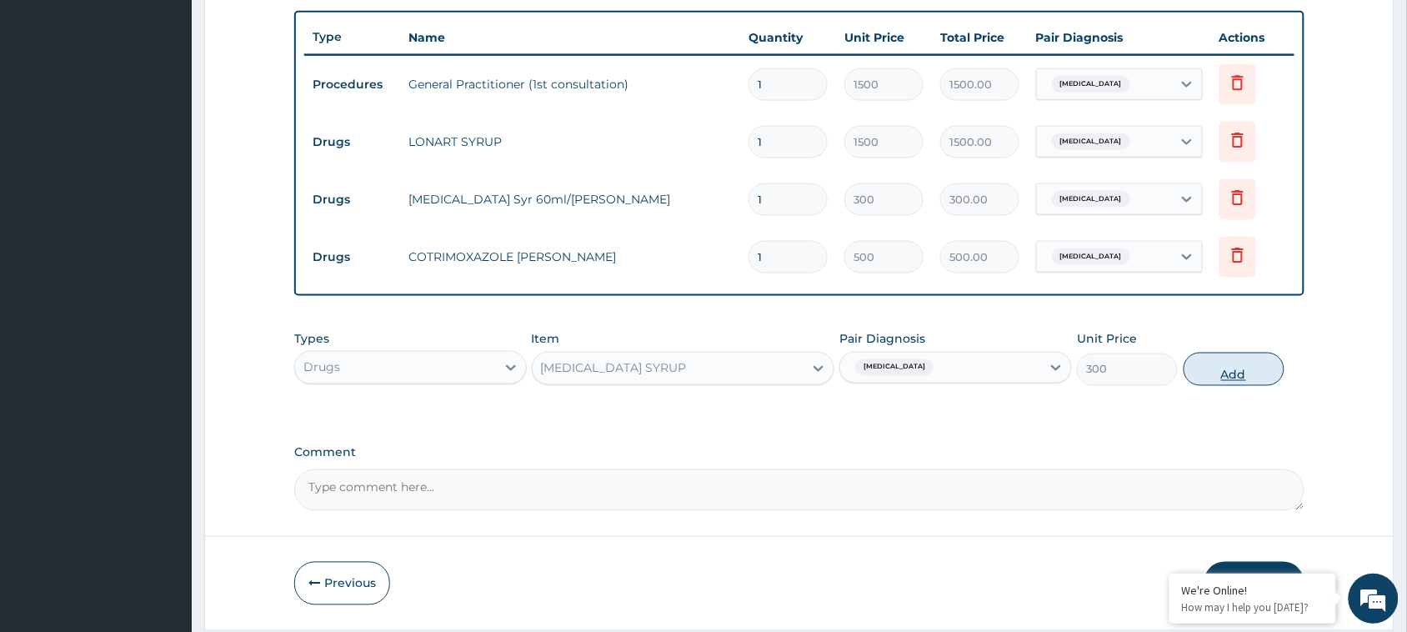
click at [1233, 355] on button "Add" at bounding box center [1233, 368] width 101 height 33
type input "0"
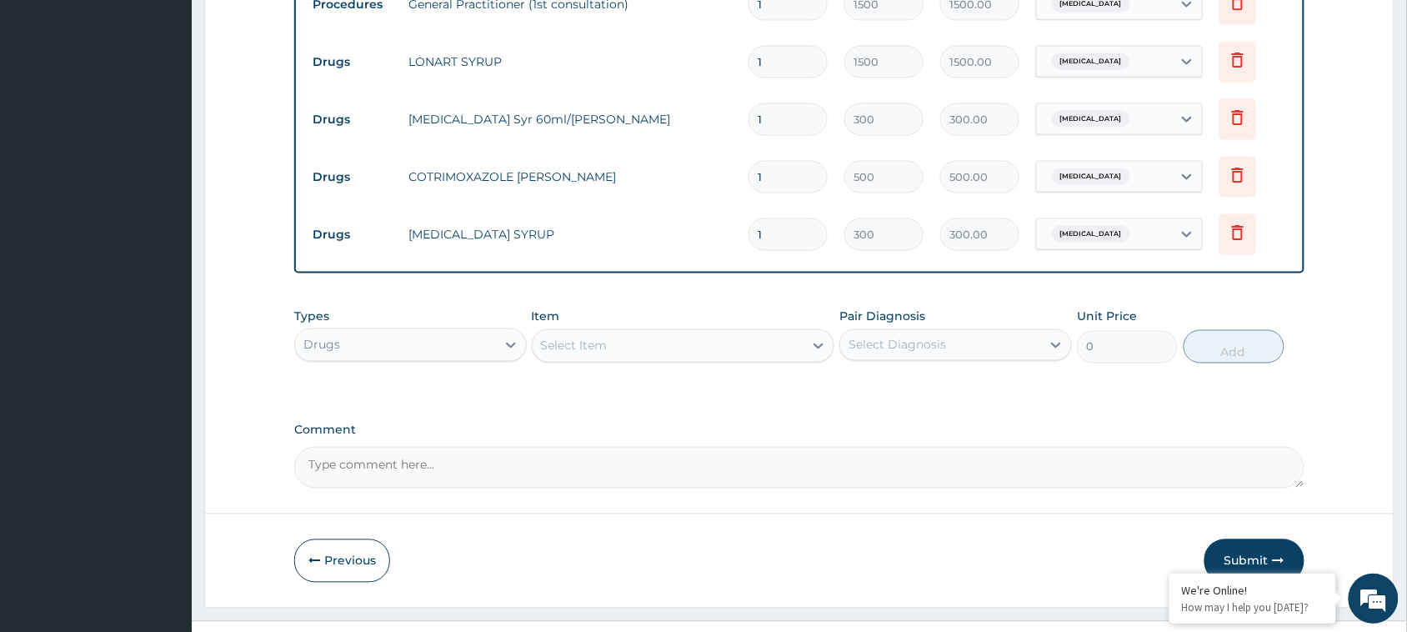
scroll to position [719, 0]
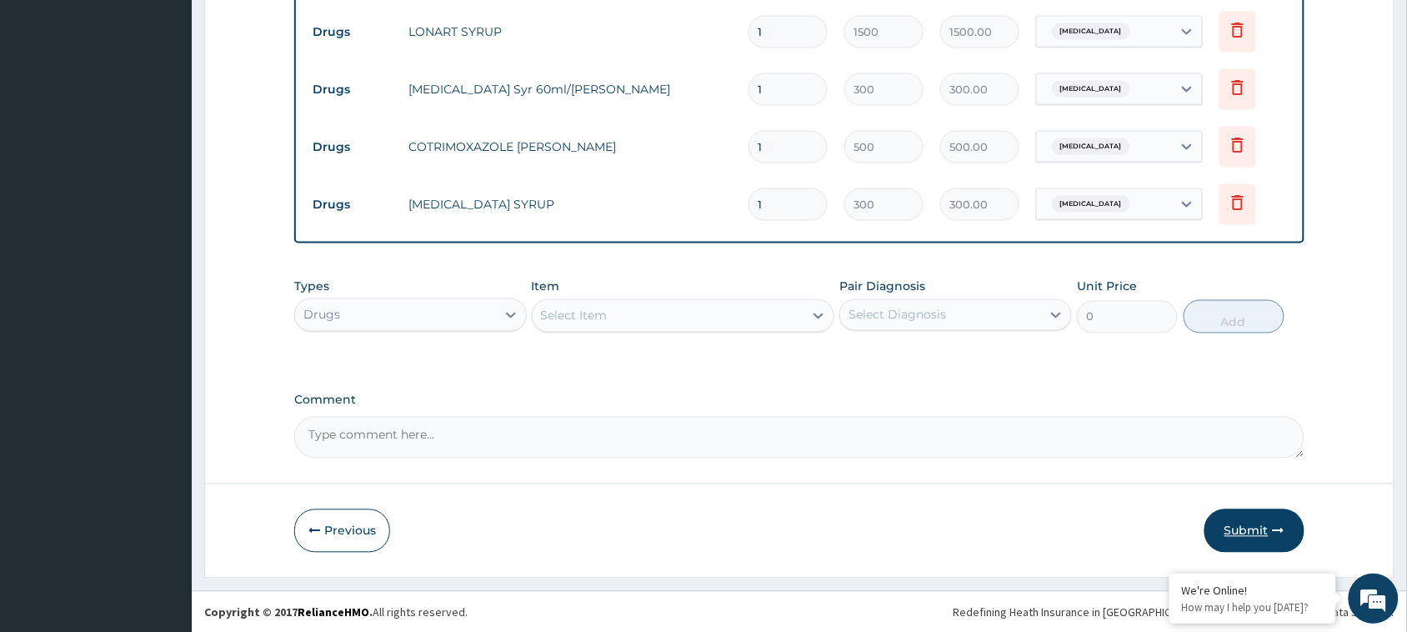
click at [1254, 536] on button "Submit" at bounding box center [1254, 530] width 100 height 43
